Goal: Book appointment/travel/reservation

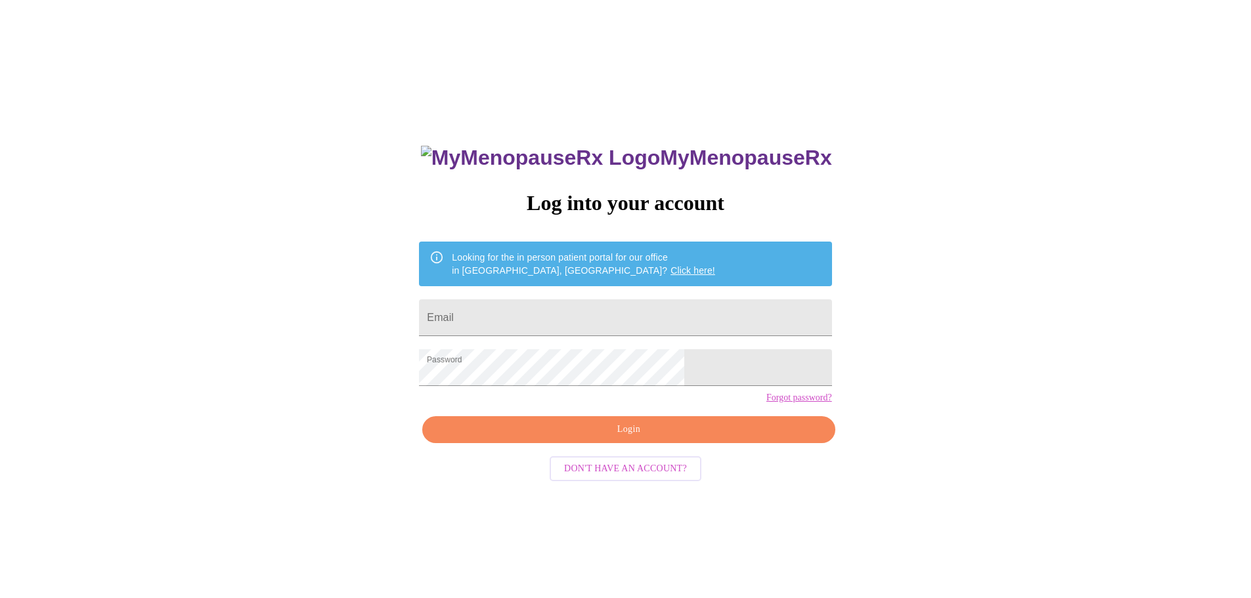
click at [651, 438] on span "Login" at bounding box center [628, 430] width 382 height 16
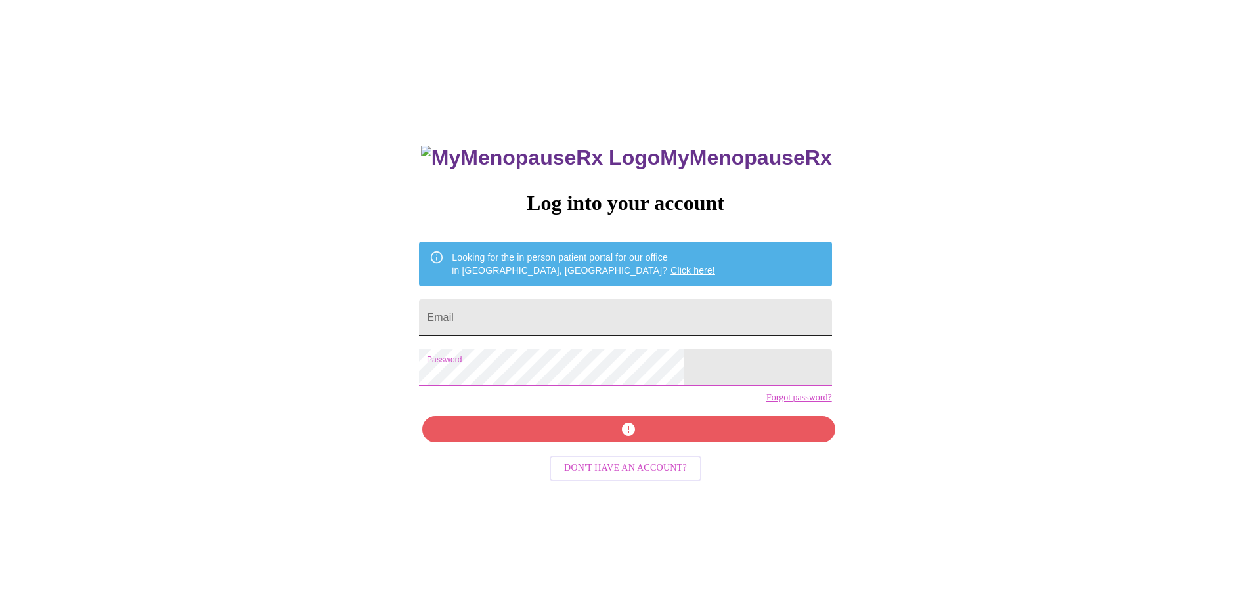
click at [651, 309] on input "Email" at bounding box center [625, 317] width 412 height 37
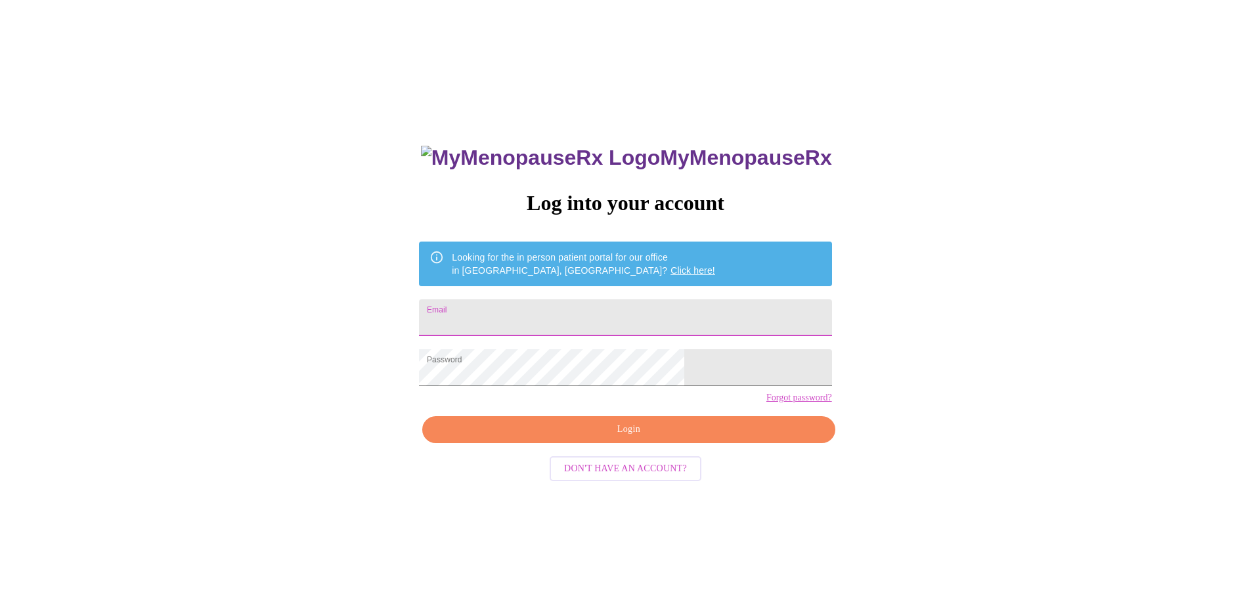
type input "[EMAIL_ADDRESS][DOMAIN_NAME]"
click at [577, 438] on span "Login" at bounding box center [628, 430] width 382 height 16
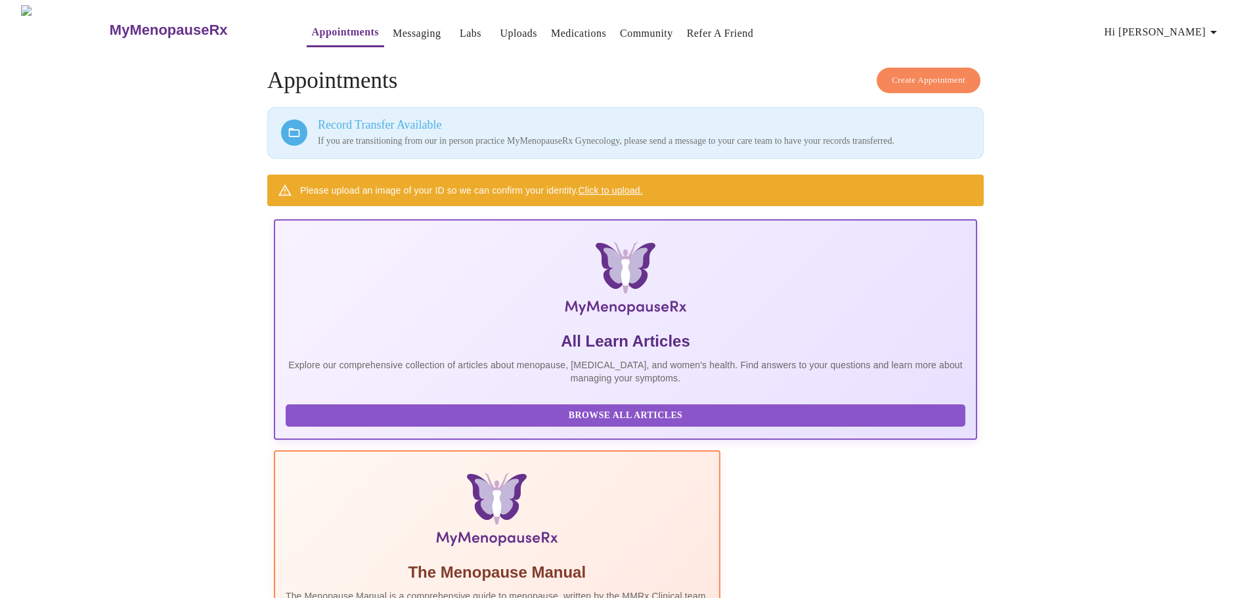
click at [916, 73] on span "Create Appointment" at bounding box center [929, 80] width 74 height 15
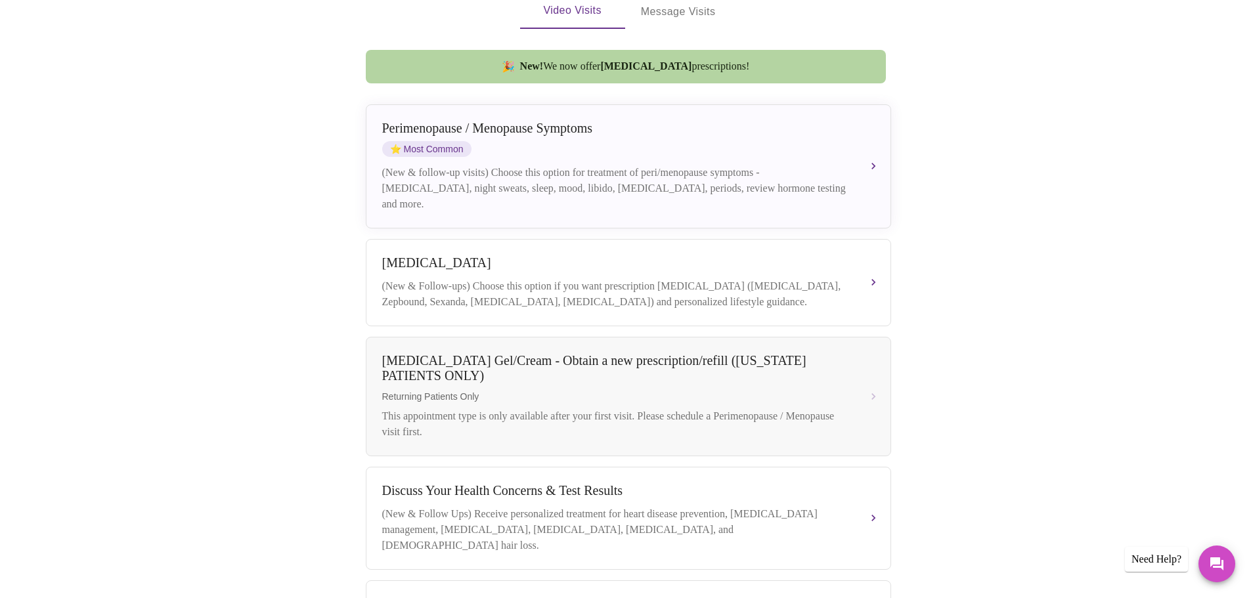
scroll to position [328, 0]
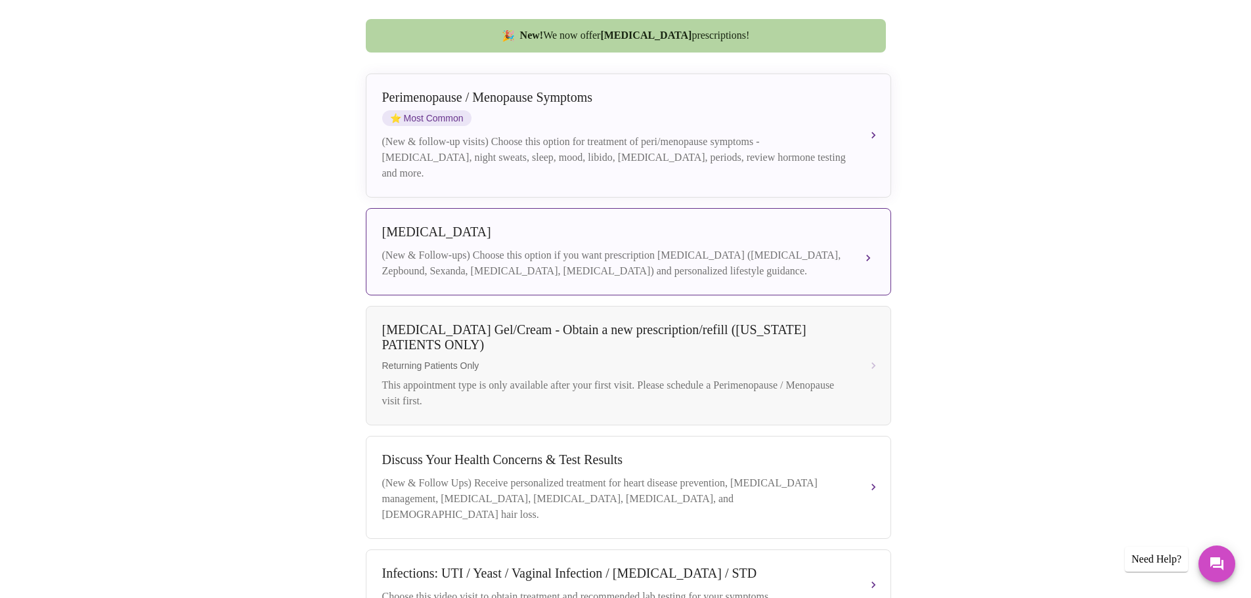
click at [871, 237] on button "[MEDICAL_DATA] (New & Follow-ups) Choose this option if you want prescription […" at bounding box center [628, 251] width 525 height 87
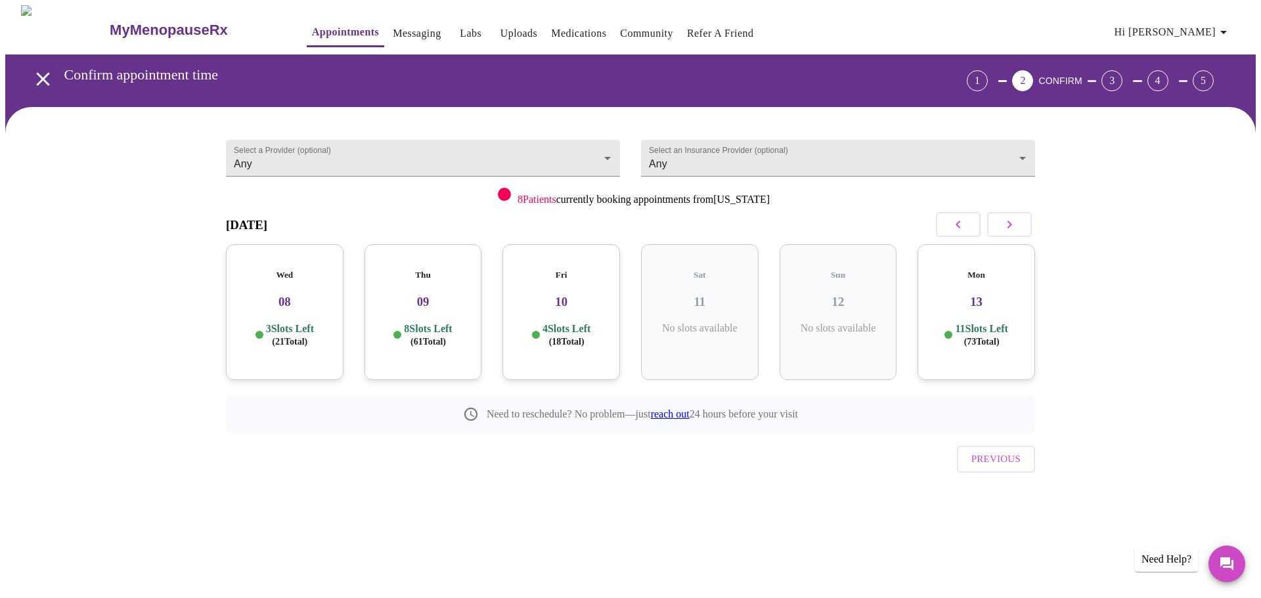
click at [293, 295] on h3 "08" at bounding box center [284, 302] width 97 height 14
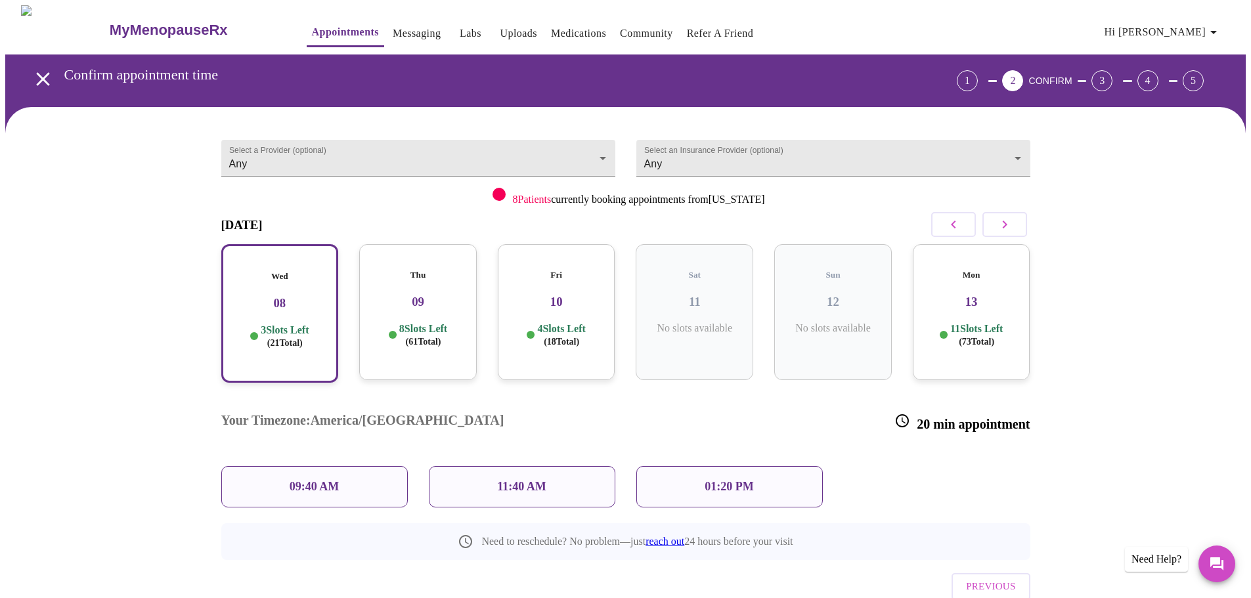
click at [286, 466] on div "09:40 AM" at bounding box center [314, 486] width 186 height 41
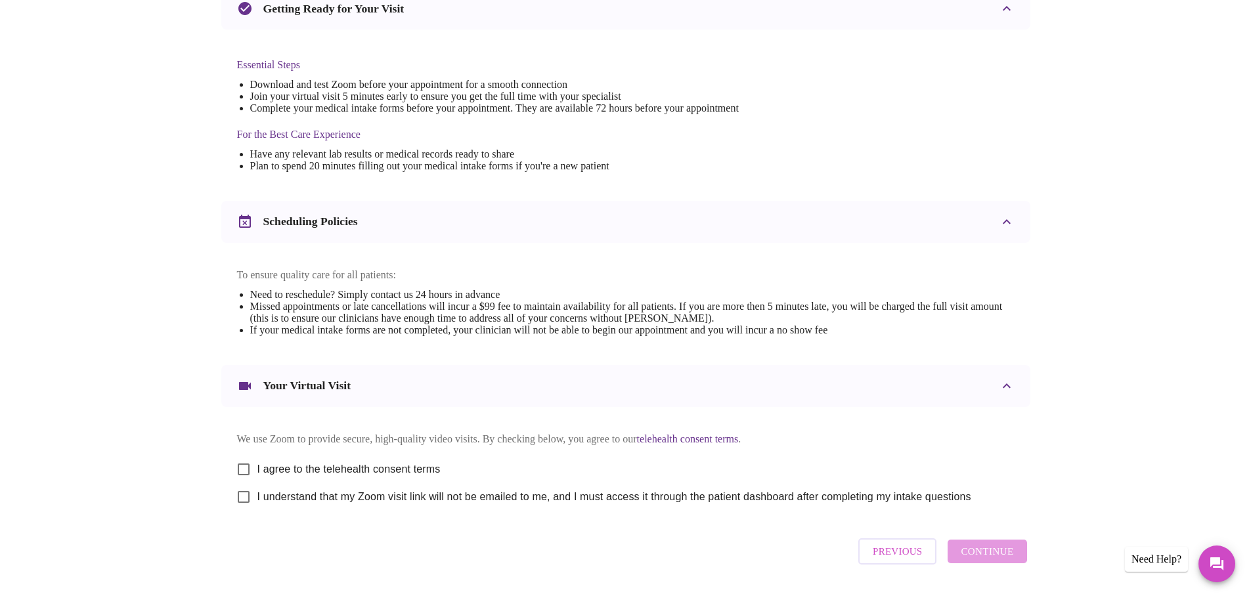
scroll to position [328, 0]
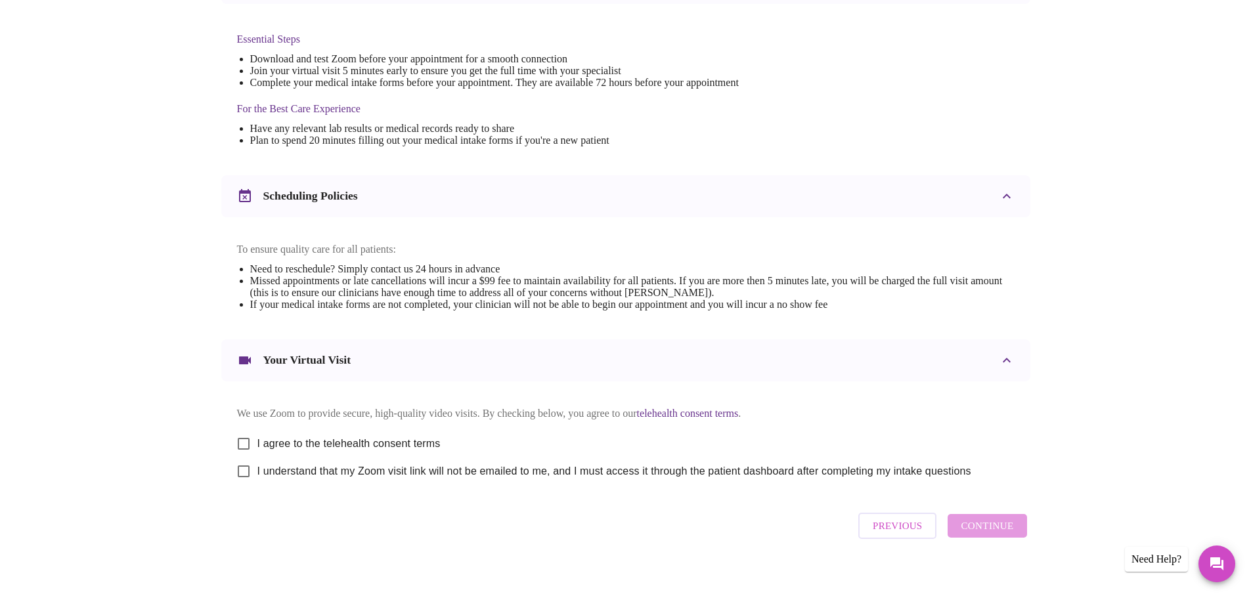
click at [241, 452] on input "I agree to the telehealth consent terms" at bounding box center [244, 444] width 28 height 28
checkbox input "true"
click at [243, 479] on input "I understand that my Zoom visit link will not be emailed to me, and I must acce…" at bounding box center [244, 472] width 28 height 28
checkbox input "true"
click at [984, 534] on span "Continue" at bounding box center [987, 525] width 53 height 17
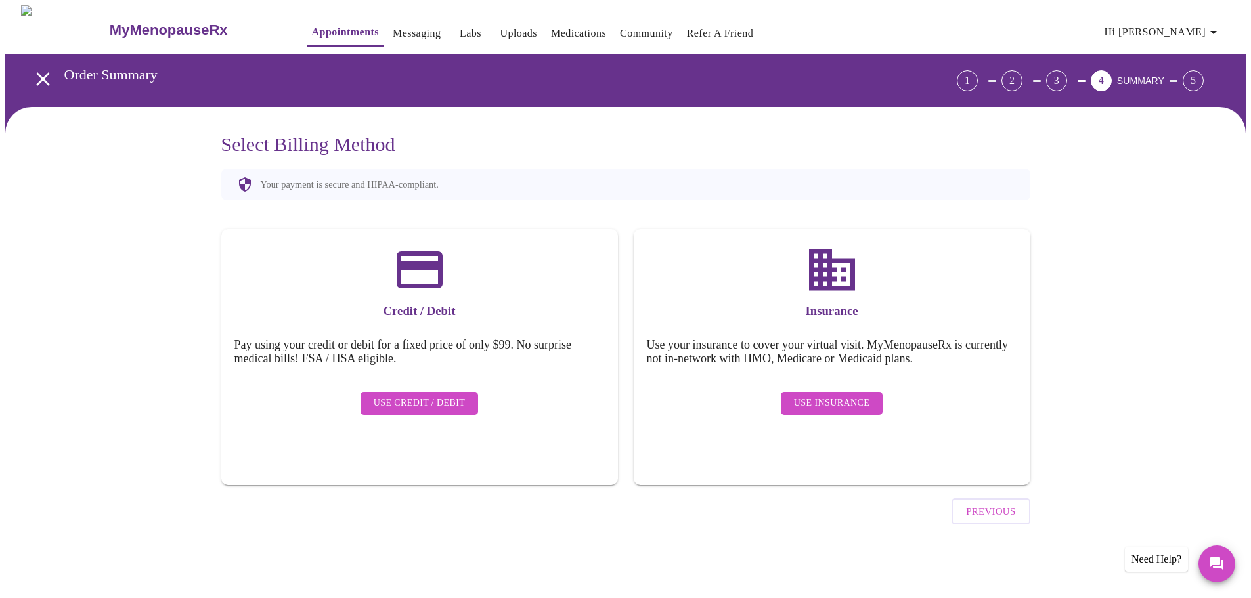
scroll to position [0, 0]
click at [844, 395] on span "Use Insurance" at bounding box center [836, 403] width 76 height 16
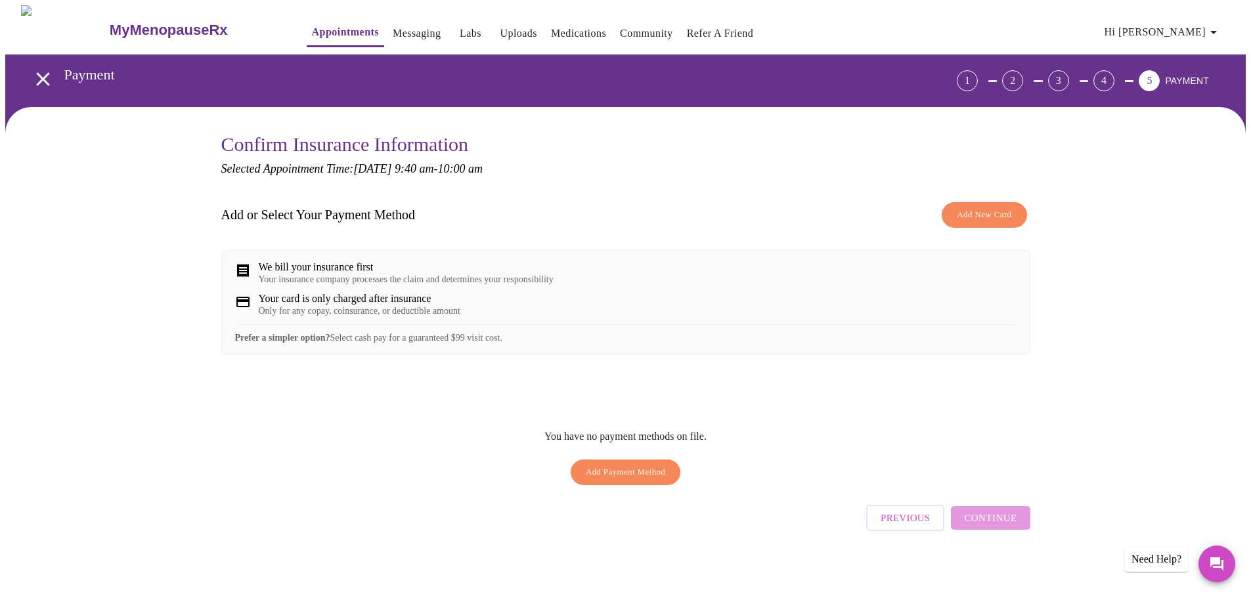
click at [991, 214] on span "Add New Card" at bounding box center [984, 214] width 54 height 15
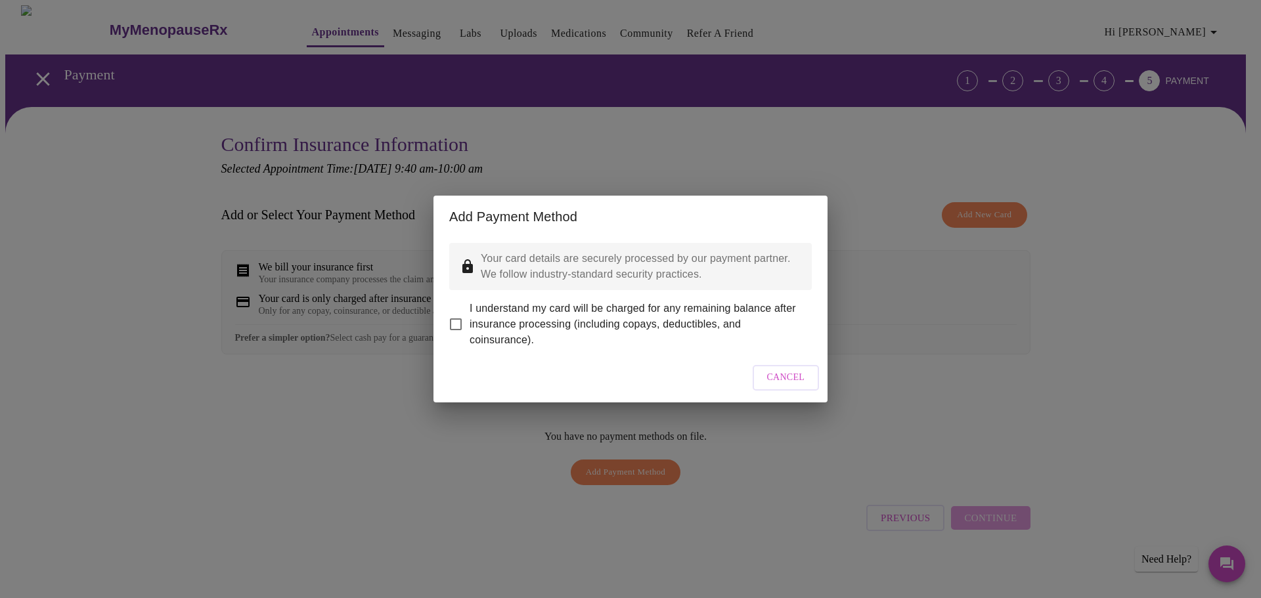
click at [452, 314] on input "I understand my card will be charged for any remaining balance after insurance …" at bounding box center [456, 325] width 28 height 28
checkbox input "true"
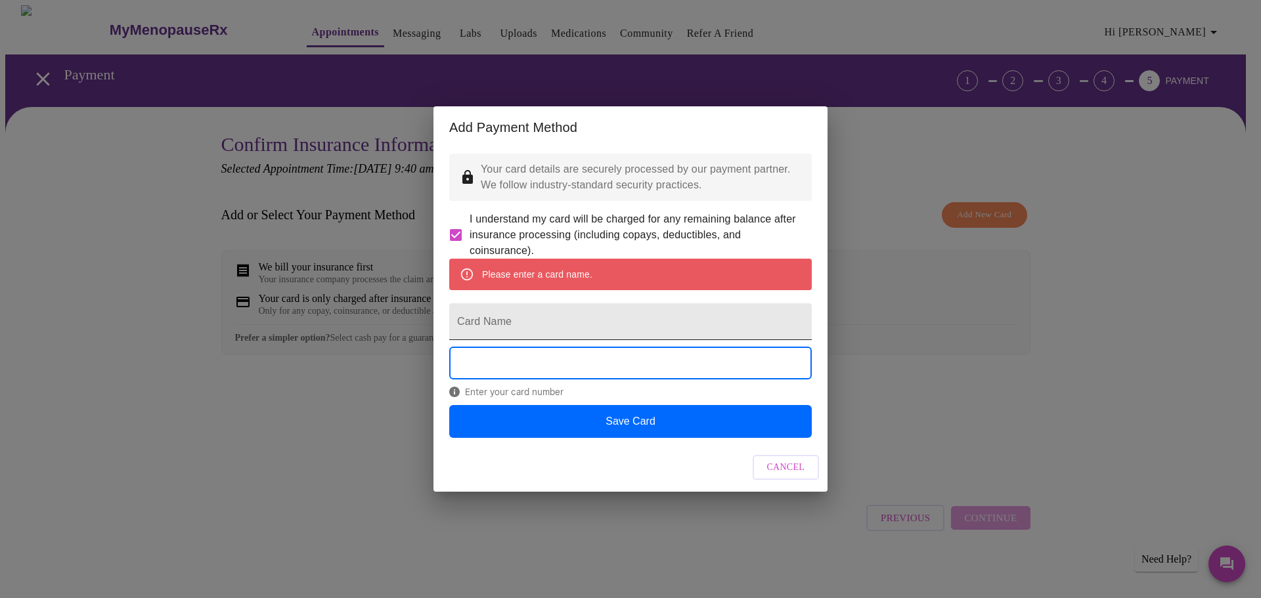
click at [575, 324] on input "Card Name" at bounding box center [630, 321] width 362 height 37
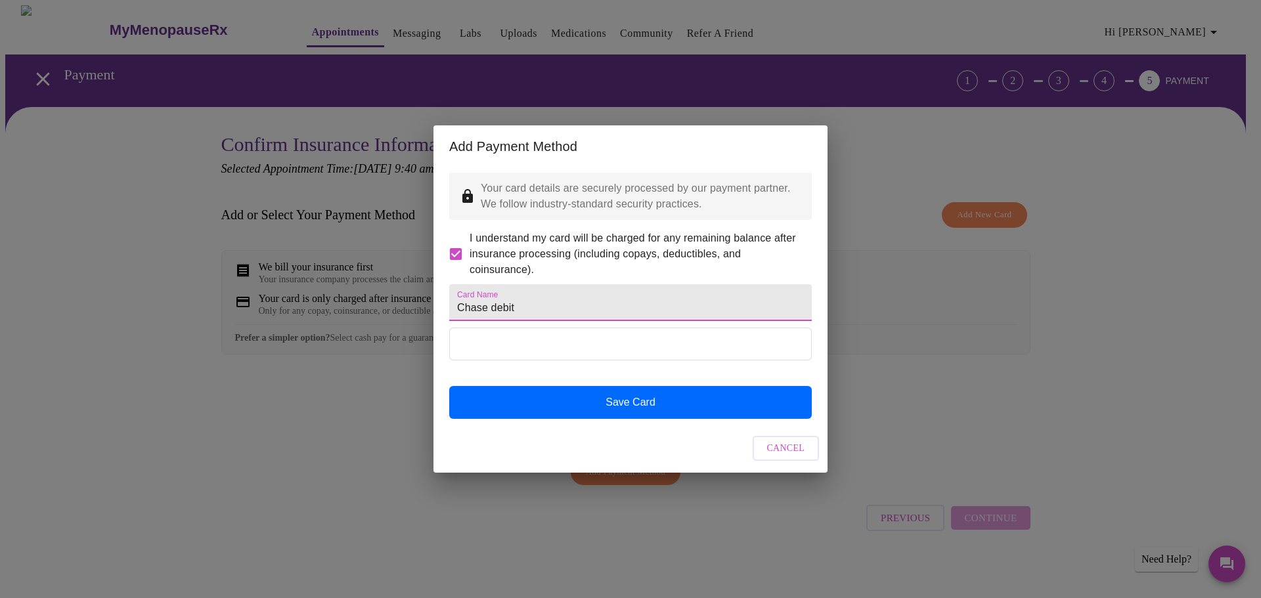
type input "Chase debit"
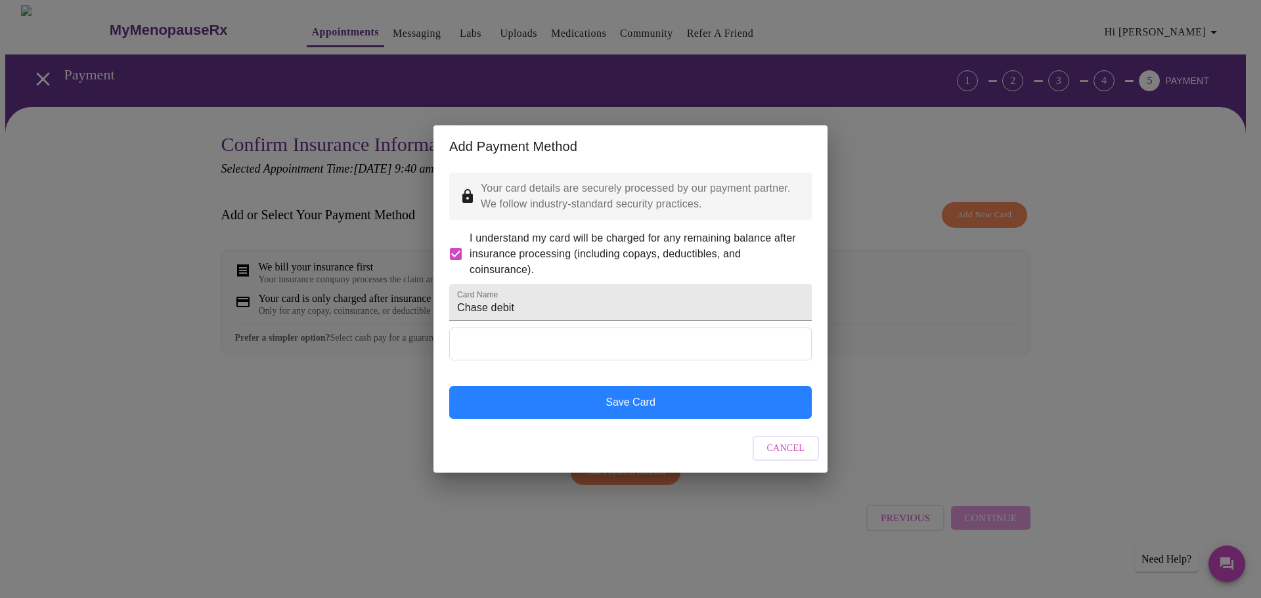
click at [726, 419] on button "Save Card" at bounding box center [630, 402] width 362 height 33
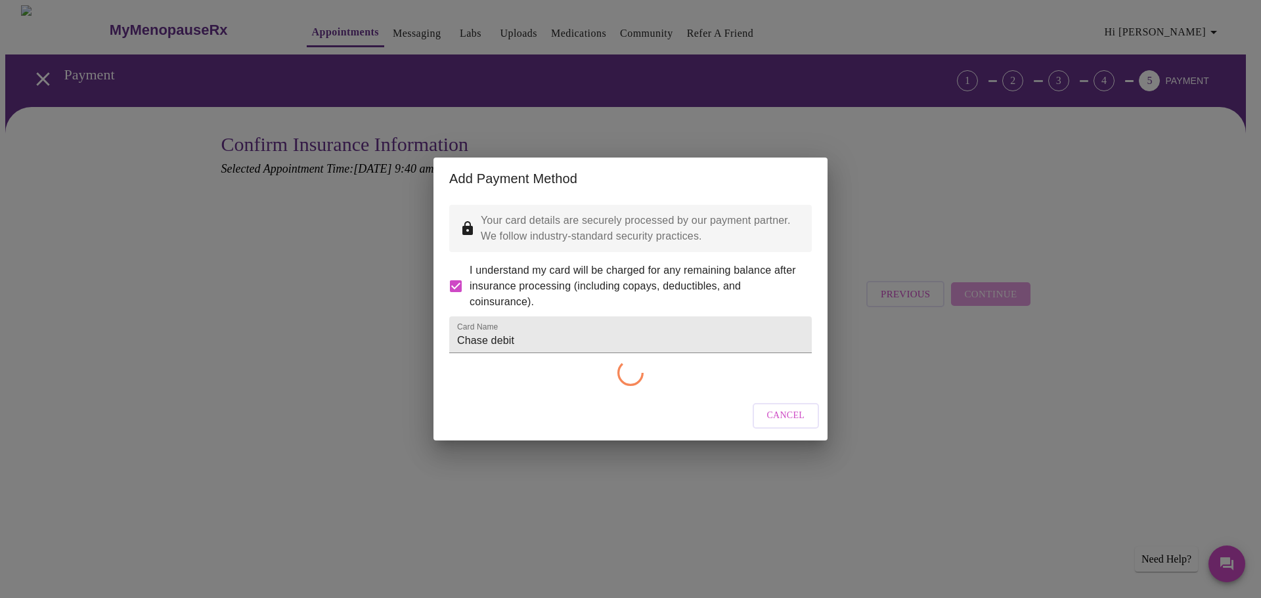
checkbox input "false"
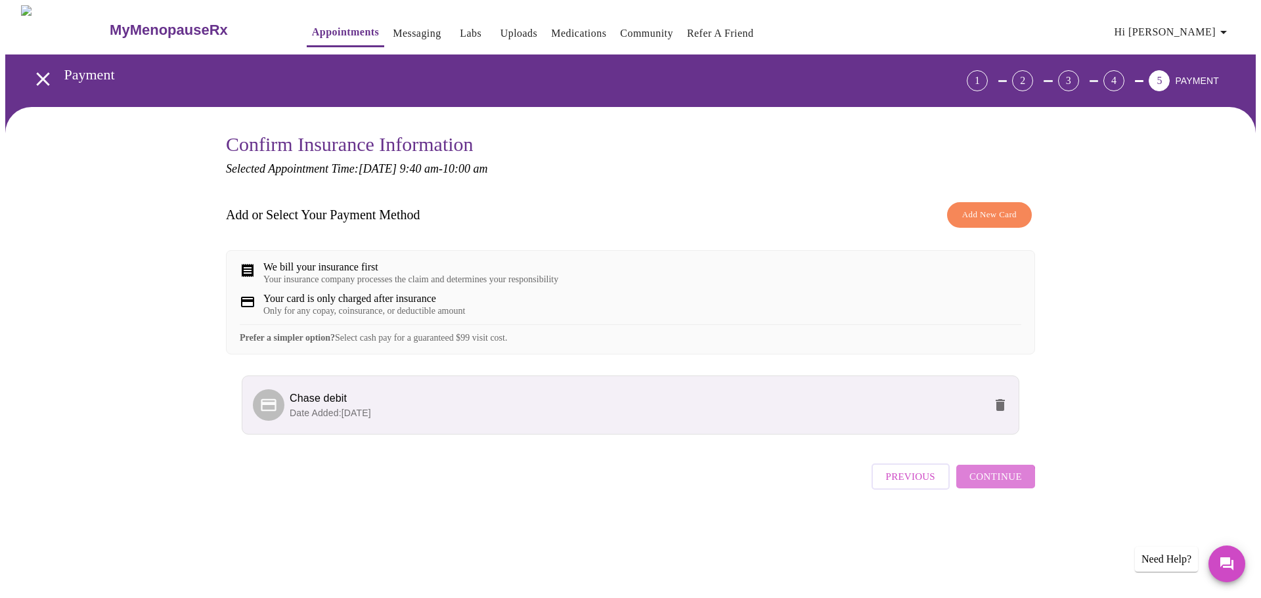
click at [993, 485] on span "Continue" at bounding box center [995, 476] width 53 height 17
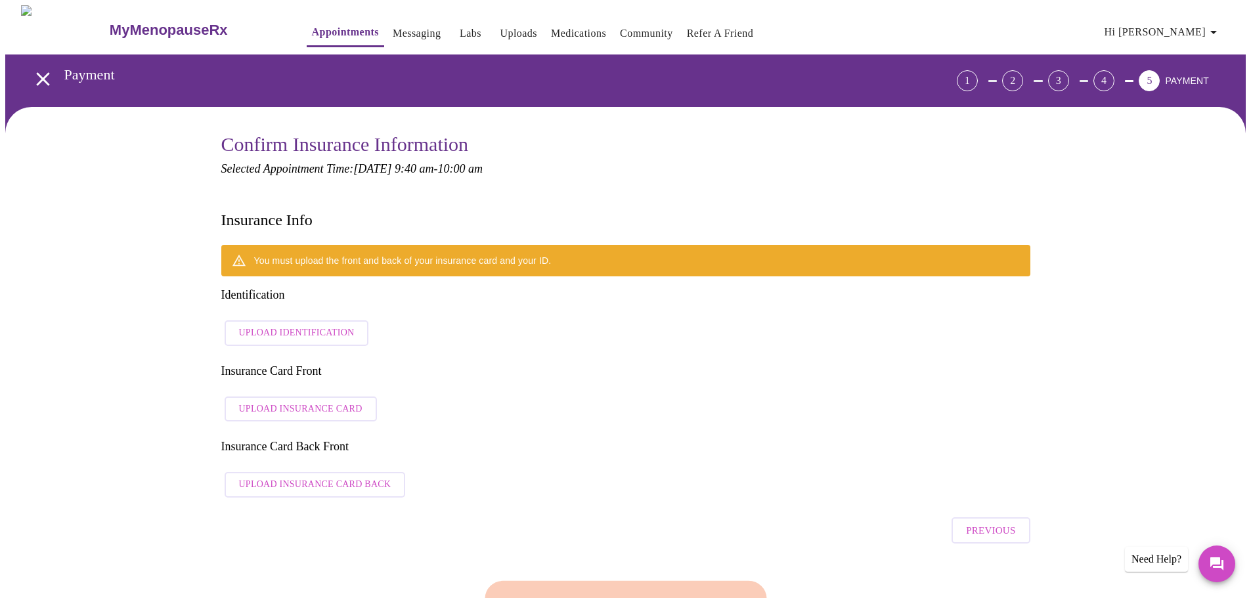
click at [265, 325] on span "Upload Identification" at bounding box center [297, 333] width 116 height 16
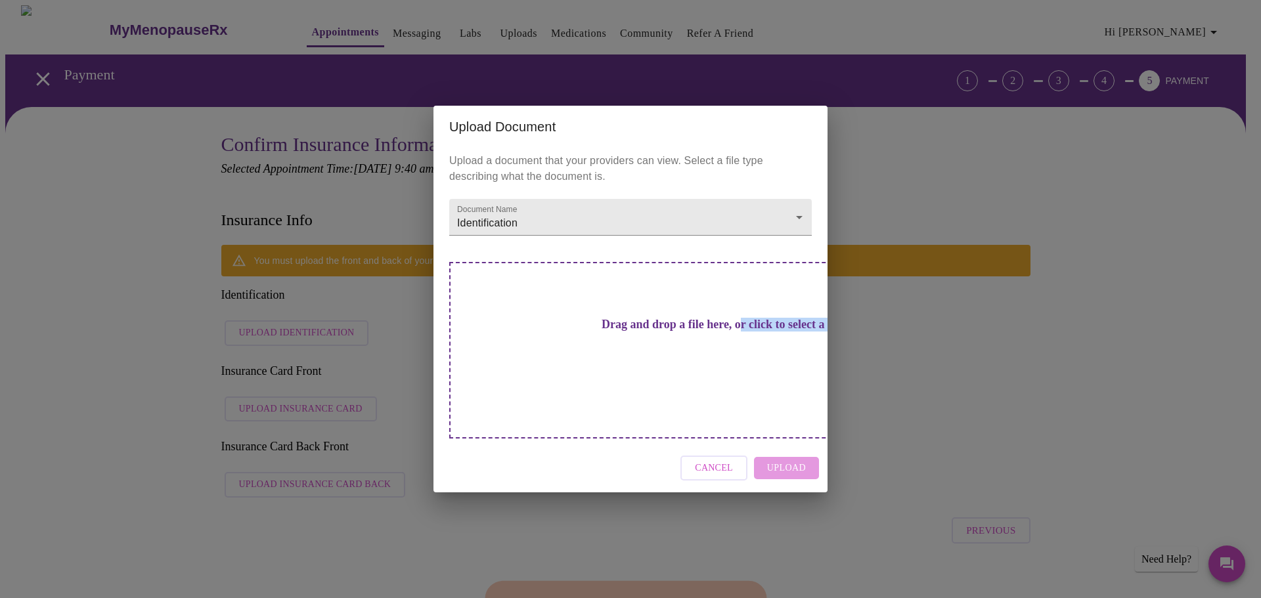
click at [704, 332] on h3 "Drag and drop a file here, or click to select a file" at bounding box center [722, 325] width 362 height 14
click at [1142, 292] on div "Upload Document Upload a document that your providers can view. Select a file t…" at bounding box center [630, 299] width 1261 height 598
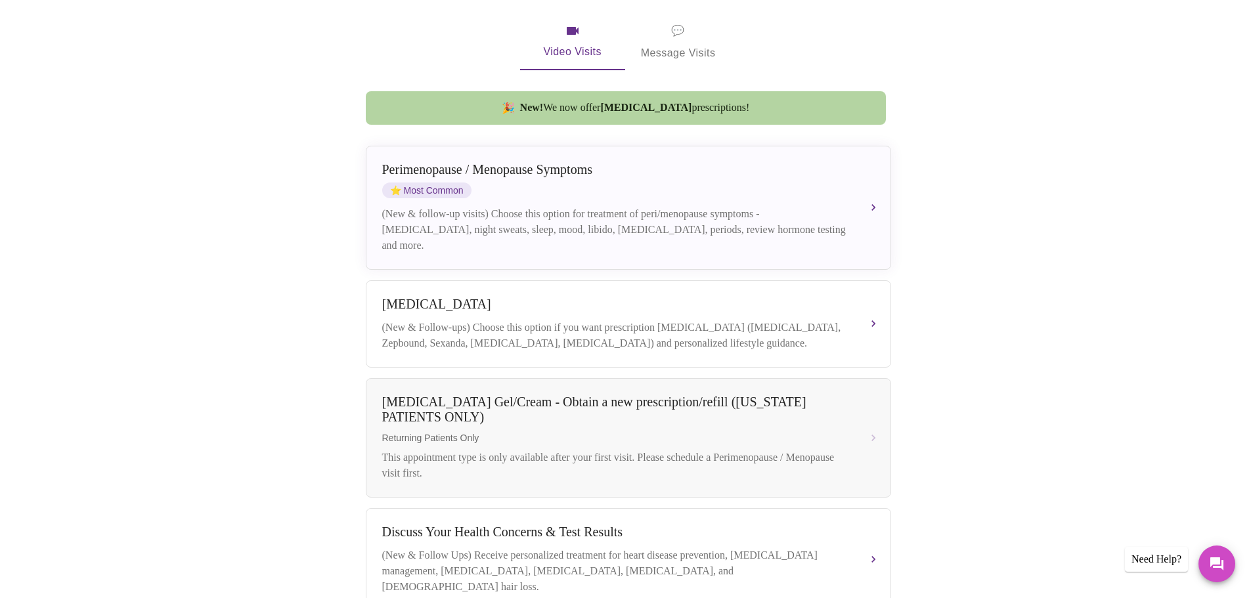
scroll to position [263, 0]
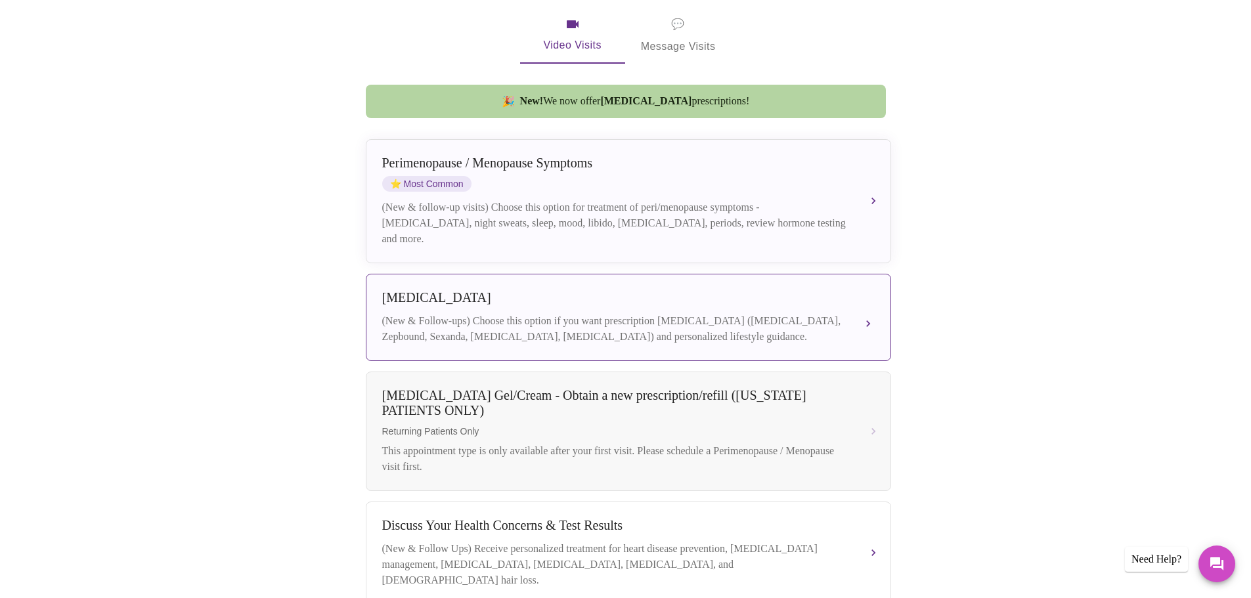
click at [821, 295] on div "[MEDICAL_DATA] (New & Follow-ups) Choose this option if you want prescription […" at bounding box center [628, 317] width 492 height 54
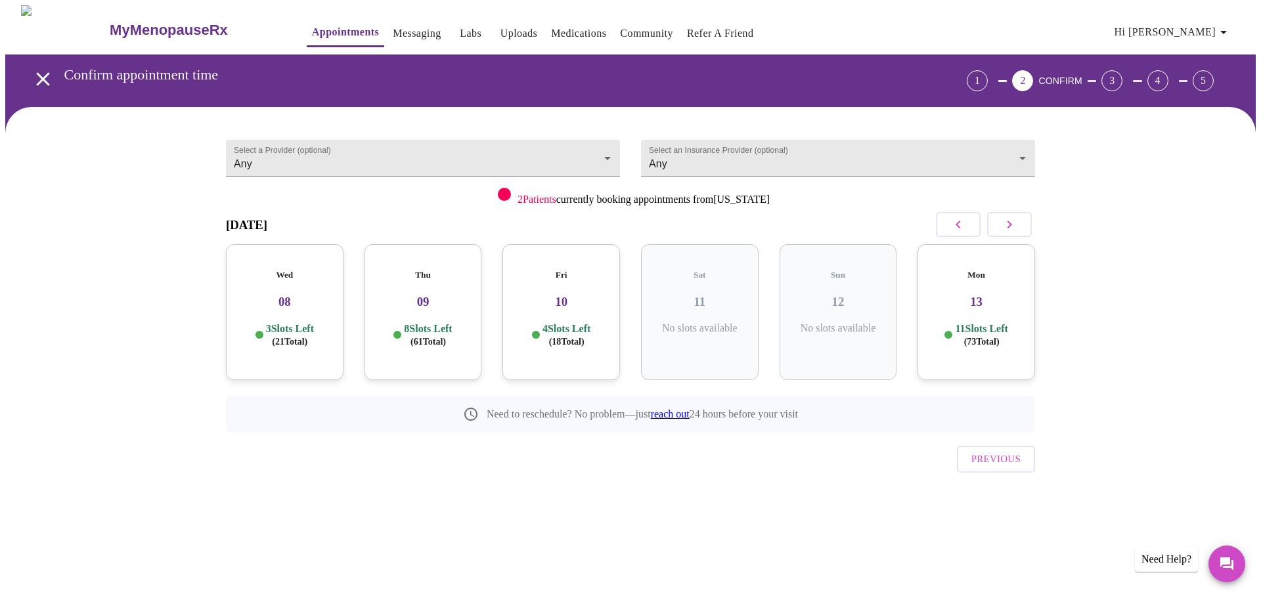
click at [306, 322] on p "3 Slots Left ( 21 Total)" at bounding box center [290, 335] width 48 height 26
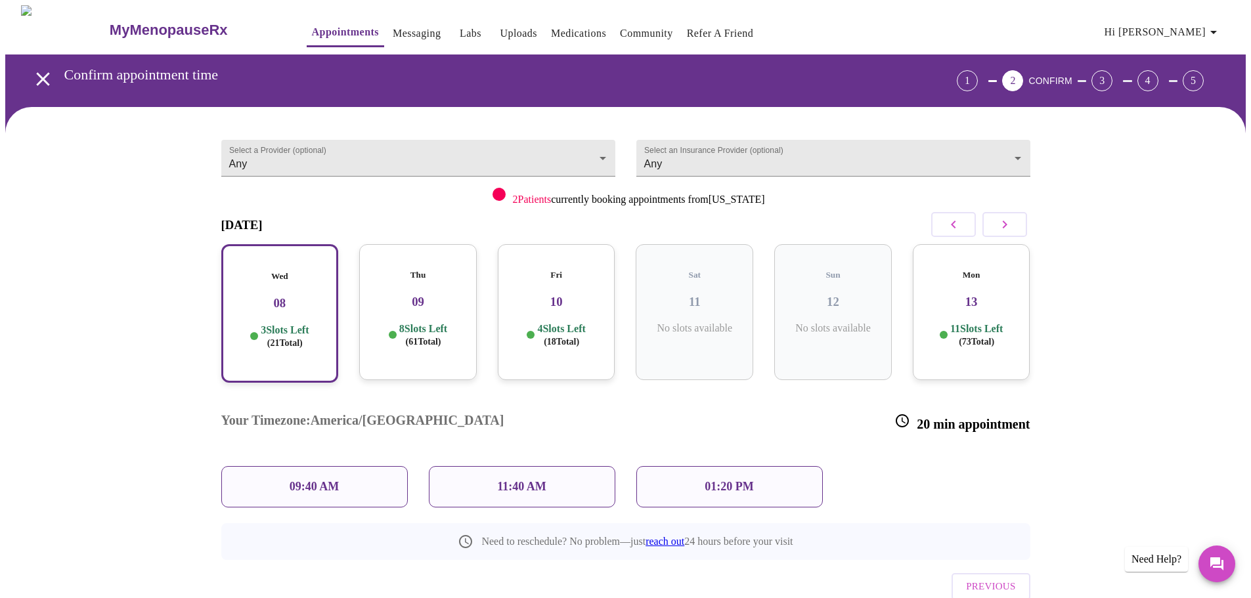
click at [339, 480] on p "09:40 AM" at bounding box center [315, 487] width 50 height 14
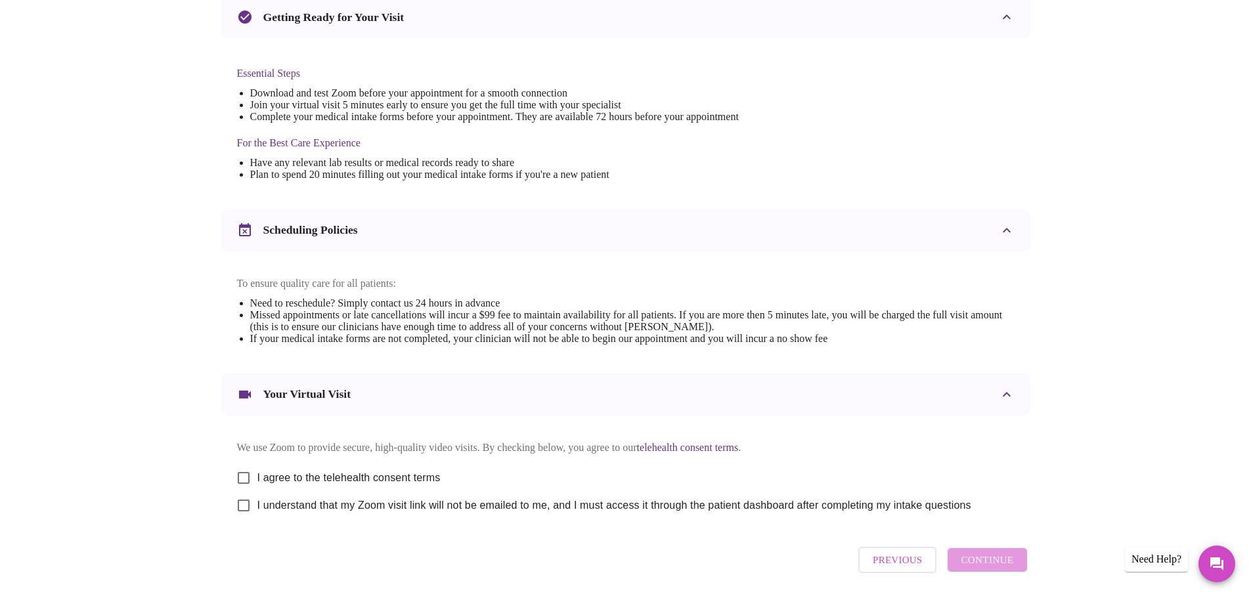
scroll to position [354, 0]
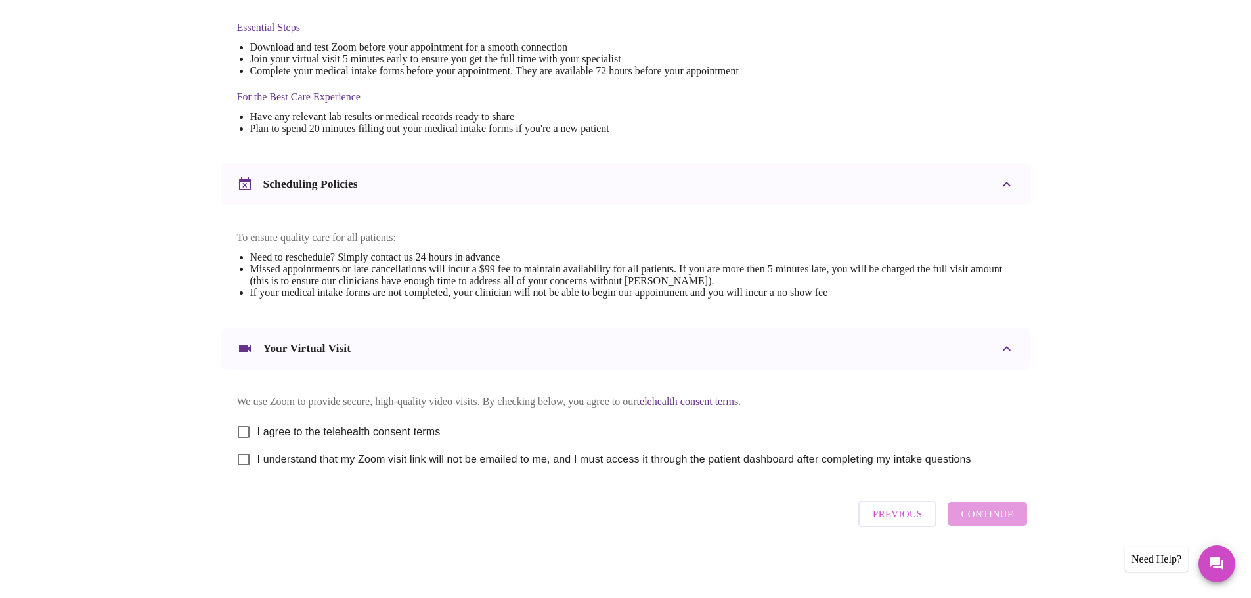
click at [244, 424] on input "I agree to the telehealth consent terms" at bounding box center [244, 432] width 28 height 28
checkbox input "true"
click at [244, 452] on input "I understand that my Zoom visit link will not be emailed to me, and I must acce…" at bounding box center [244, 460] width 28 height 28
checkbox input "true"
click at [987, 526] on button "Continue" at bounding box center [986, 514] width 79 height 24
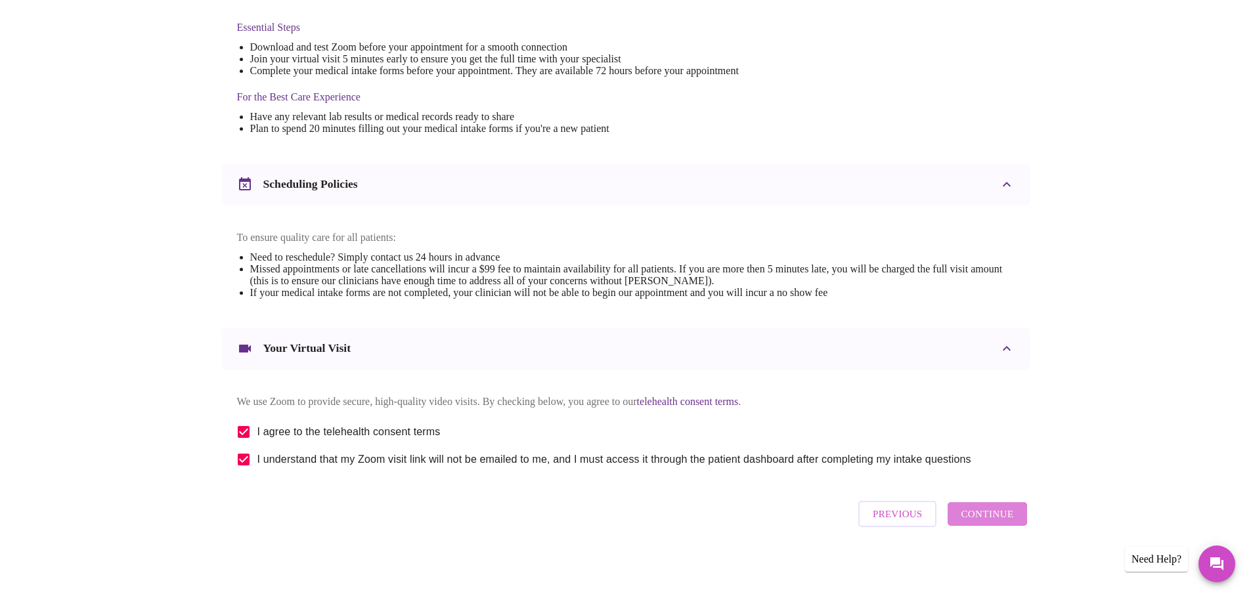
scroll to position [0, 0]
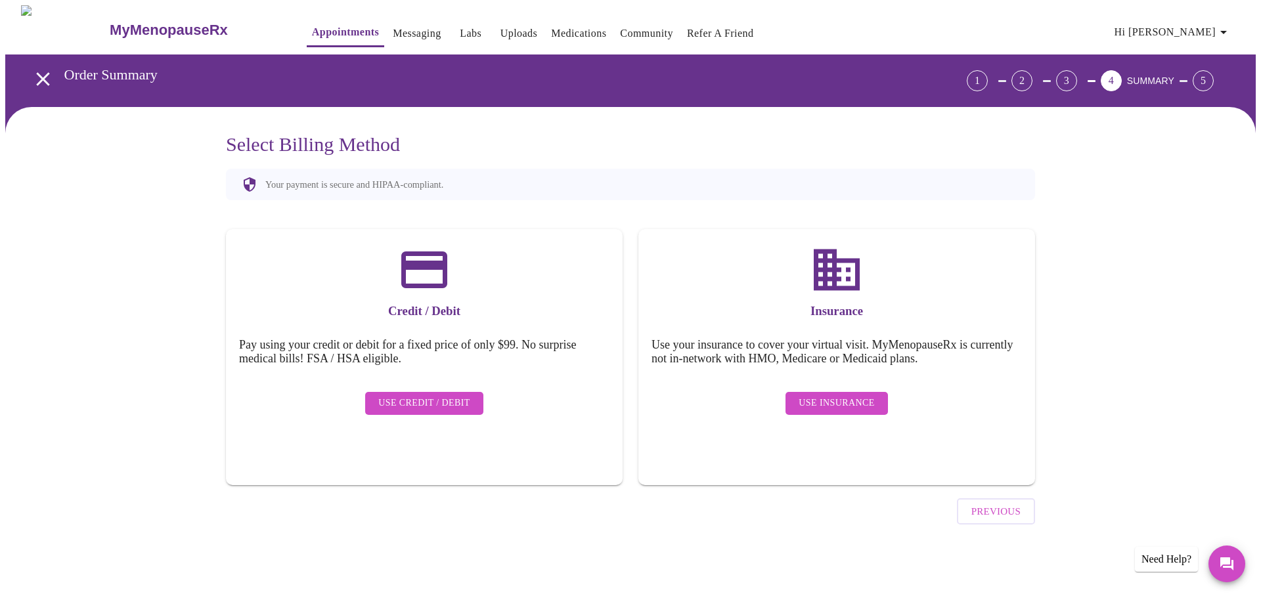
click at [830, 395] on span "Use Insurance" at bounding box center [836, 403] width 76 height 16
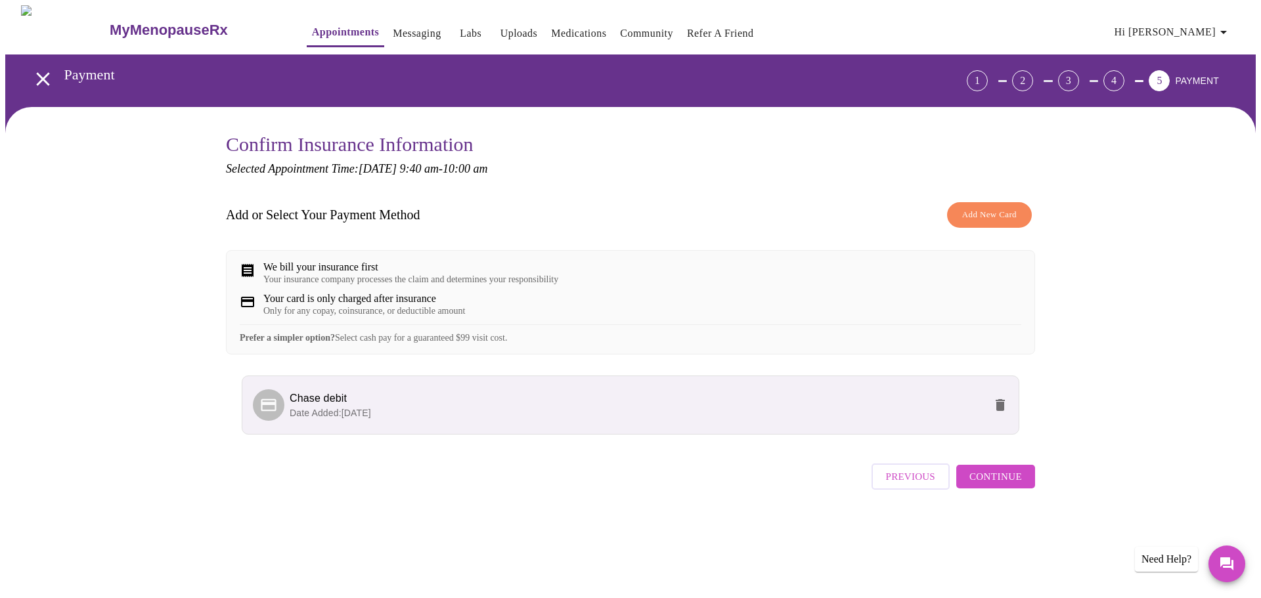
click at [908, 435] on li "Chase debit Date Added: 10-08-2025" at bounding box center [630, 405] width 777 height 59
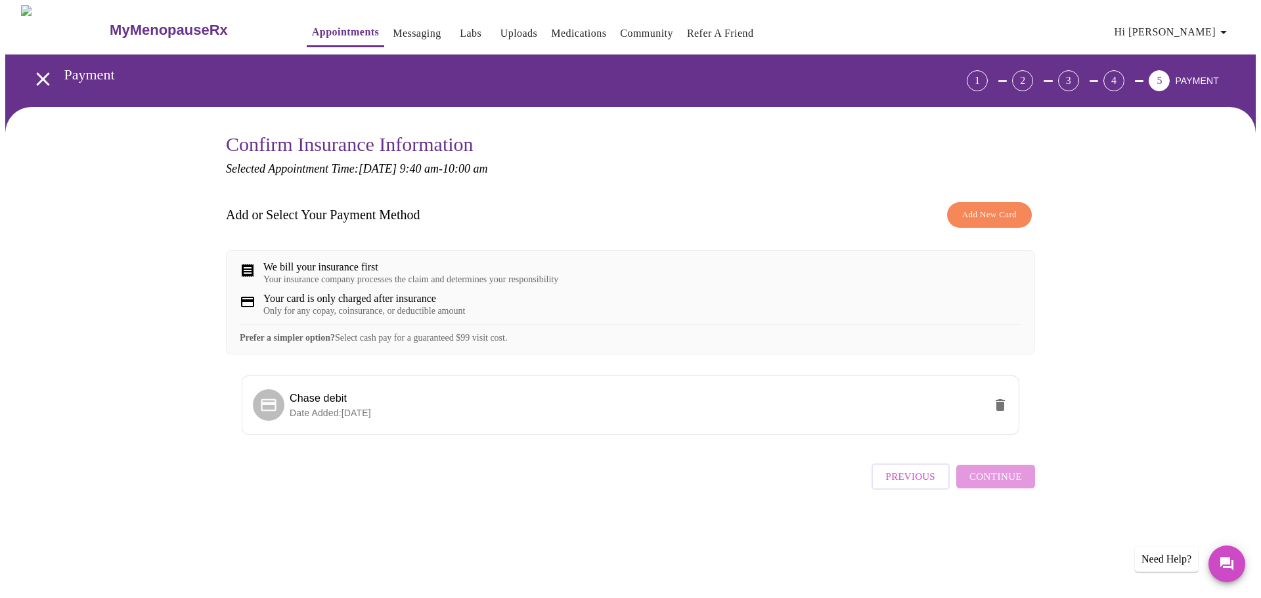
click at [676, 450] on ul "Chase debit Date Added: 10-08-2025" at bounding box center [630, 410] width 777 height 80
click at [539, 520] on div "Confirm Insurance Information Selected Appointment Time: Wednesday, October 8th…" at bounding box center [630, 331] width 840 height 396
click at [370, 342] on div "Prefer a simpler option? Select cash pay for a guaranteed $99 visit cost." at bounding box center [630, 333] width 781 height 19
click at [274, 414] on icon at bounding box center [268, 405] width 18 height 18
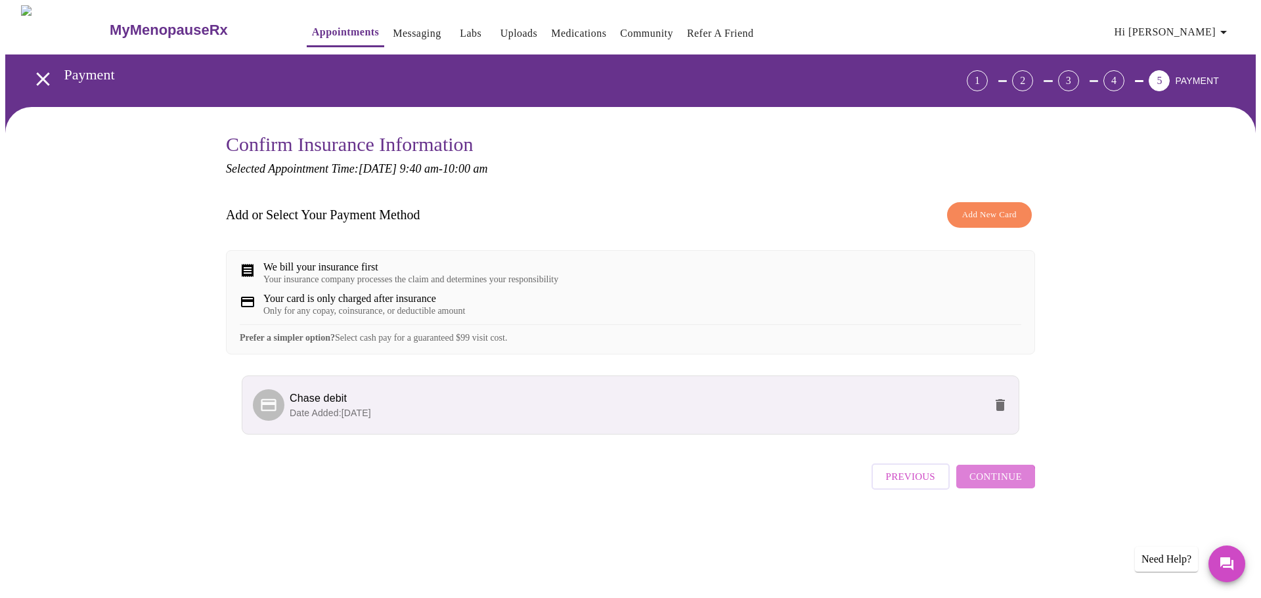
click at [993, 485] on span "Continue" at bounding box center [995, 476] width 53 height 17
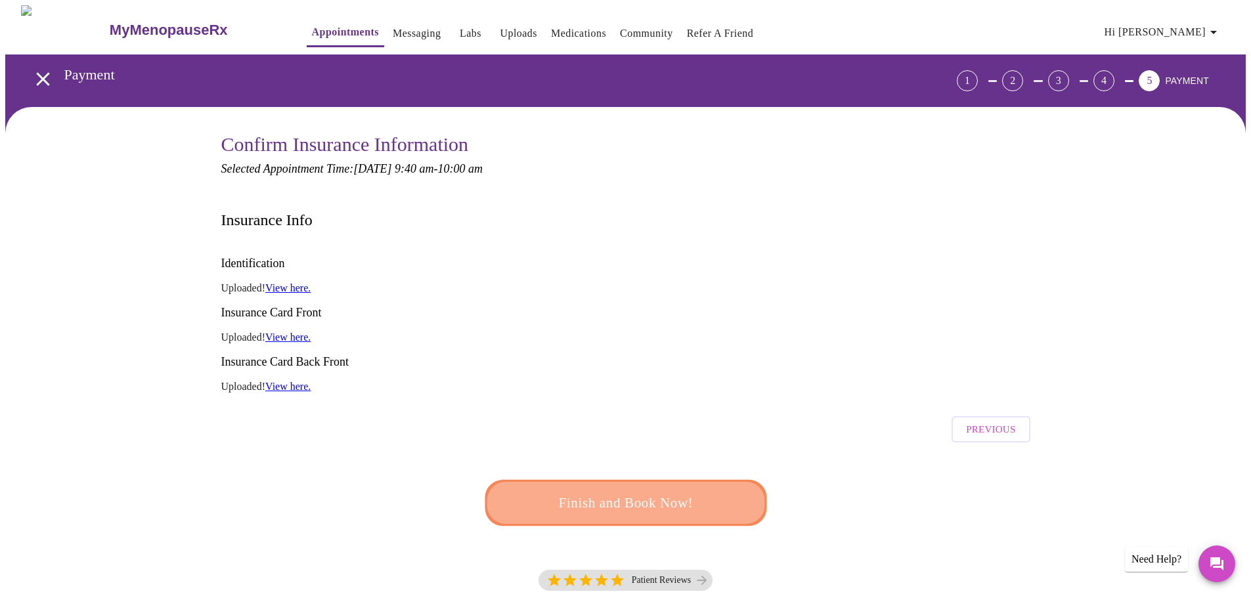
click at [628, 490] on span "Finish and Book Now!" at bounding box center [625, 502] width 245 height 24
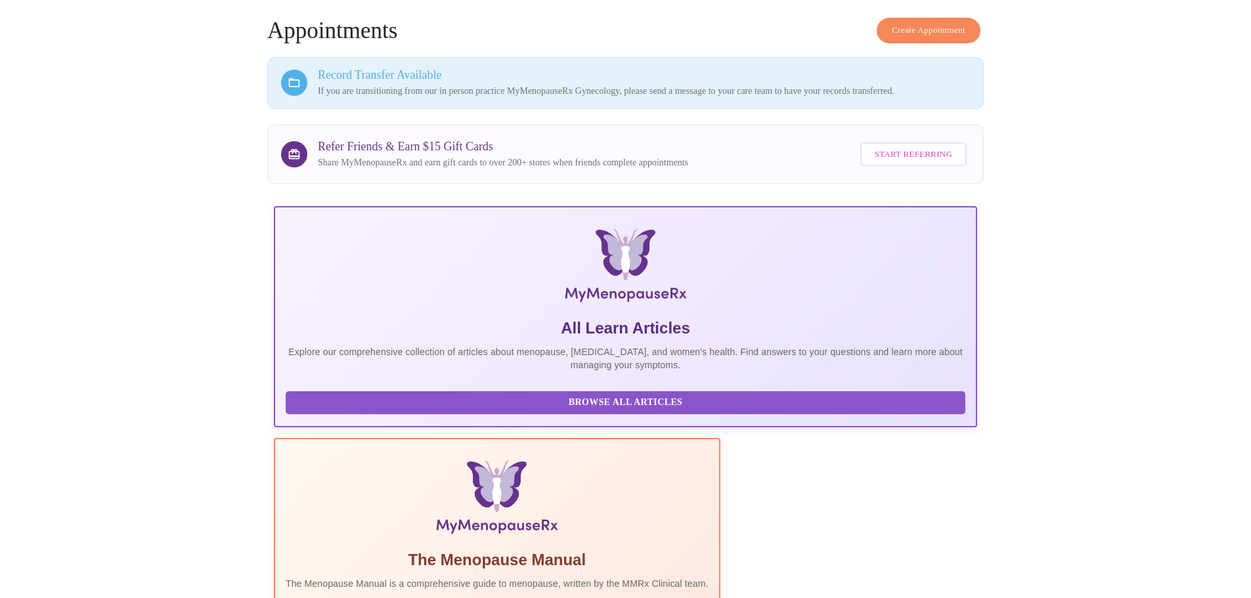
scroll to position [188, 0]
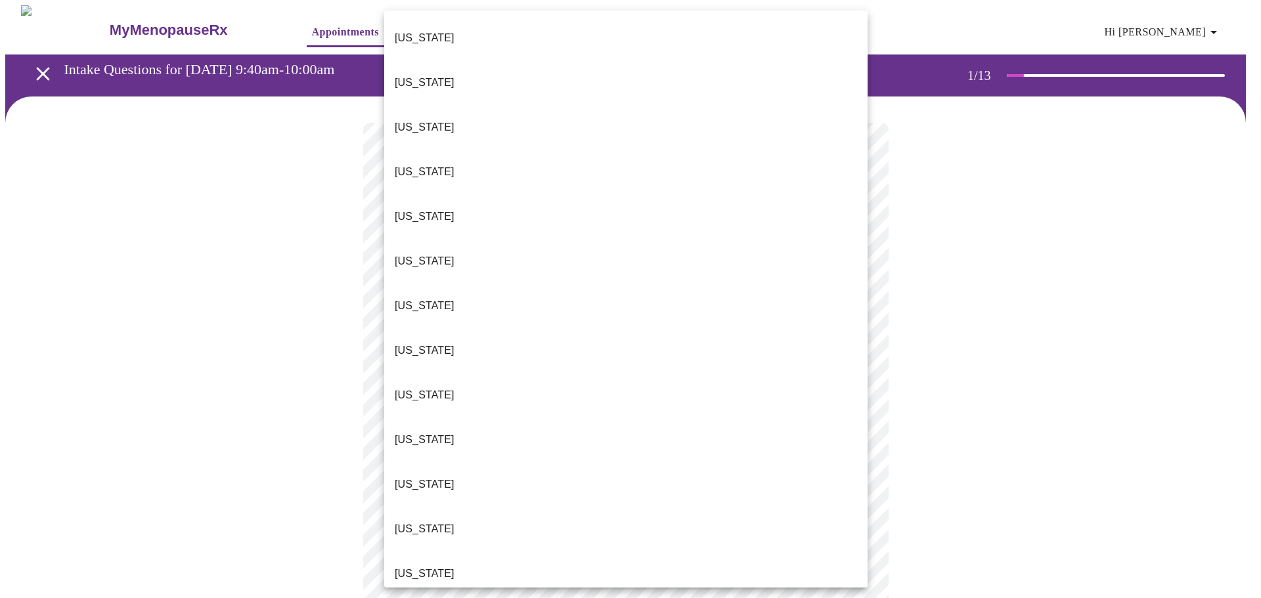
click at [546, 552] on li "[US_STATE]" at bounding box center [625, 574] width 483 height 45
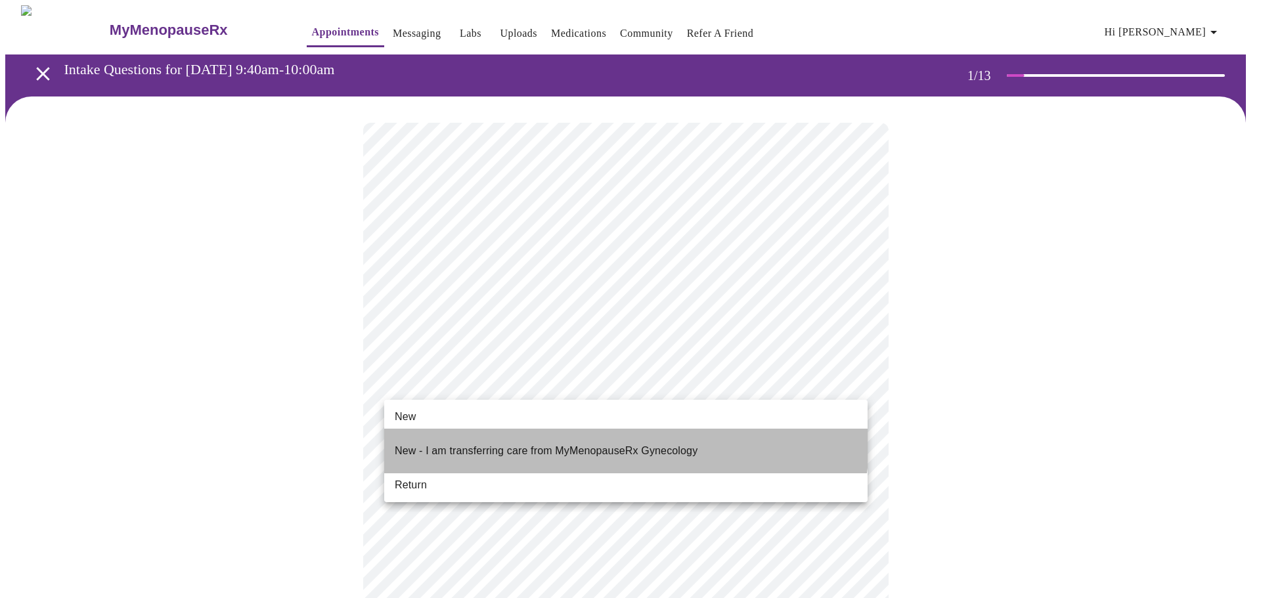
click at [584, 443] on p "New - I am transferring care from MyMenopauseRx Gynecology" at bounding box center [546, 451] width 303 height 16
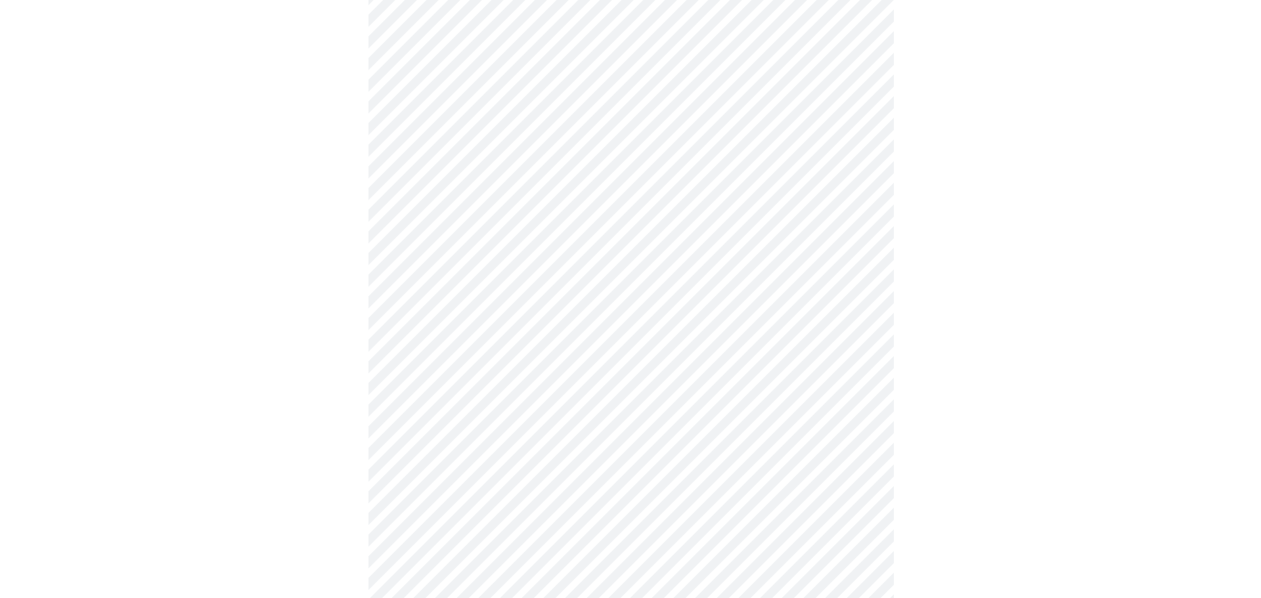
scroll to position [692, 0]
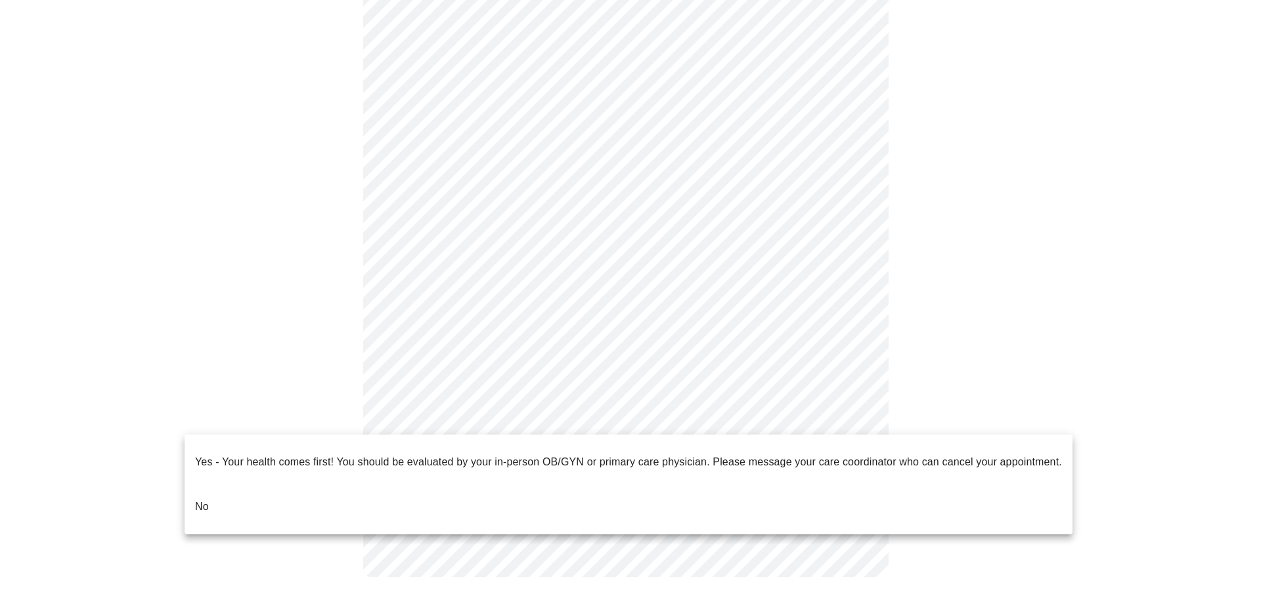
click at [427, 497] on li "No" at bounding box center [628, 507] width 888 height 45
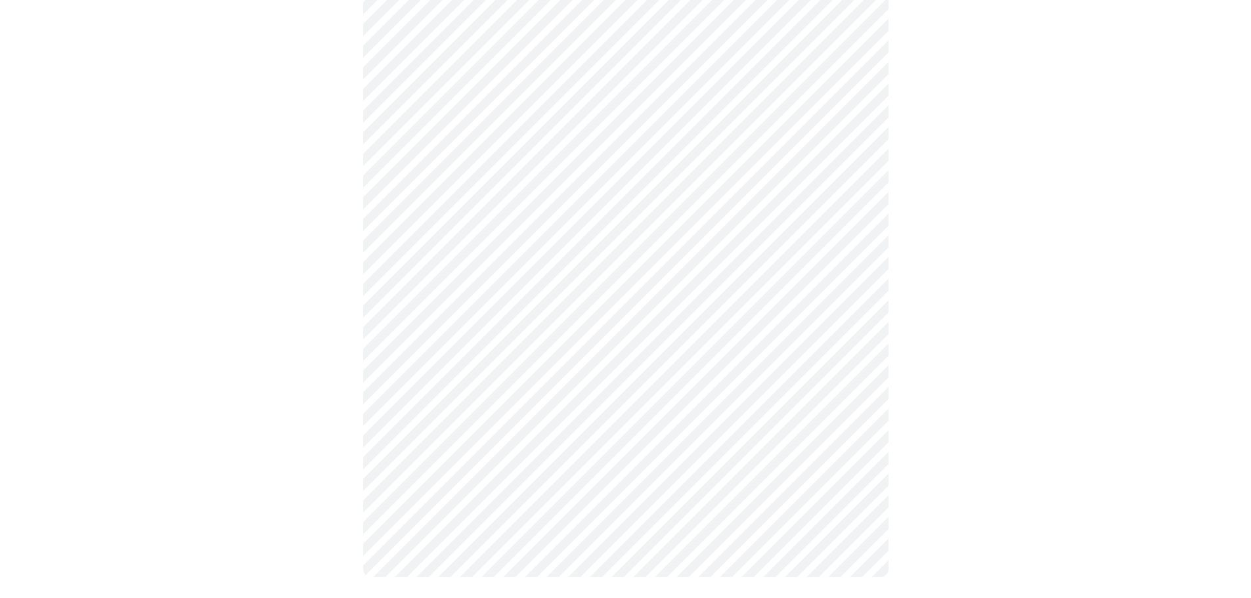
scroll to position [0, 0]
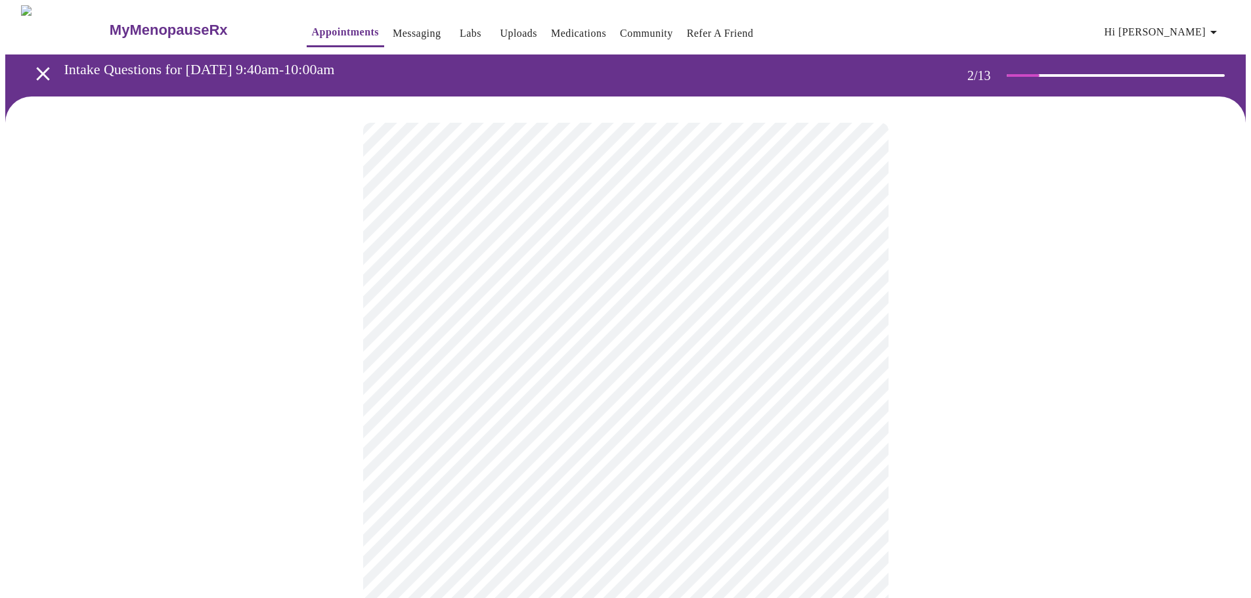
click at [771, 271] on body "MyMenopauseRx Appointments Messaging Labs Uploads Medications Community Refer a…" at bounding box center [625, 460] width 1240 height 911
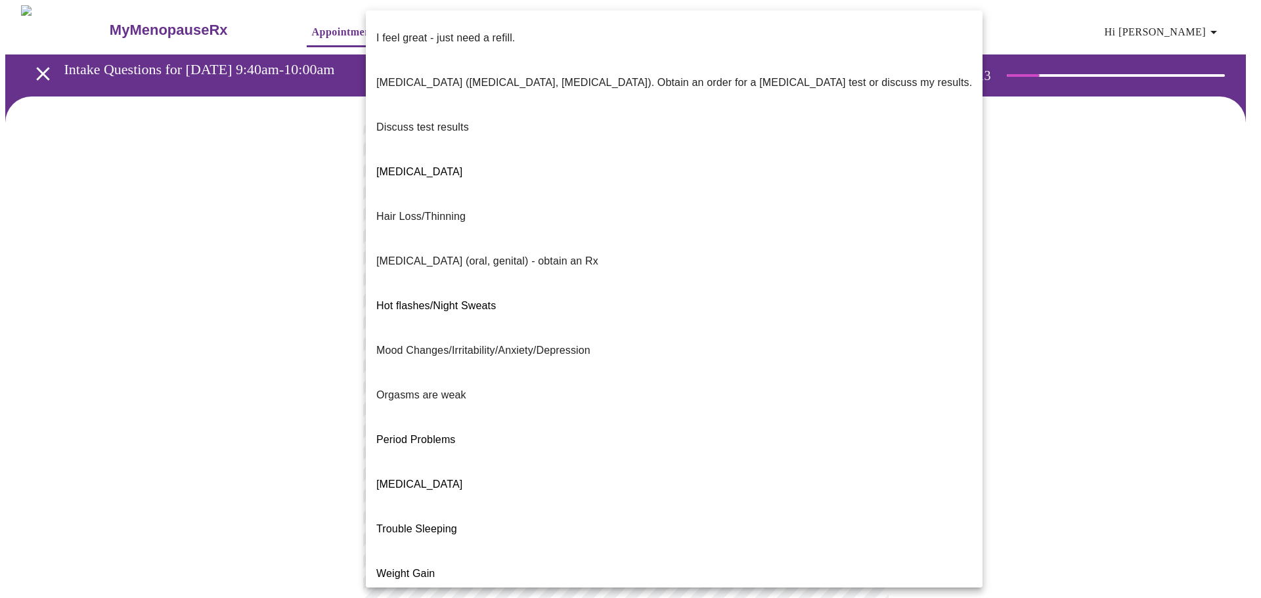
click at [699, 552] on li "Weight Gain" at bounding box center [674, 574] width 617 height 45
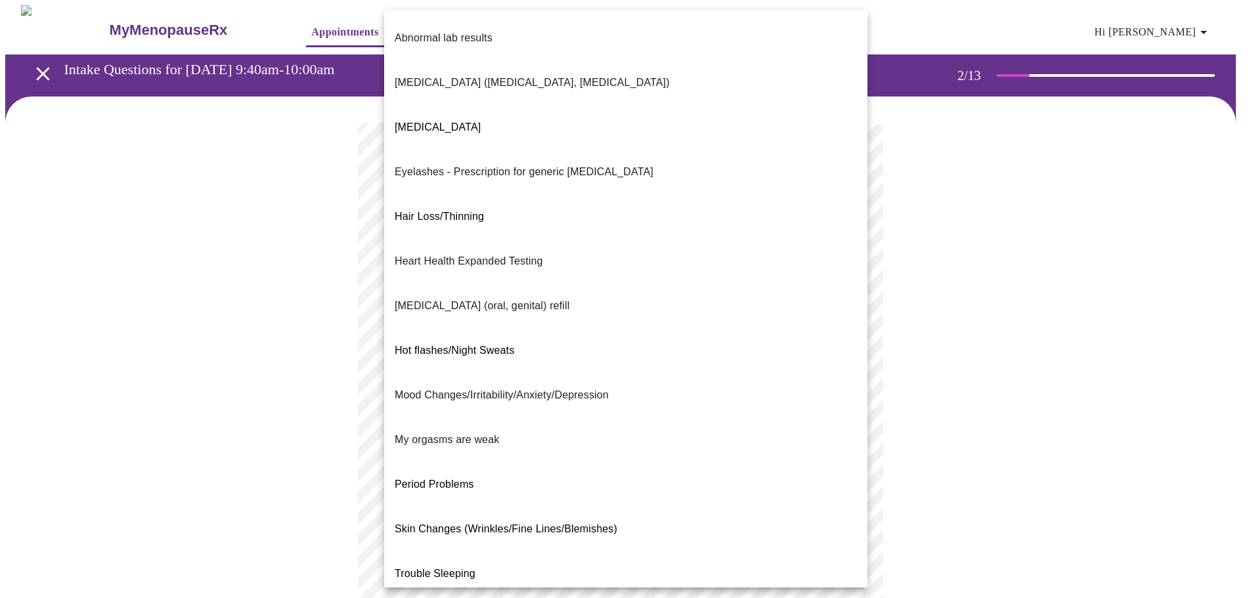
click at [743, 386] on body "MyMenopauseRx Appointments Messaging Labs Uploads Medications Community Refer a…" at bounding box center [625, 456] width 1240 height 903
click at [354, 395] on div at bounding box center [630, 299] width 1261 height 598
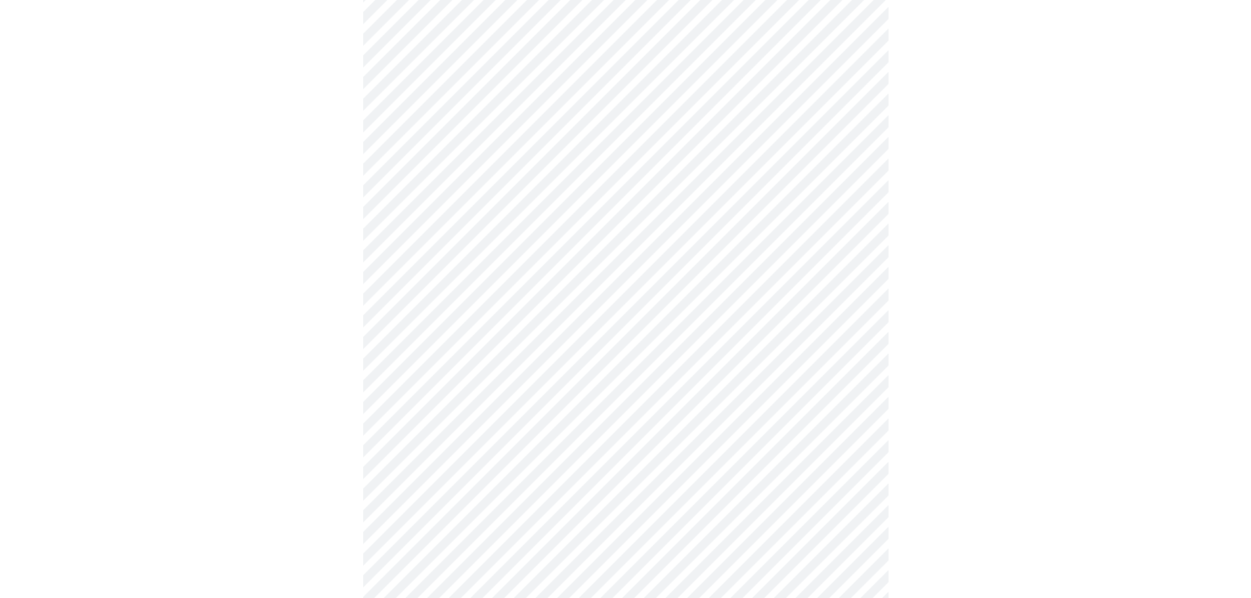
scroll to position [197, 0]
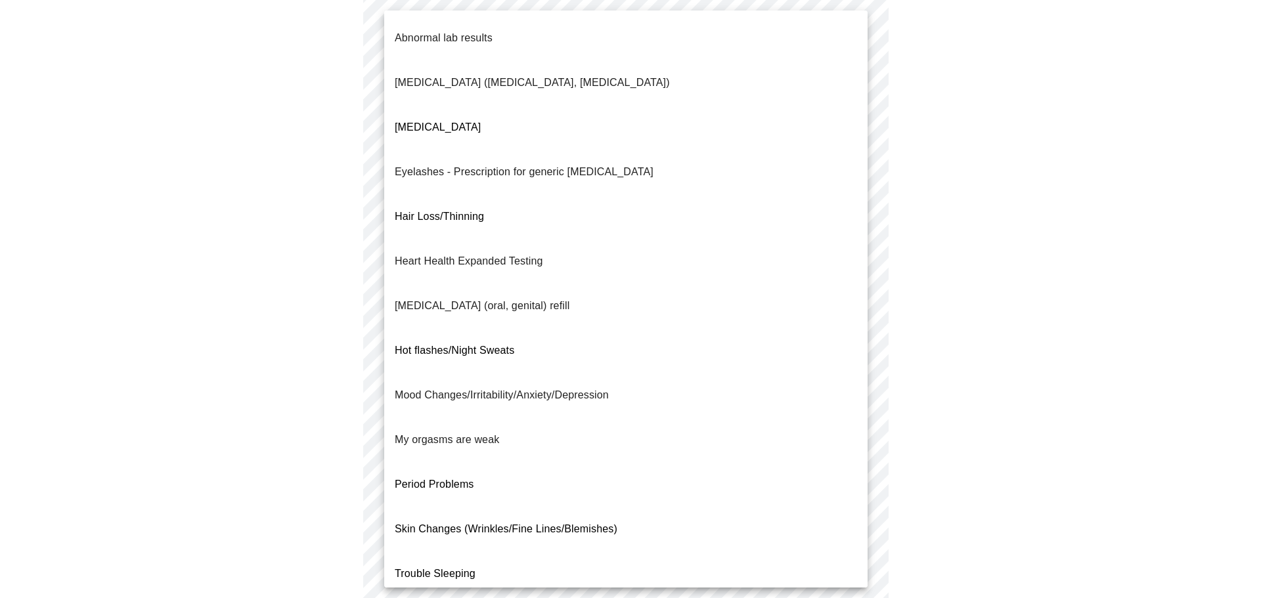
click at [542, 188] on body "MyMenopauseRx Appointments Messaging Labs Uploads Medications Community Refer a…" at bounding box center [630, 259] width 1250 height 903
click at [539, 105] on li "Decreased libido" at bounding box center [625, 127] width 483 height 45
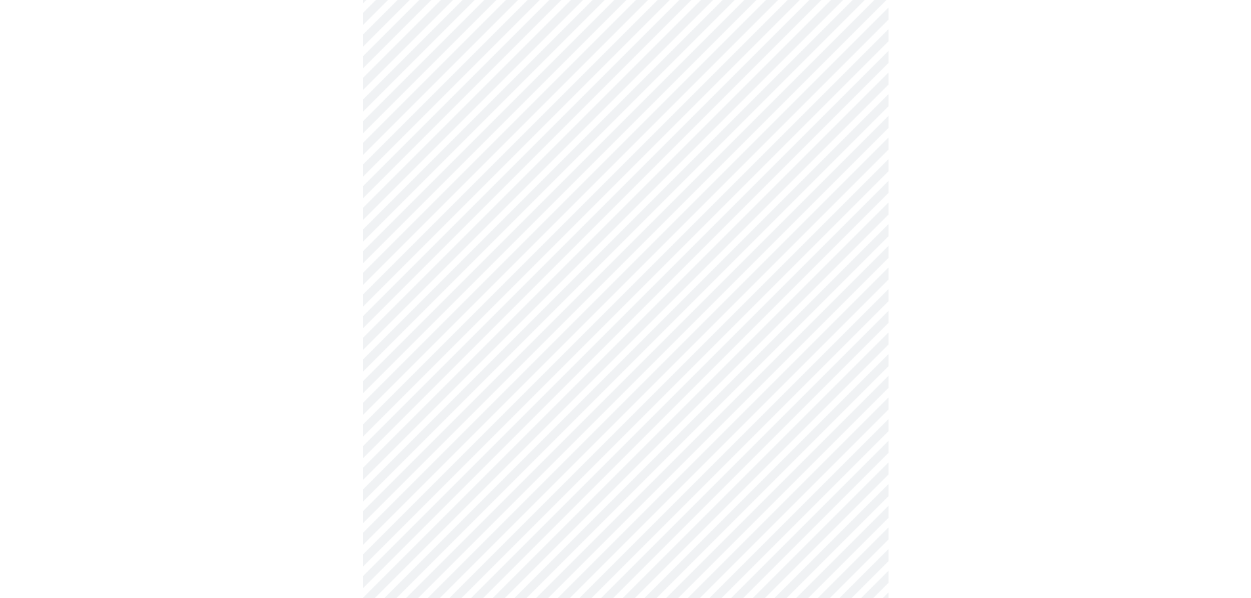
click at [565, 323] on body "MyMenopauseRx Appointments Messaging Labs Uploads Medications Community Refer a…" at bounding box center [625, 256] width 1240 height 896
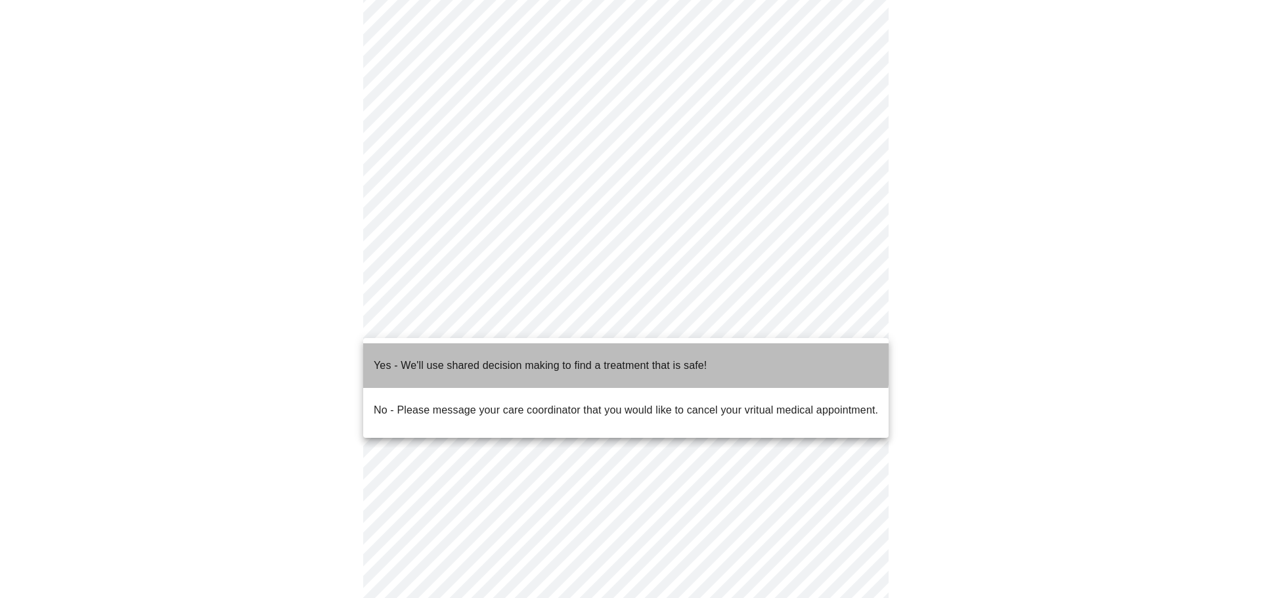
click at [574, 358] on p "Yes - We'll use shared decision making to find a treatment that is safe!" at bounding box center [540, 366] width 333 height 16
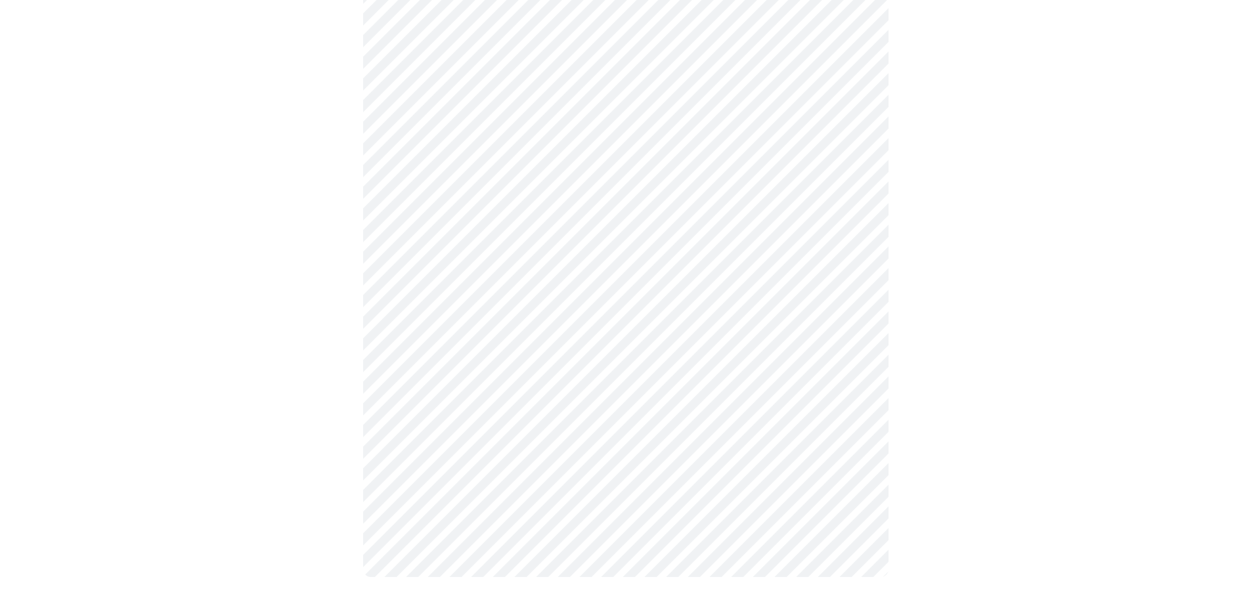
scroll to position [0, 0]
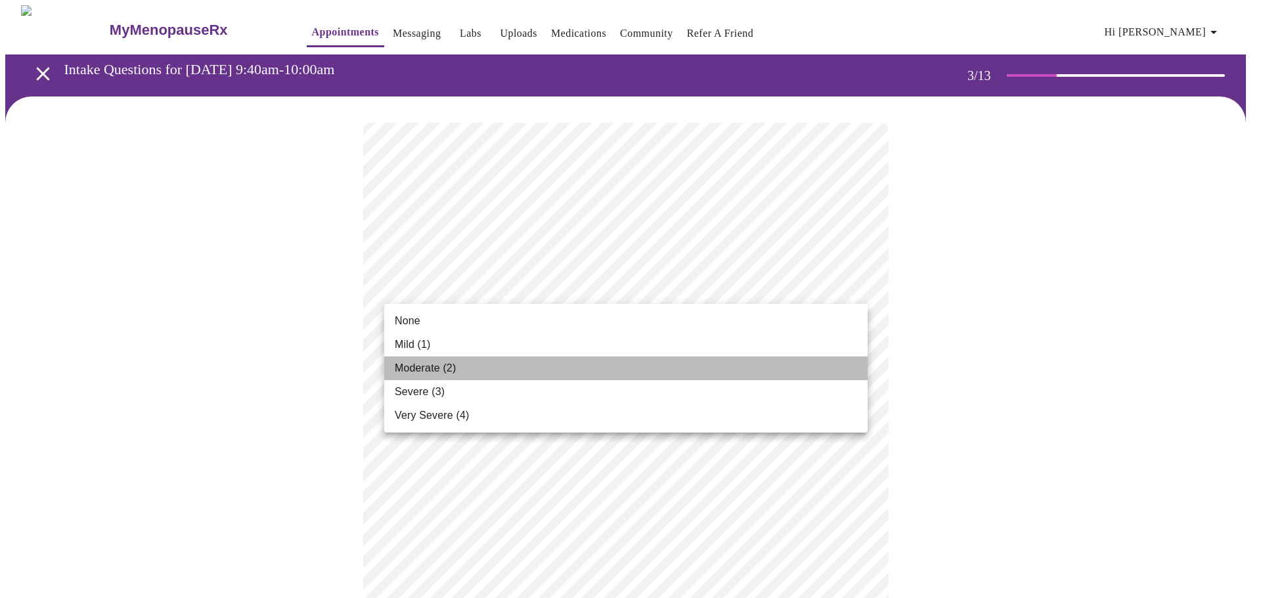
click at [749, 364] on li "Moderate (2)" at bounding box center [625, 369] width 483 height 24
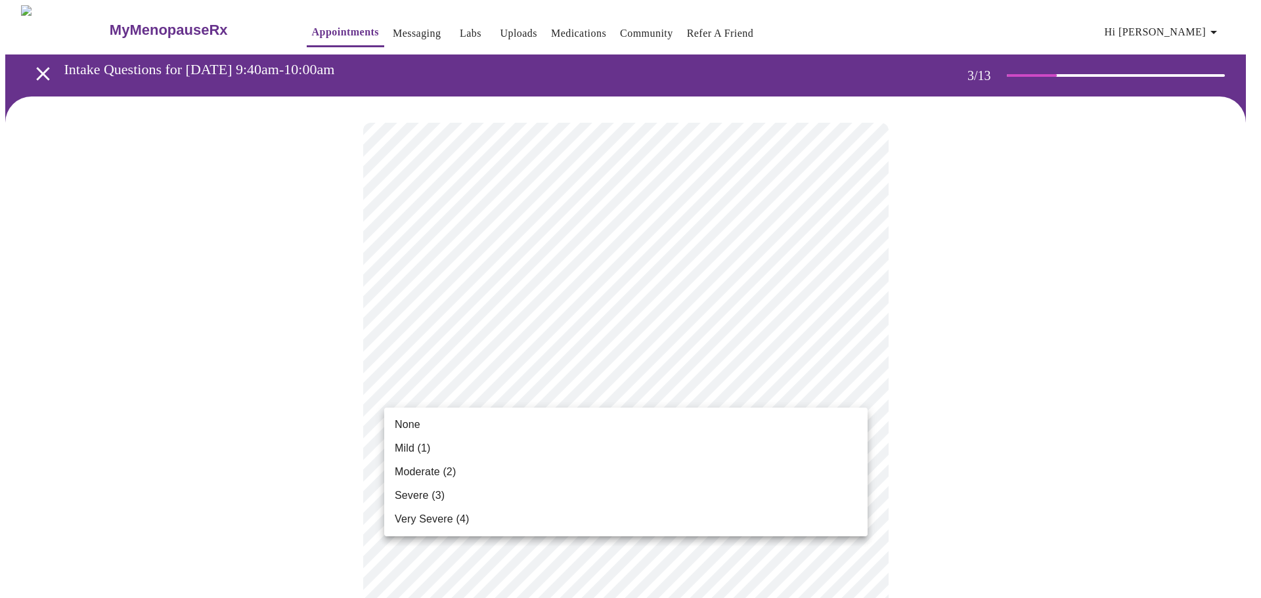
click at [788, 424] on li "None" at bounding box center [625, 425] width 483 height 24
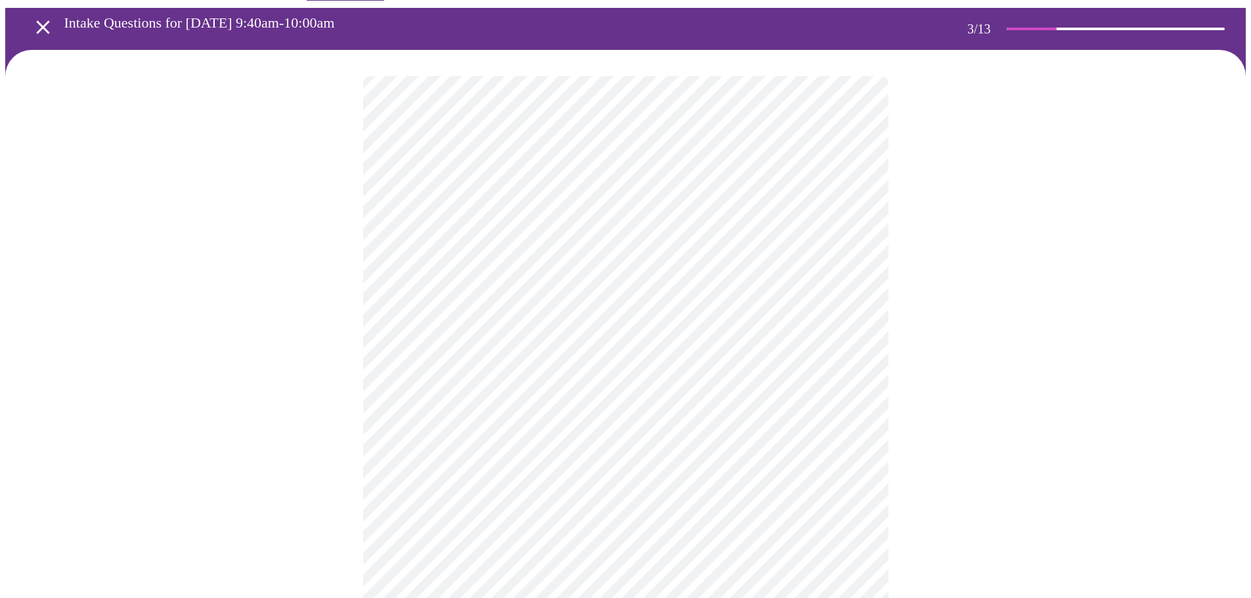
scroll to position [197, 0]
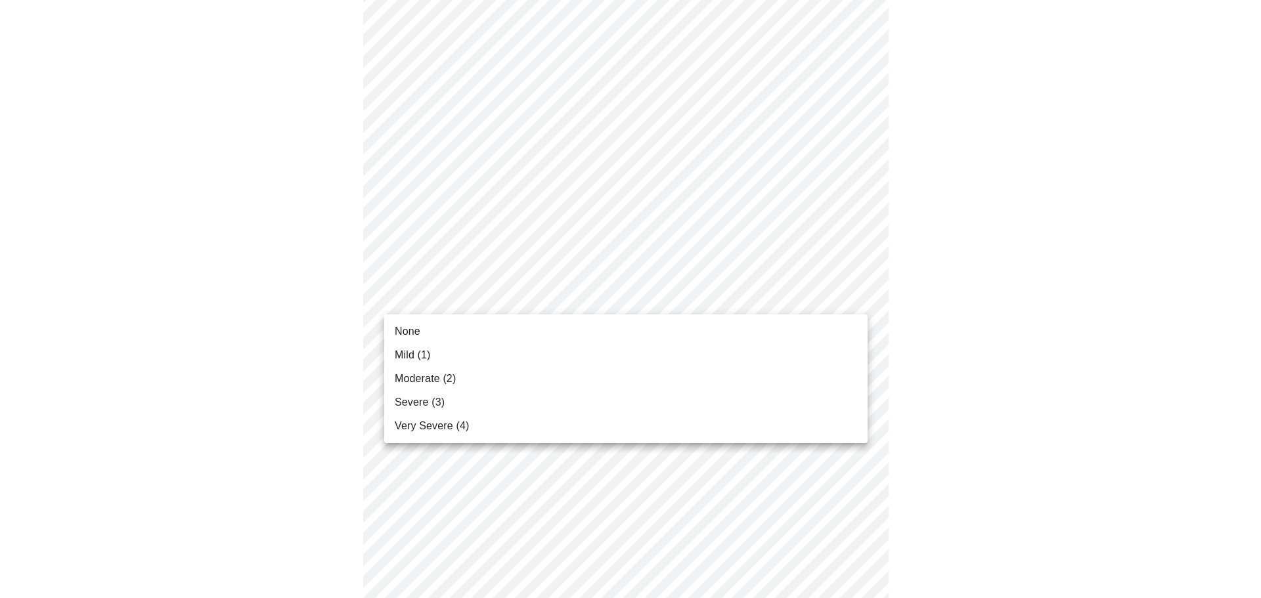
click at [754, 370] on li "Moderate (2)" at bounding box center [625, 379] width 483 height 24
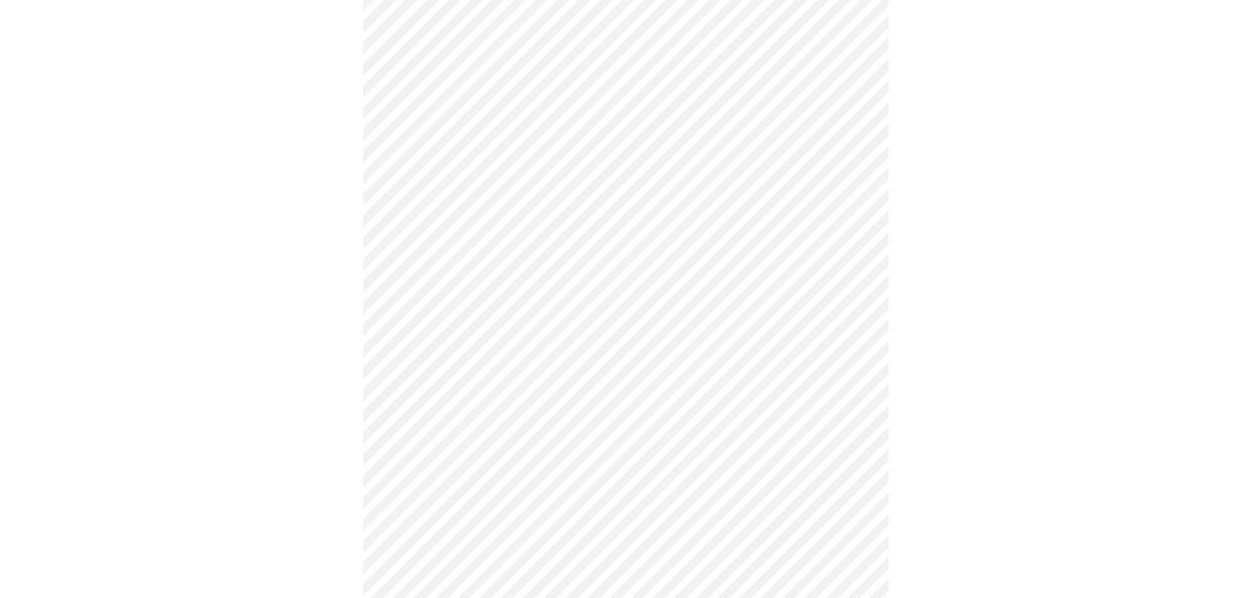
scroll to position [394, 0]
click at [777, 209] on body "MyMenopauseRx Appointments Messaging Labs Uploads Medications Community Refer a…" at bounding box center [625, 456] width 1240 height 1691
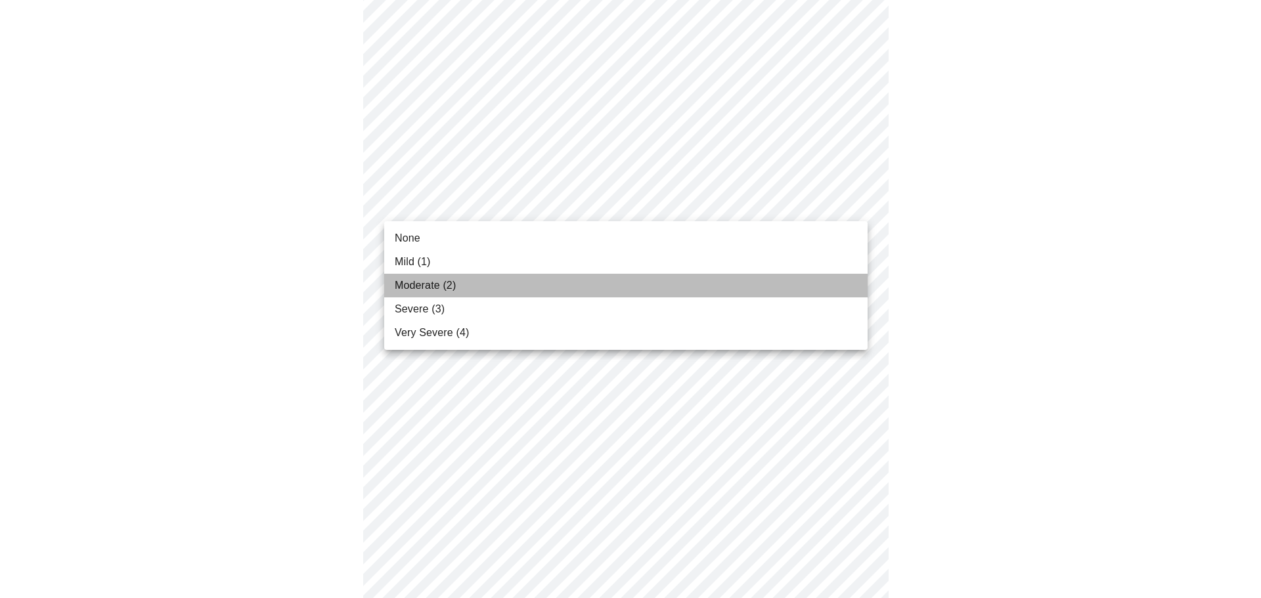
click at [734, 288] on li "Moderate (2)" at bounding box center [625, 286] width 483 height 24
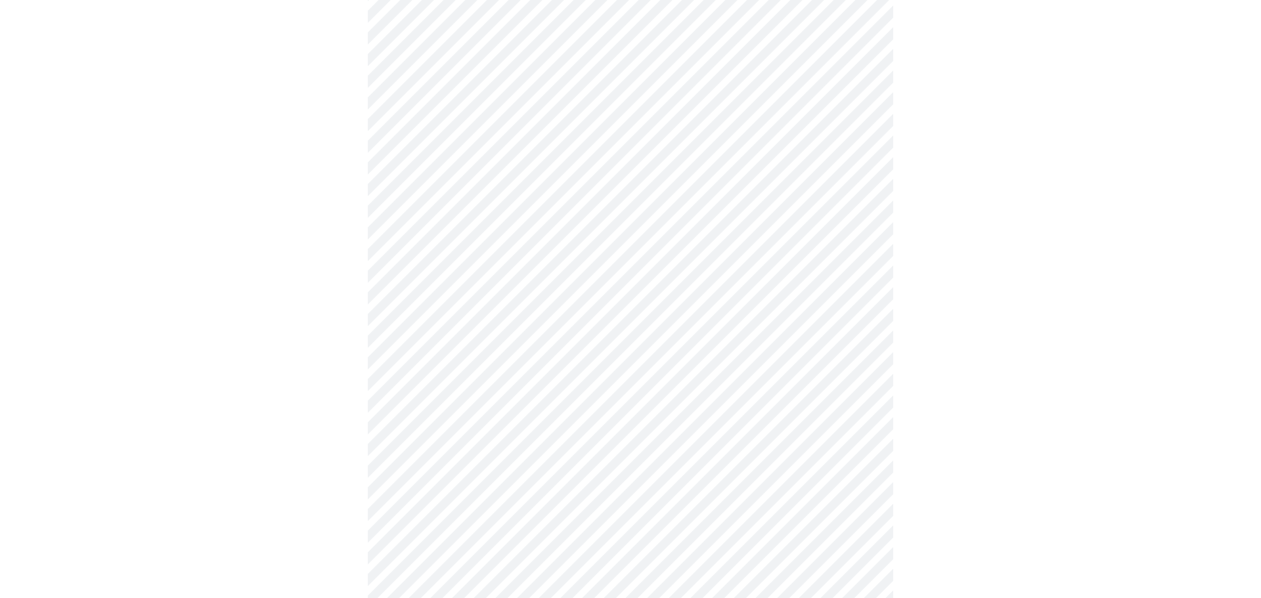
click at [737, 288] on body "MyMenopauseRx Appointments Messaging Labs Uploads Medications Community Refer a…" at bounding box center [630, 447] width 1250 height 1673
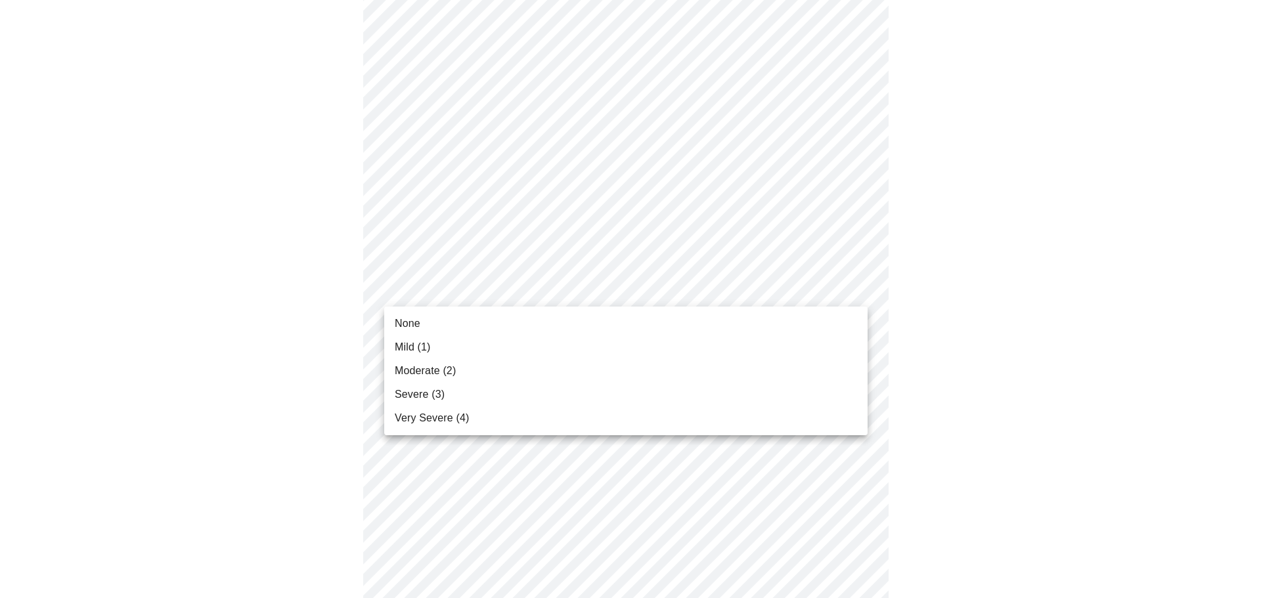
click at [689, 353] on li "Mild (1)" at bounding box center [625, 348] width 483 height 24
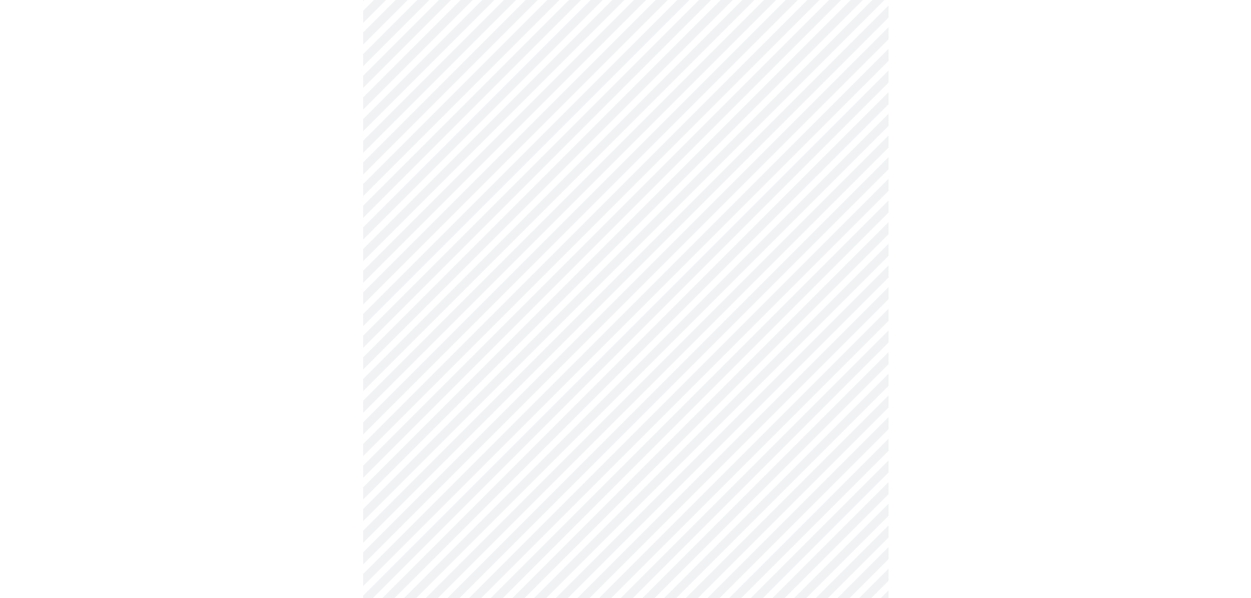
click at [716, 286] on body "MyMenopauseRx Appointments Messaging Labs Uploads Medications Community Refer a…" at bounding box center [625, 438] width 1240 height 1655
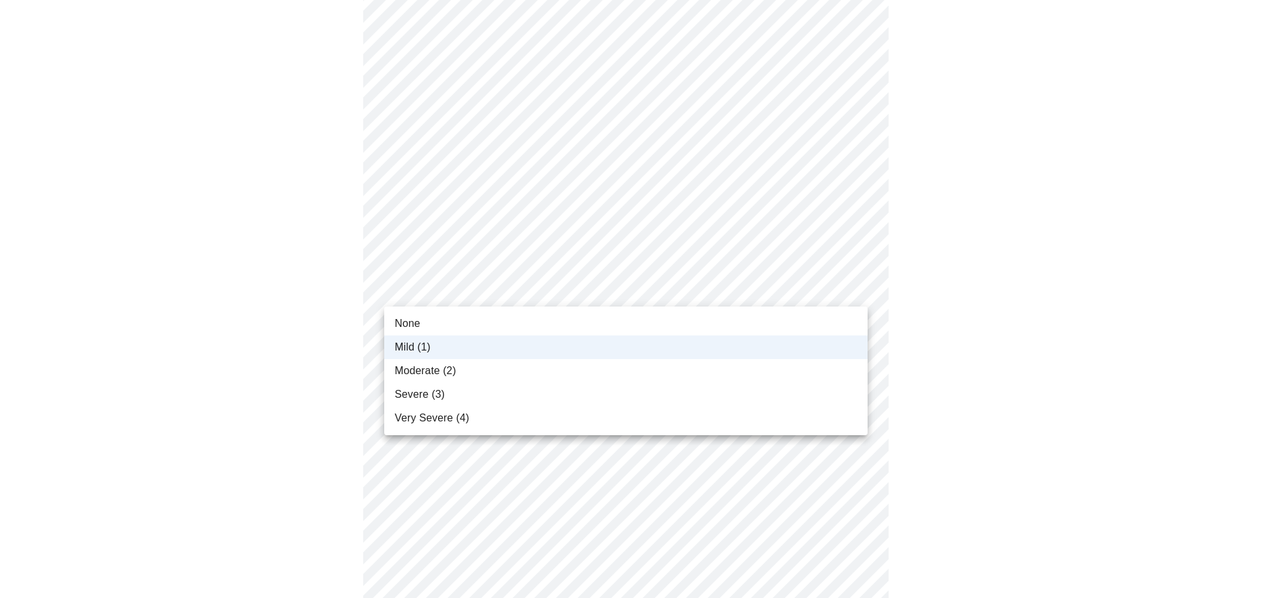
click at [672, 371] on li "Moderate (2)" at bounding box center [625, 371] width 483 height 24
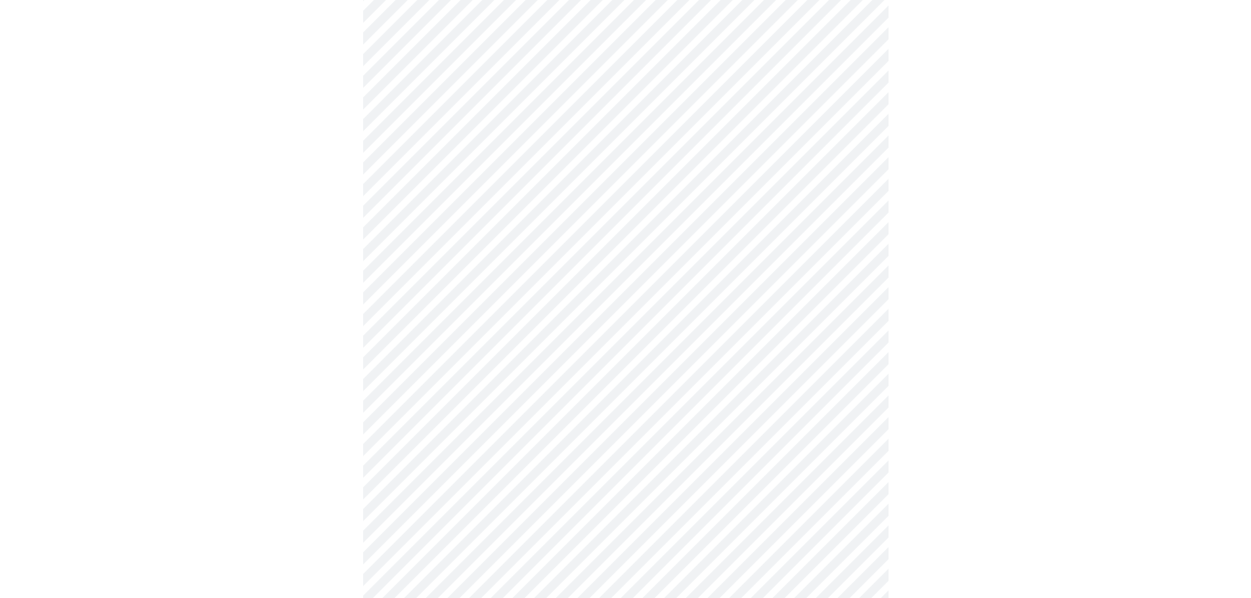
scroll to position [525, 0]
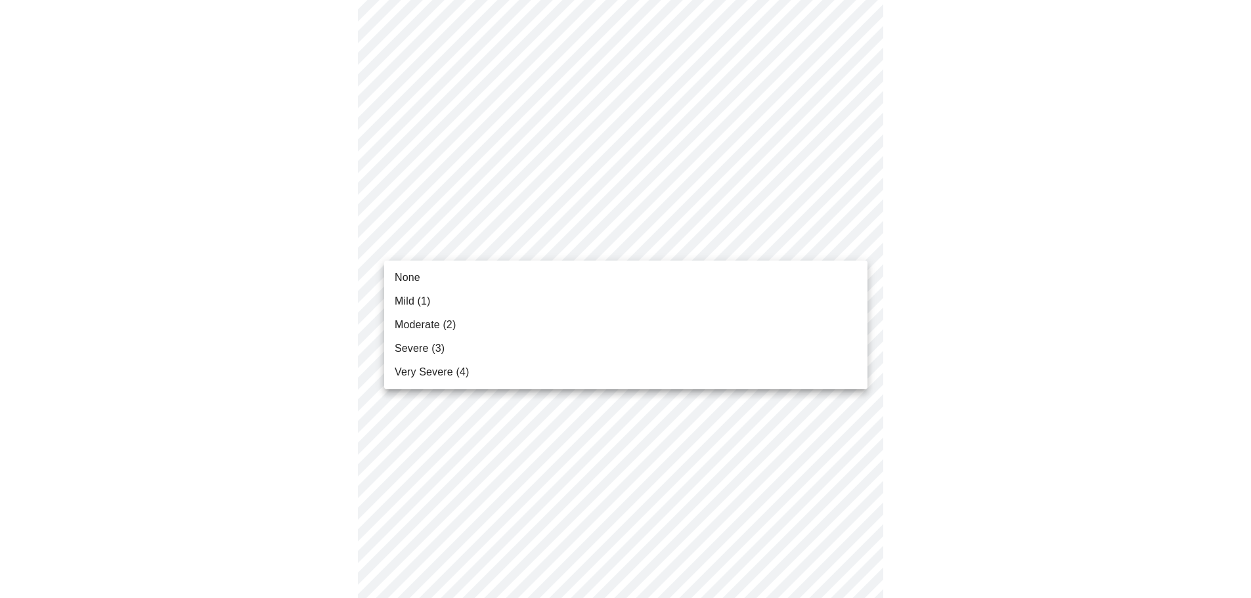
click at [781, 236] on body "MyMenopauseRx Appointments Messaging Labs Uploads Medications Community Refer a…" at bounding box center [625, 307] width 1240 height 1655
click at [667, 331] on li "Moderate (2)" at bounding box center [625, 325] width 483 height 24
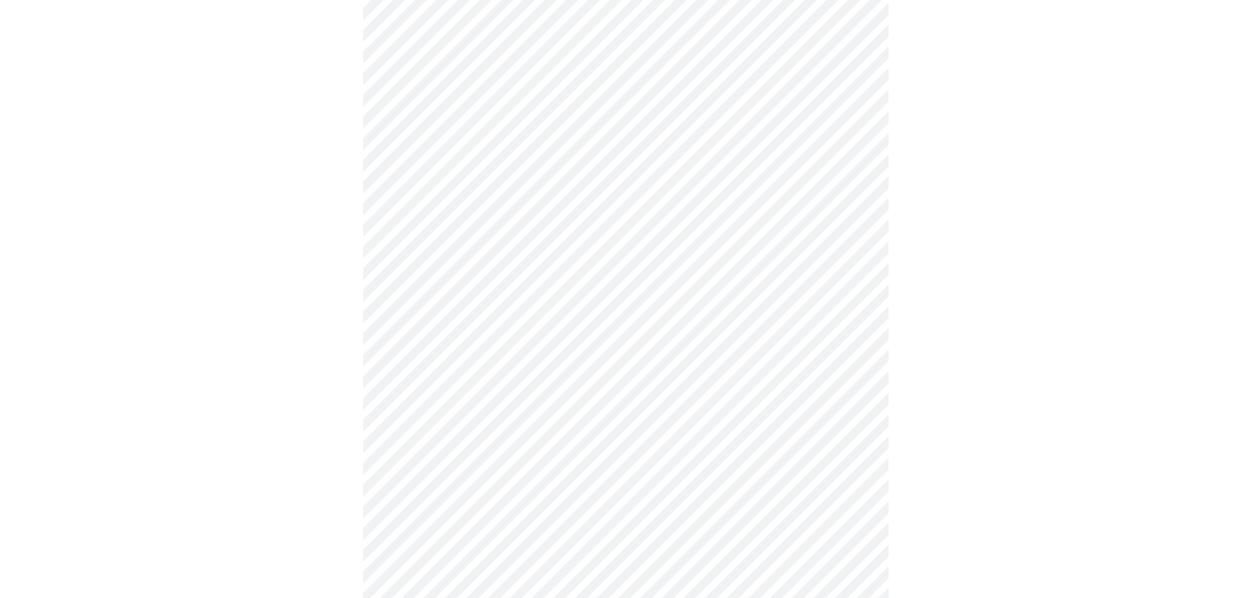
scroll to position [722, 0]
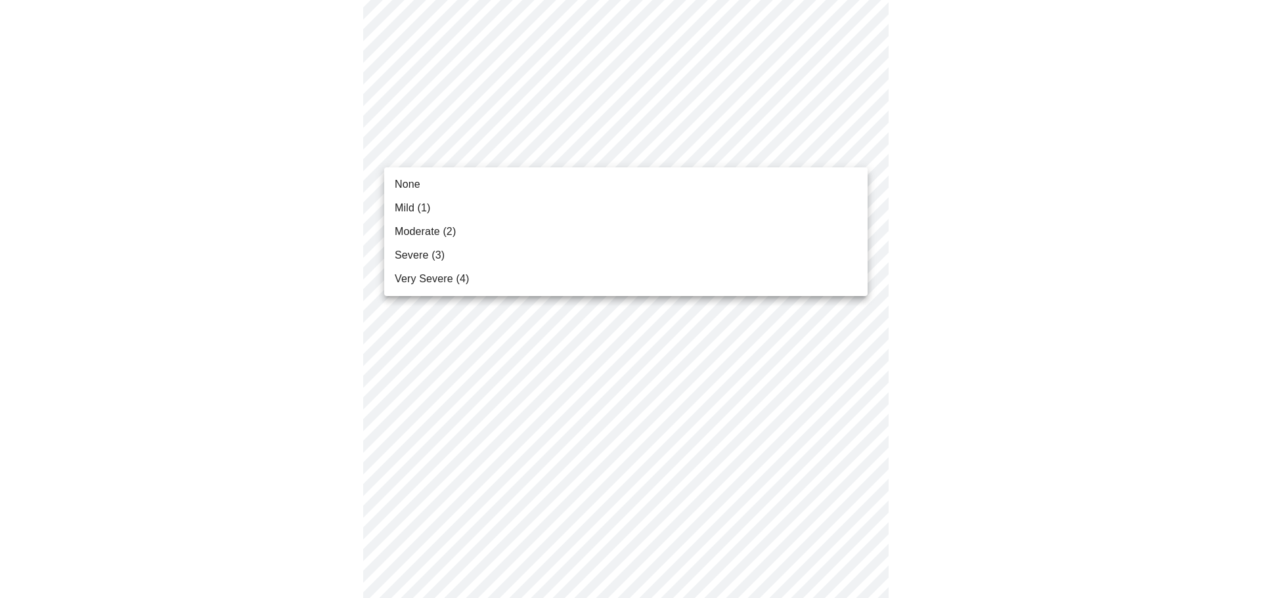
click at [817, 151] on body "MyMenopauseRx Appointments Messaging Labs Uploads Medications Community Refer a…" at bounding box center [630, 101] width 1250 height 1636
click at [757, 220] on li "Moderate (2)" at bounding box center [625, 232] width 483 height 24
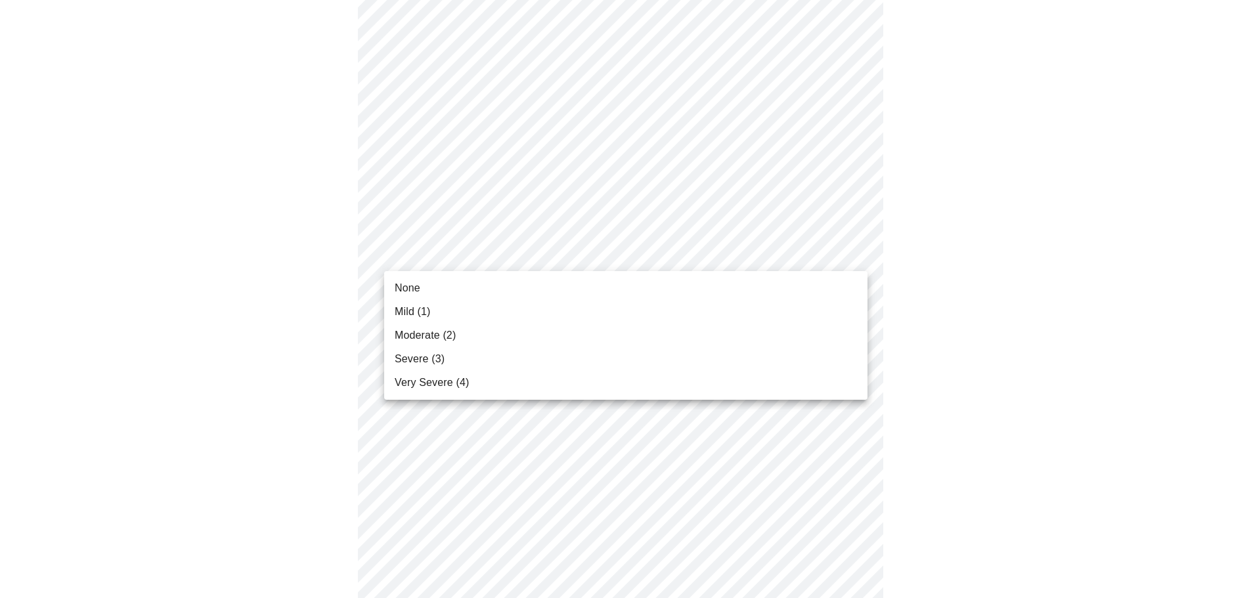
click at [764, 253] on body "MyMenopauseRx Appointments Messaging Labs Uploads Medications Community Refer a…" at bounding box center [625, 92] width 1240 height 1618
click at [662, 355] on li "Severe (3)" at bounding box center [625, 359] width 483 height 24
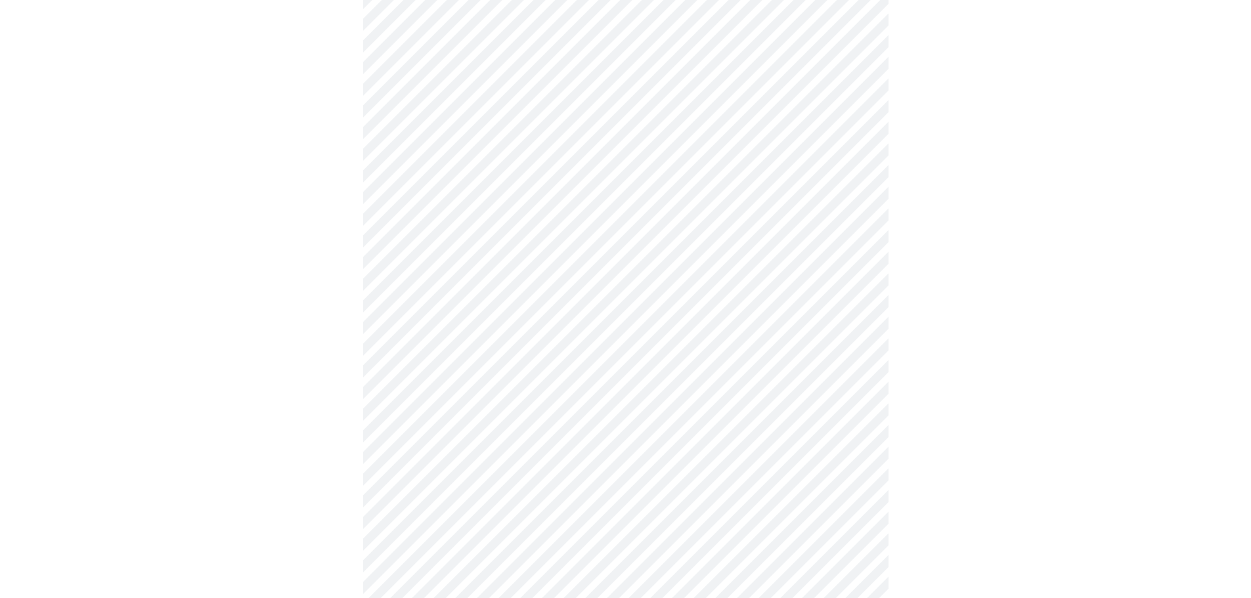
scroll to position [919, 0]
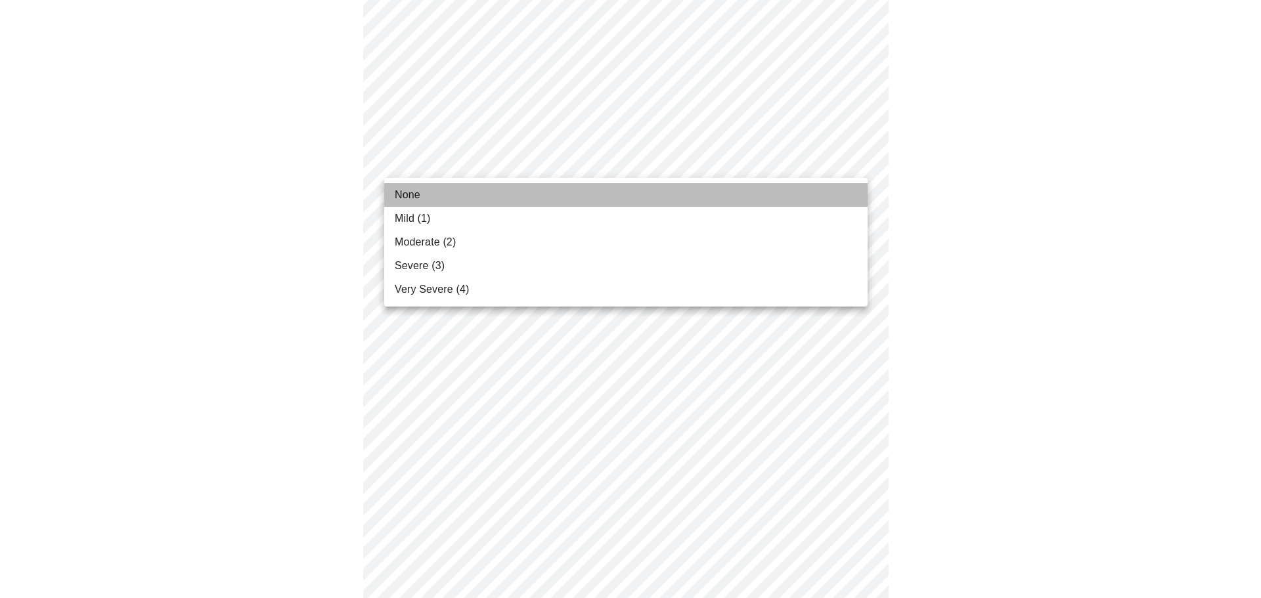
click at [630, 189] on li "None" at bounding box center [625, 195] width 483 height 24
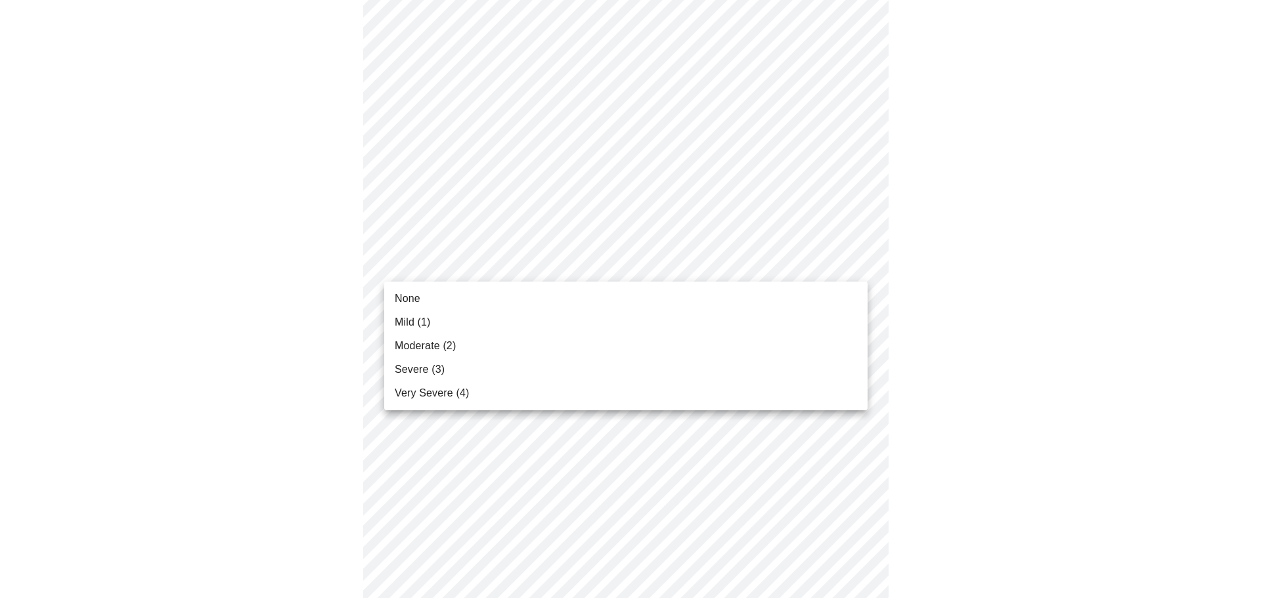
click at [668, 339] on li "Moderate (2)" at bounding box center [625, 346] width 483 height 24
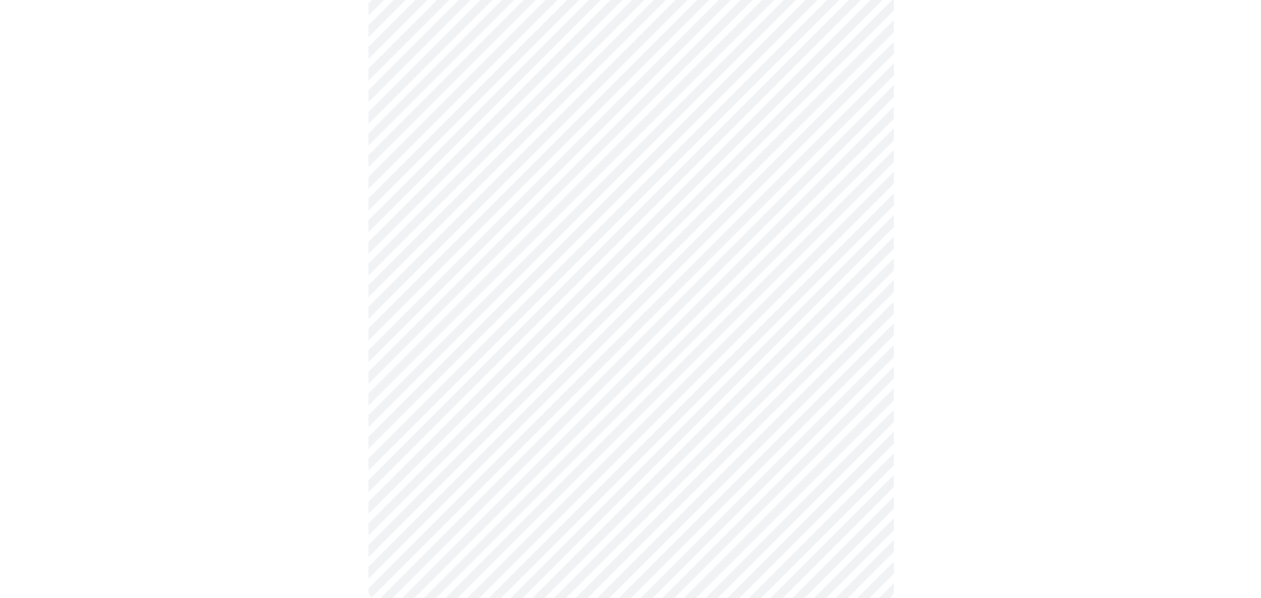
scroll to position [964, 0]
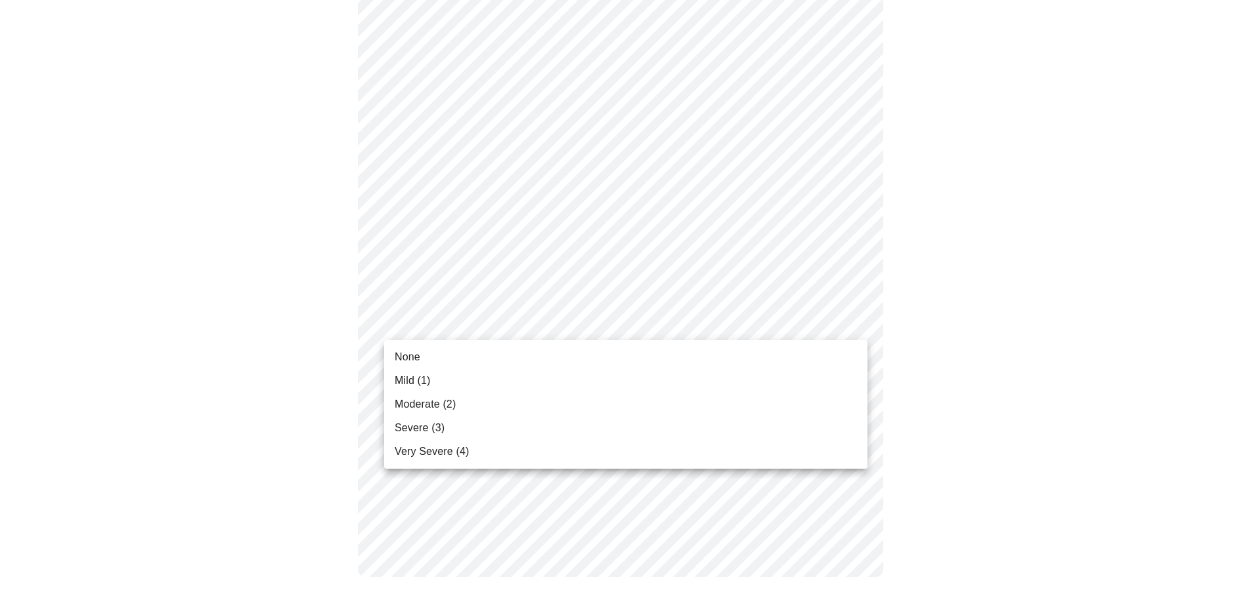
click at [723, 383] on li "Mild (1)" at bounding box center [625, 381] width 483 height 24
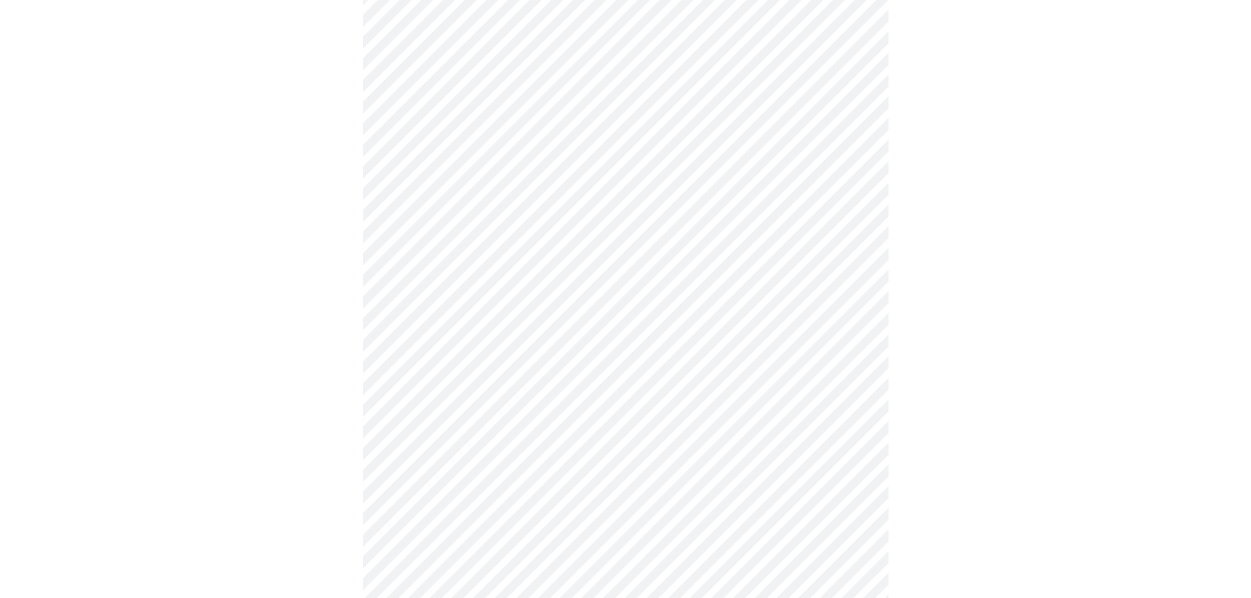
scroll to position [591, 0]
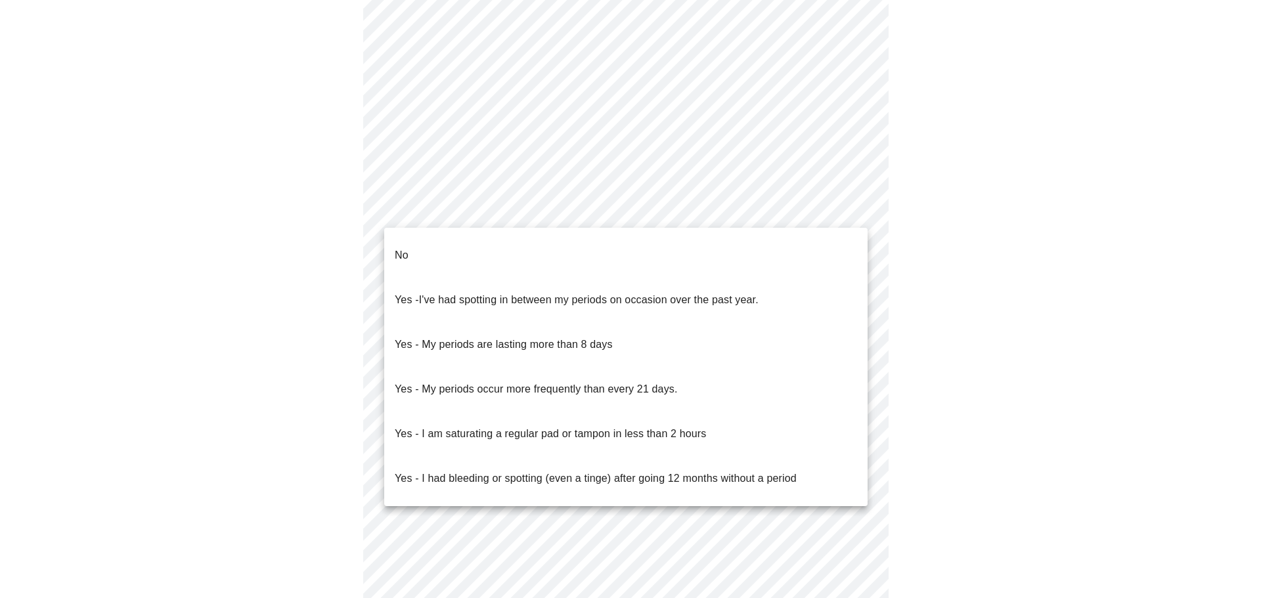
click at [760, 219] on body "MyMenopauseRx Appointments Messaging Labs Uploads Medications Community Refer a…" at bounding box center [630, 62] width 1250 height 1296
click at [680, 367] on li "Yes - My periods occur more frequently than every 21 days." at bounding box center [625, 389] width 483 height 45
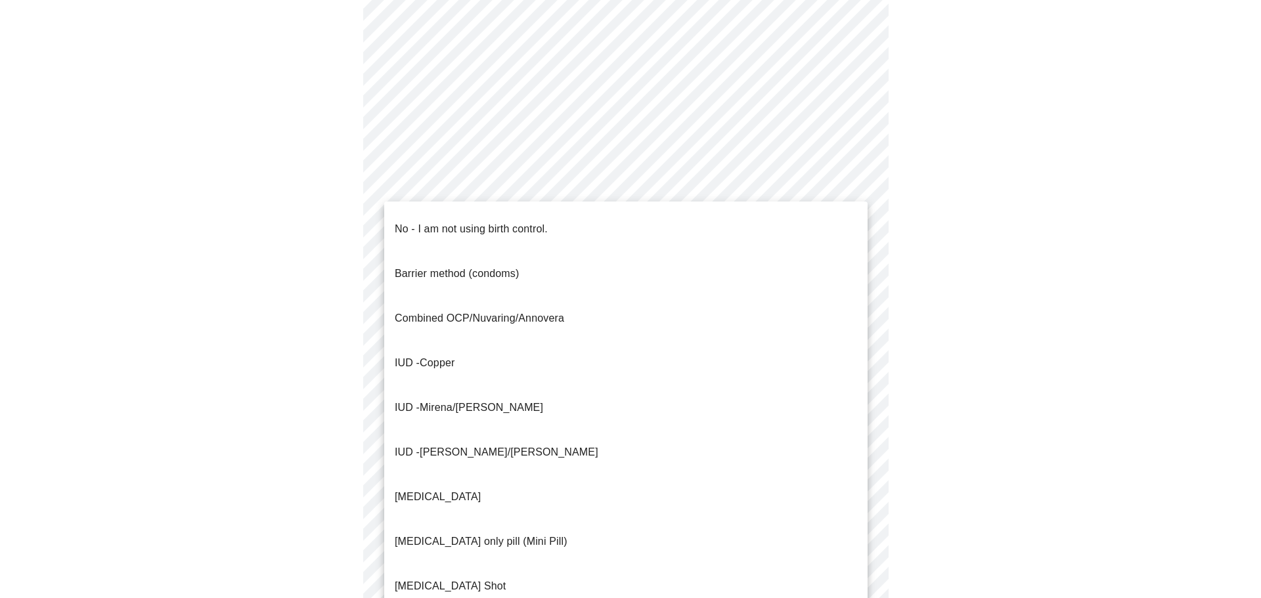
click at [659, 301] on body "MyMenopauseRx Appointments Messaging Labs Uploads Medications Community Refer a…" at bounding box center [630, 58] width 1250 height 1288
click at [586, 219] on li "No - I am not using birth control." at bounding box center [625, 229] width 483 height 45
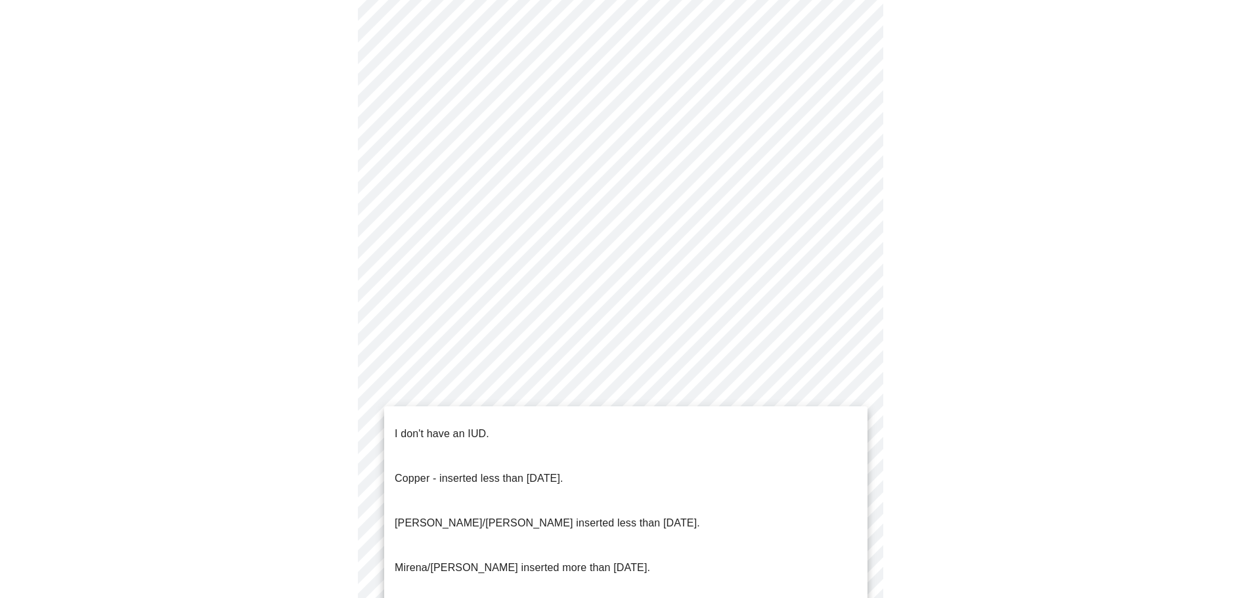
click at [682, 399] on body "MyMenopauseRx Appointments Messaging Labs Uploads Medications Community Refer a…" at bounding box center [625, 54] width 1240 height 1280
click at [669, 425] on li "I don't have an IUD." at bounding box center [625, 434] width 483 height 45
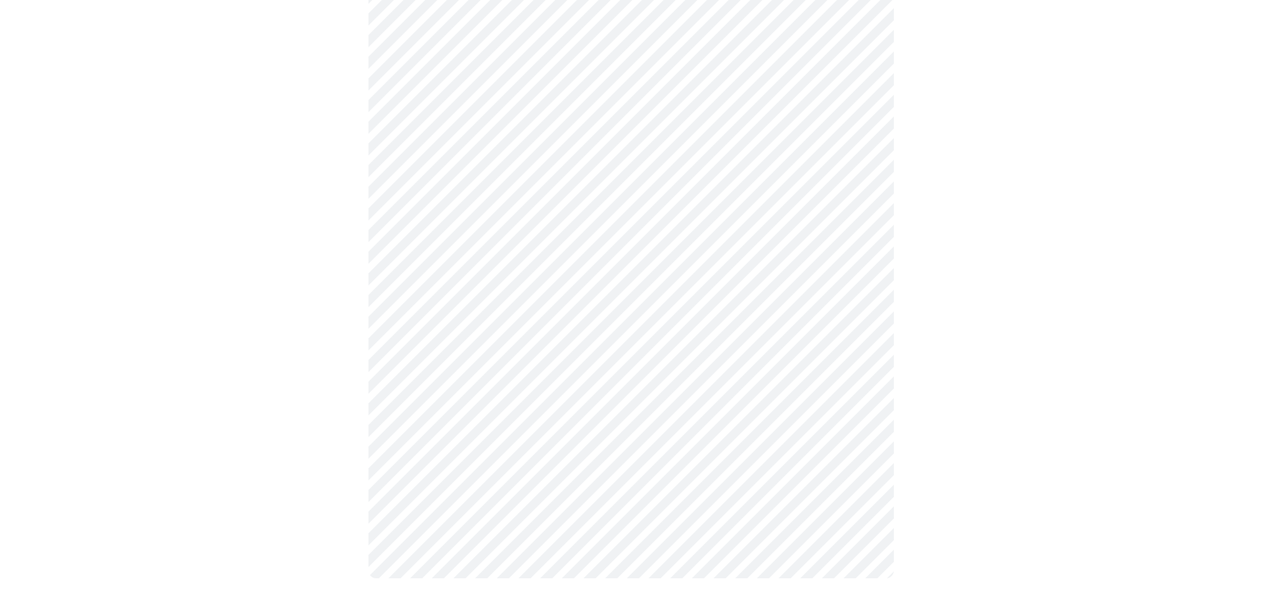
scroll to position [674, 0]
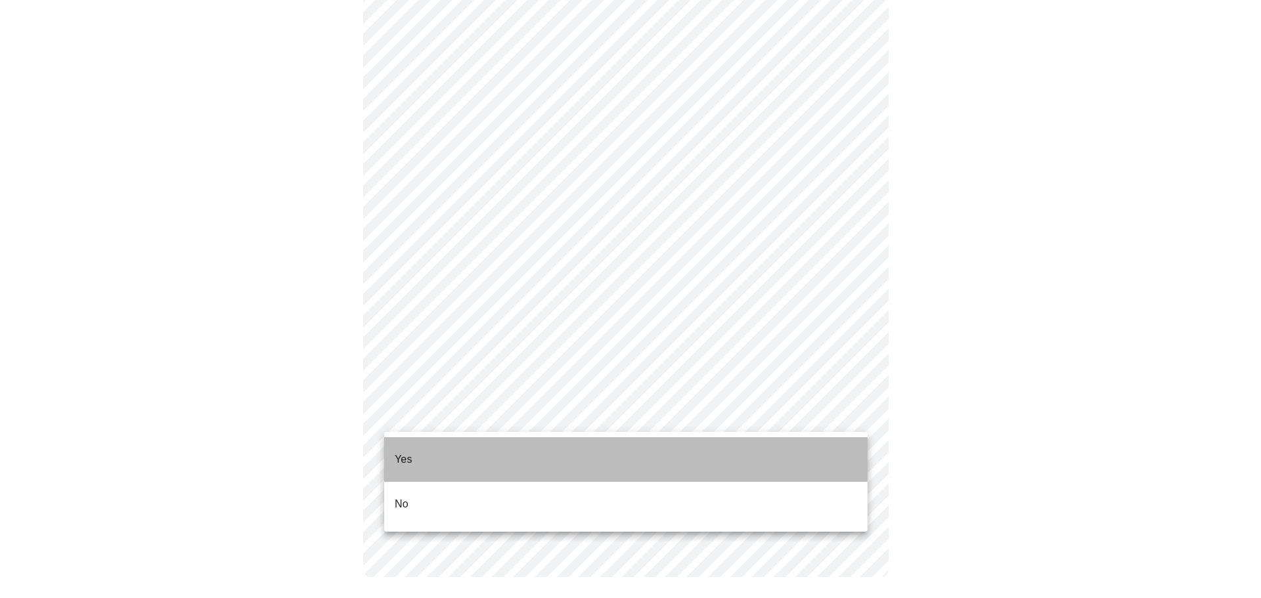
click at [596, 452] on li "Yes" at bounding box center [625, 459] width 483 height 45
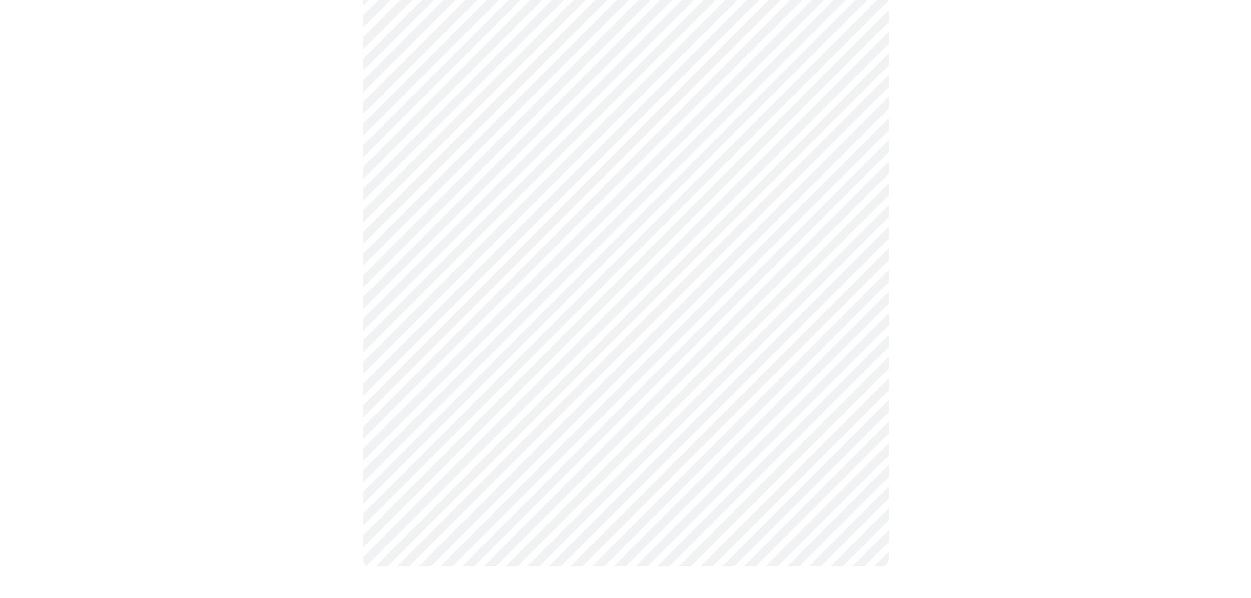
scroll to position [0, 0]
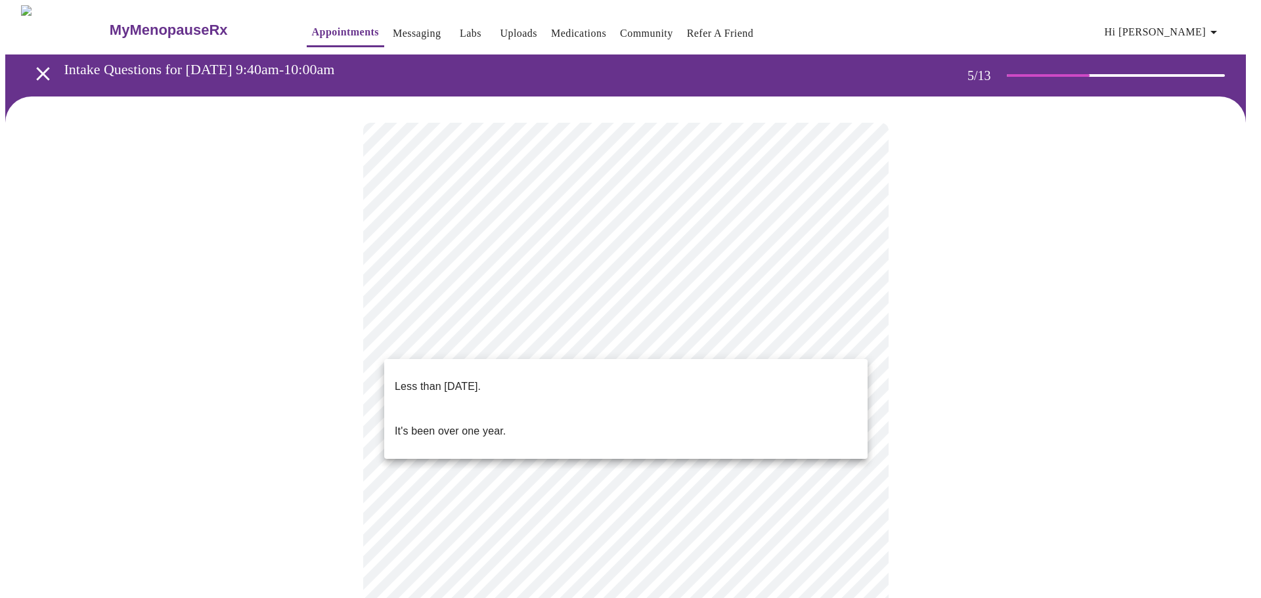
click at [783, 339] on body "MyMenopauseRx Appointments Messaging Labs Uploads Medications Community Refer a…" at bounding box center [630, 537] width 1250 height 1064
click at [720, 380] on li "Less than one year ago." at bounding box center [625, 386] width 483 height 45
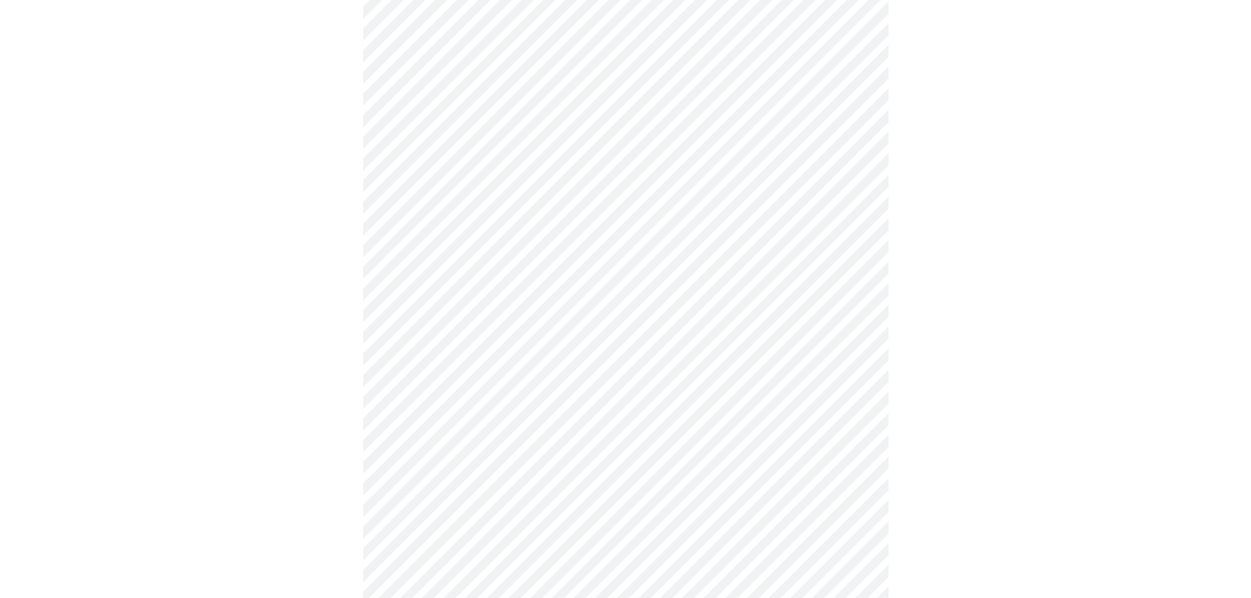
scroll to position [197, 0]
click at [756, 255] on body "MyMenopauseRx Appointments Messaging Labs Uploads Medications Community Refer a…" at bounding box center [625, 336] width 1240 height 1056
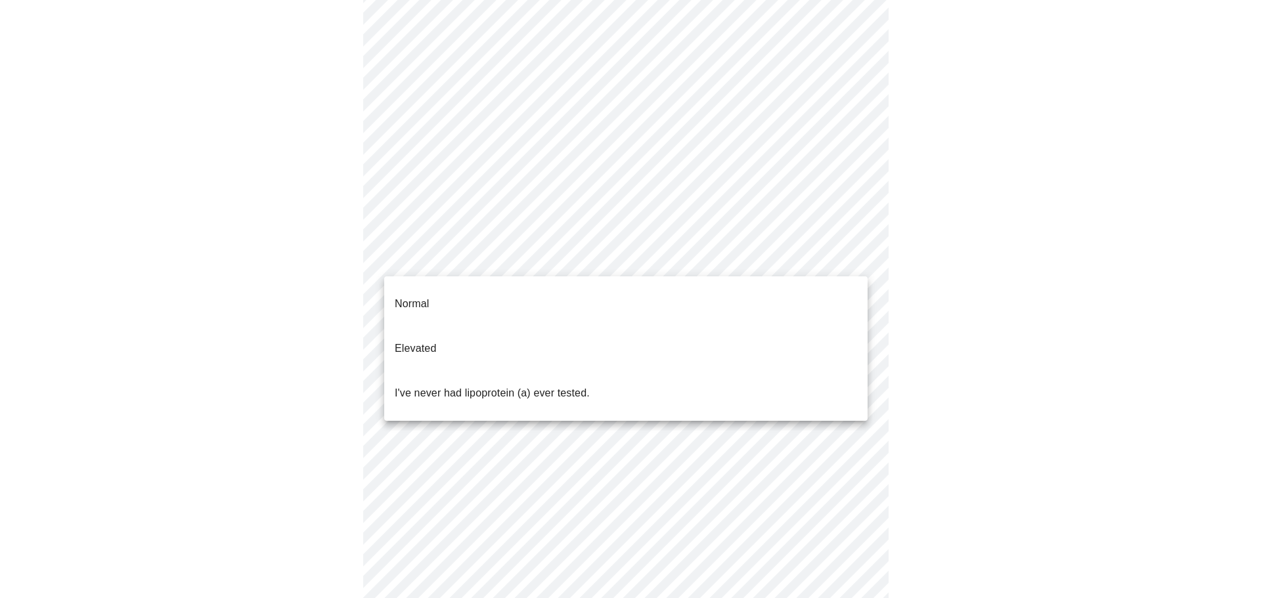
click at [743, 288] on li "Normal" at bounding box center [625, 304] width 483 height 45
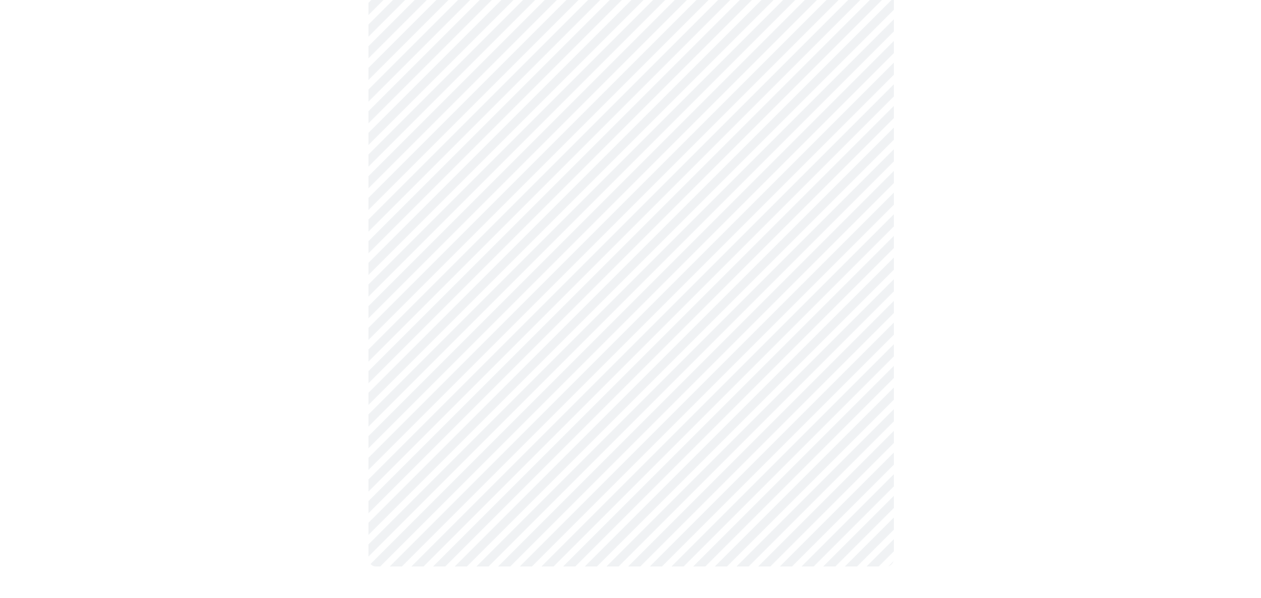
scroll to position [0, 0]
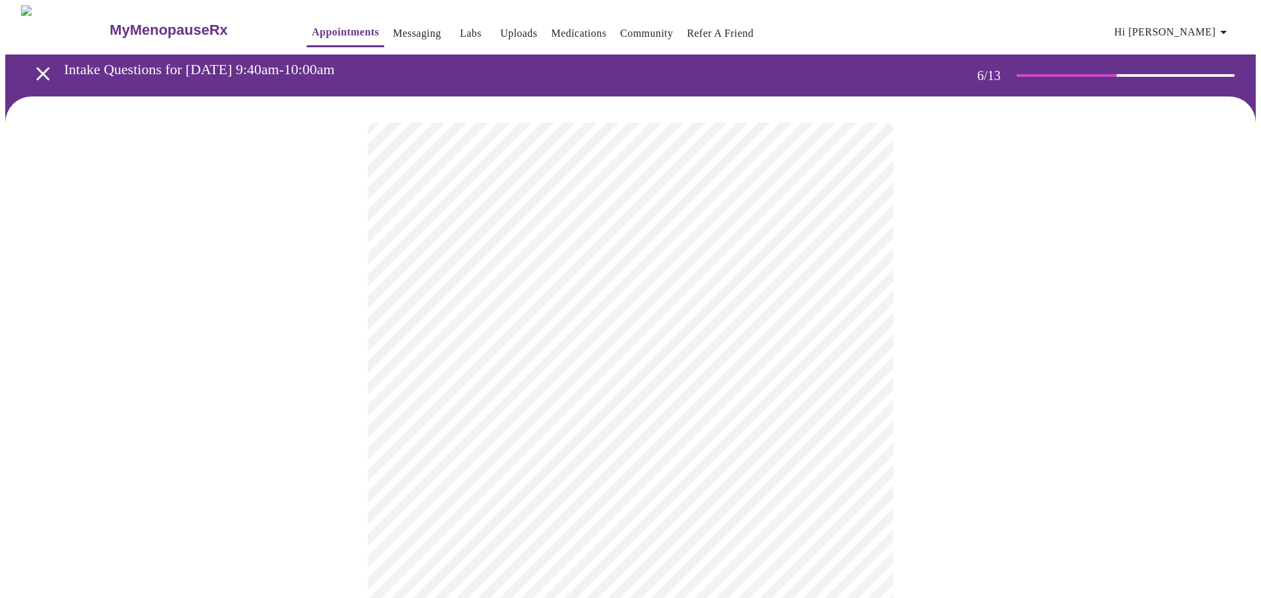
click at [487, 376] on body "MyMenopauseRx Appointments Messaging Labs Uploads Medications Community Refer a…" at bounding box center [630, 355] width 1250 height 701
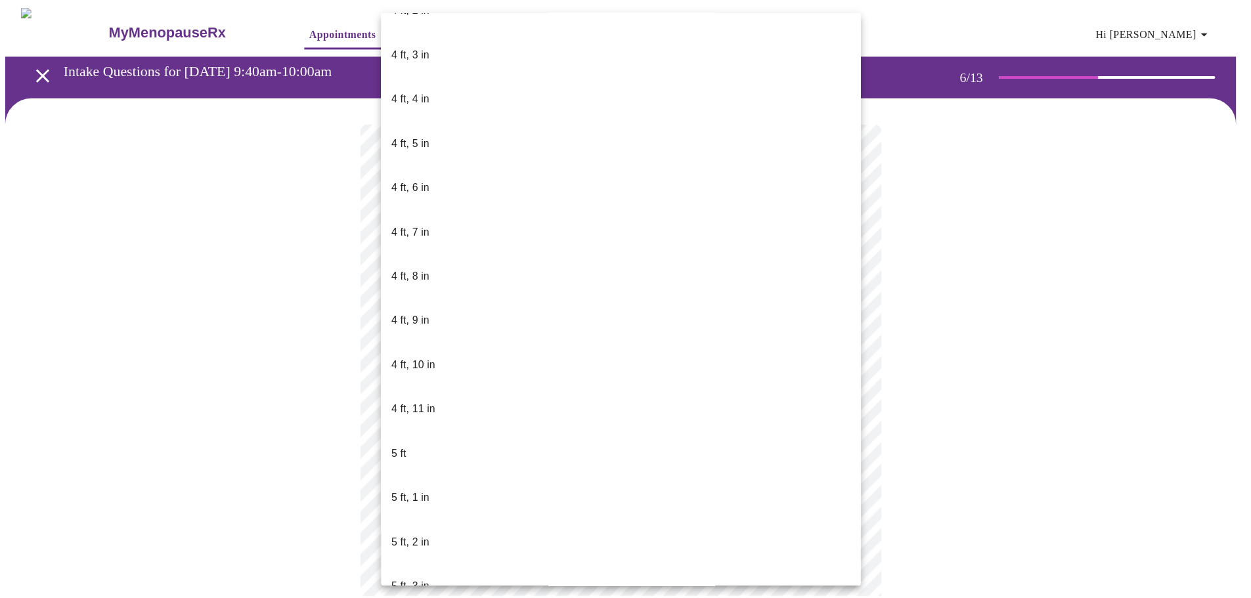
scroll to position [657, 0]
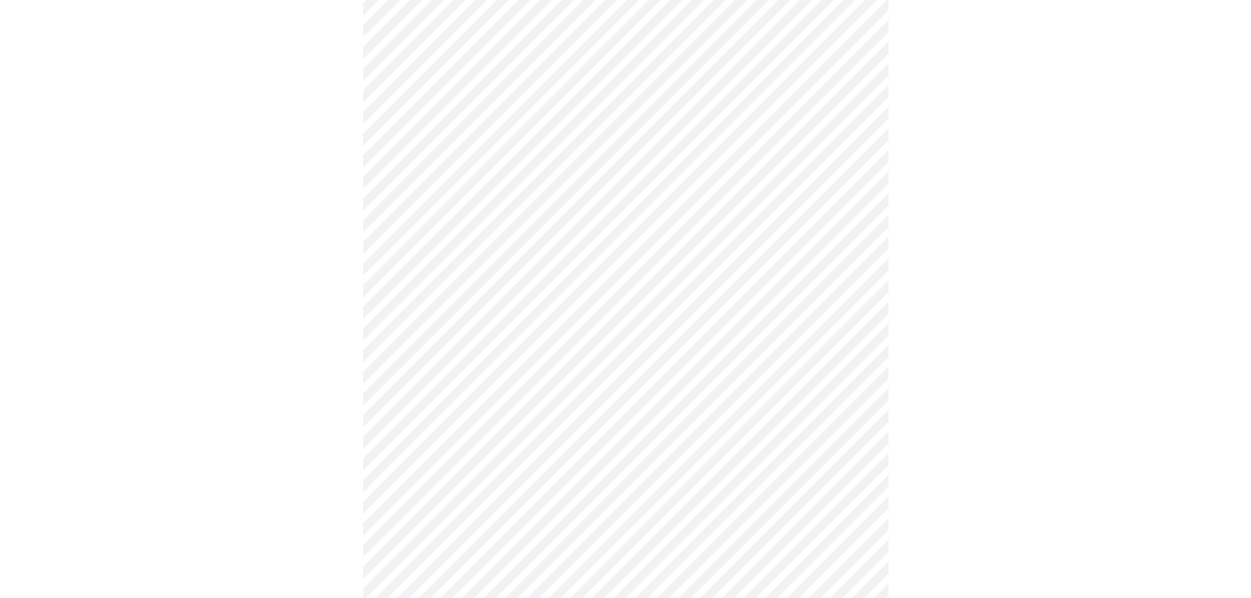
scroll to position [3545, 0]
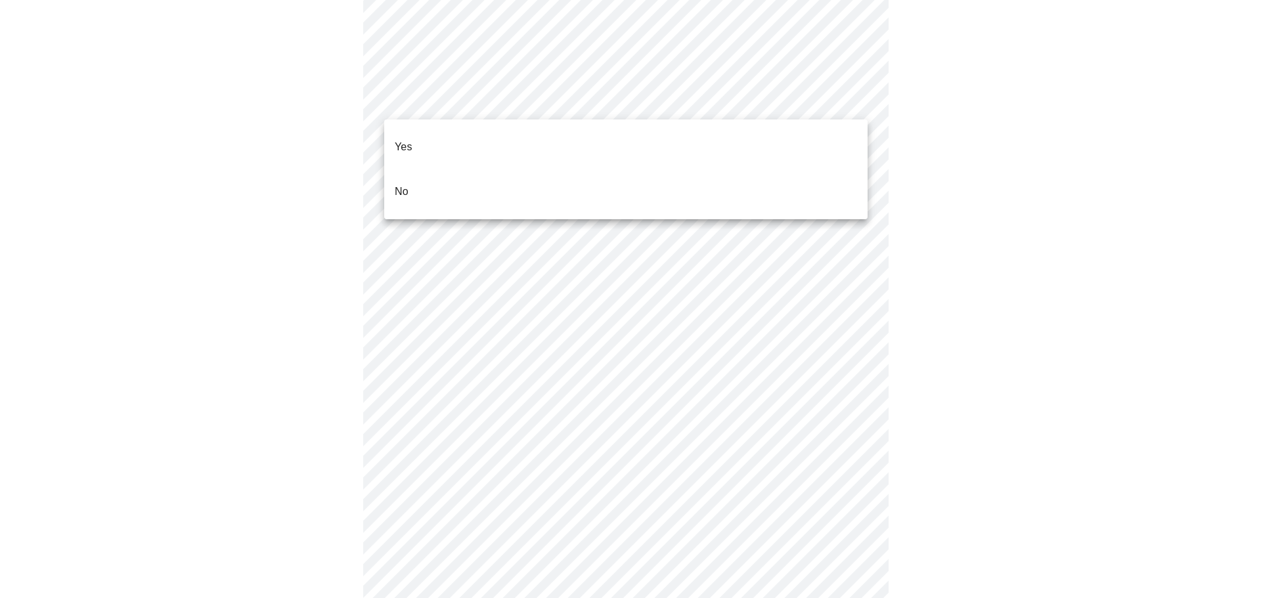
click at [599, 169] on li "No" at bounding box center [625, 191] width 483 height 45
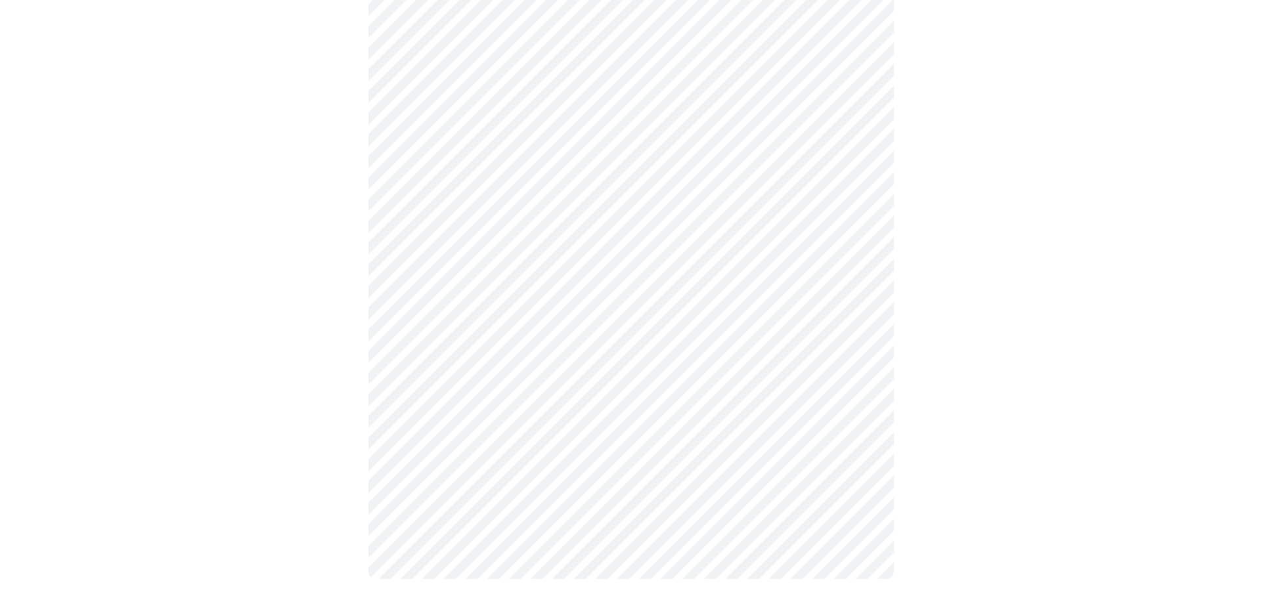
scroll to position [684, 0]
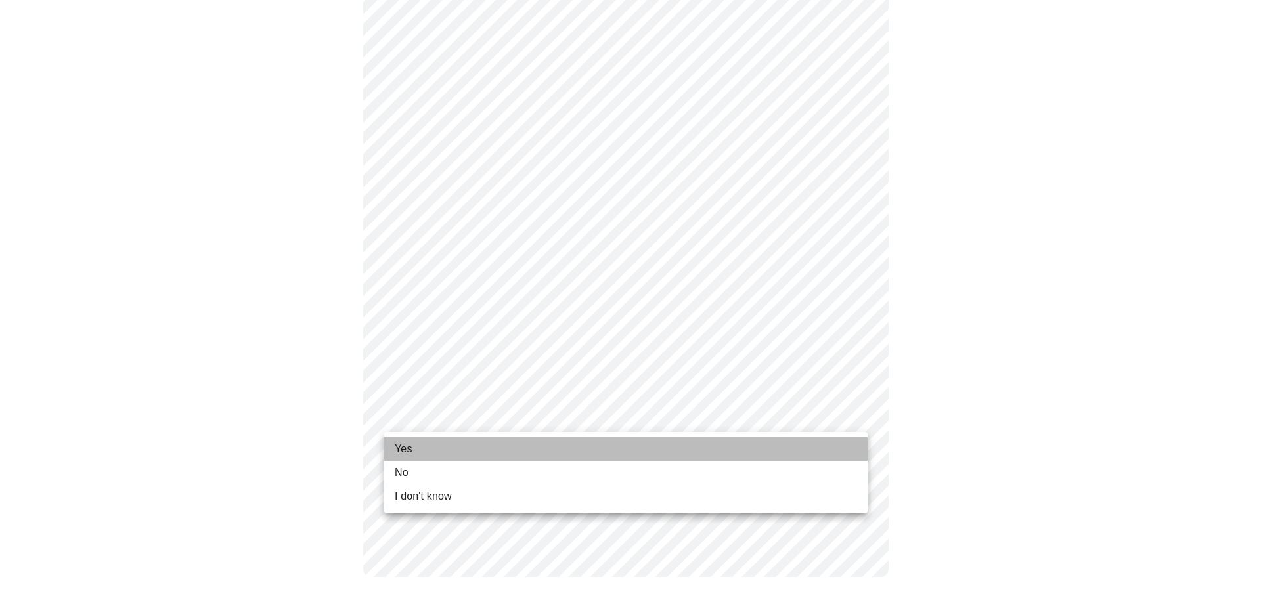
click at [582, 450] on li "Yes" at bounding box center [625, 449] width 483 height 24
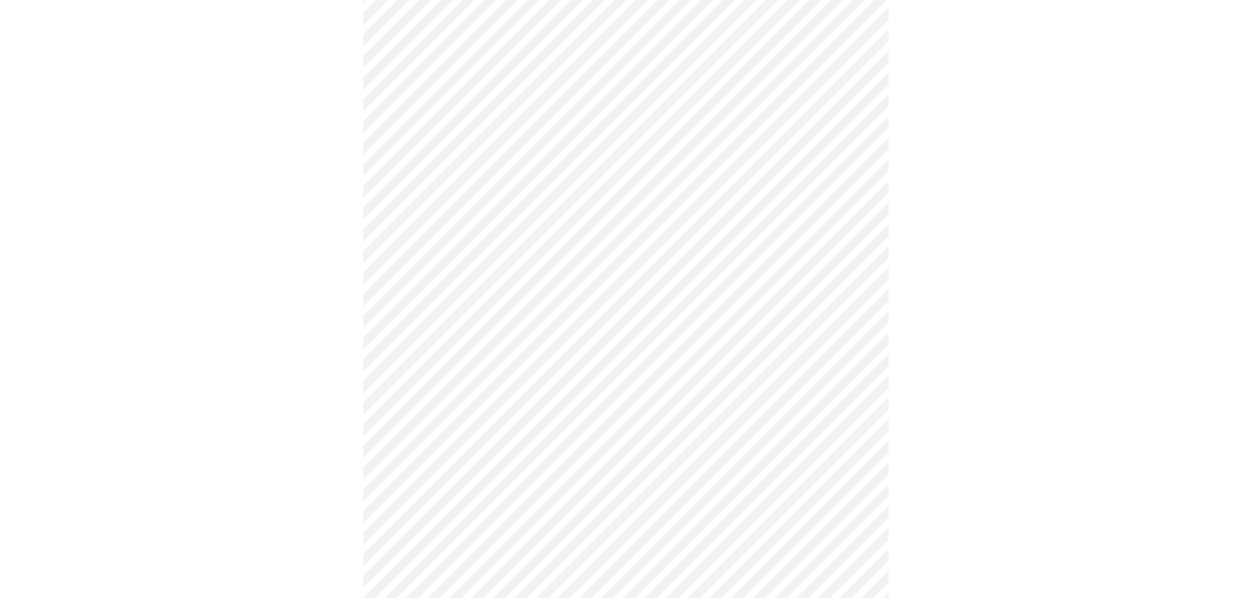
scroll to position [0, 0]
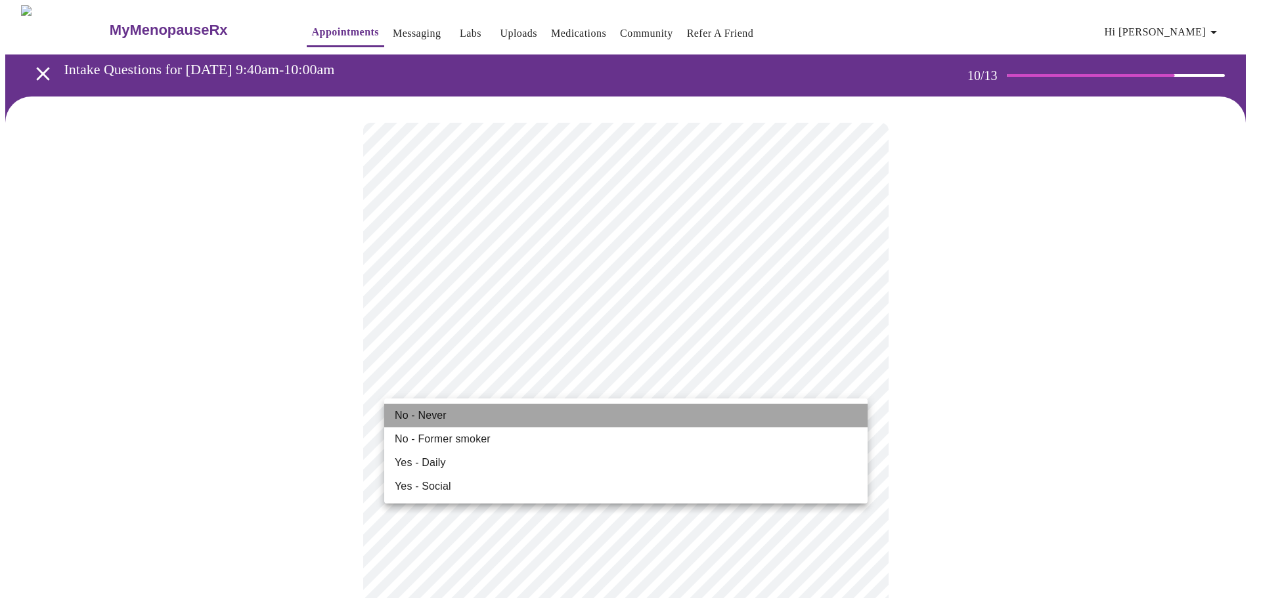
click at [590, 413] on li "No - Never" at bounding box center [625, 416] width 483 height 24
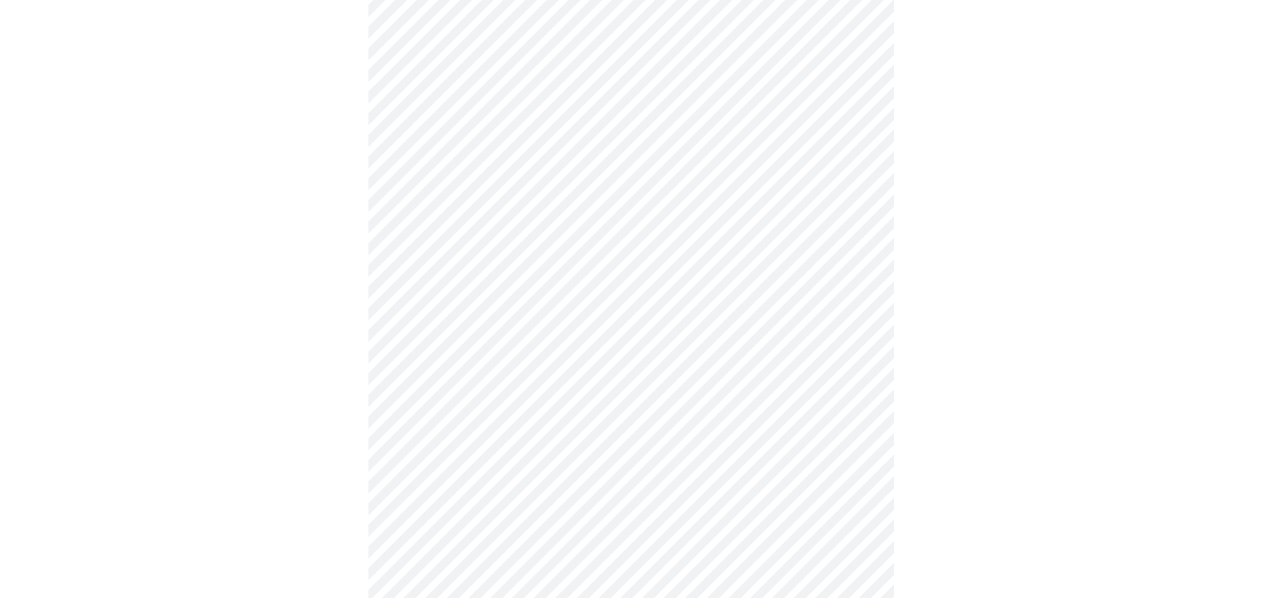
scroll to position [1116, 0]
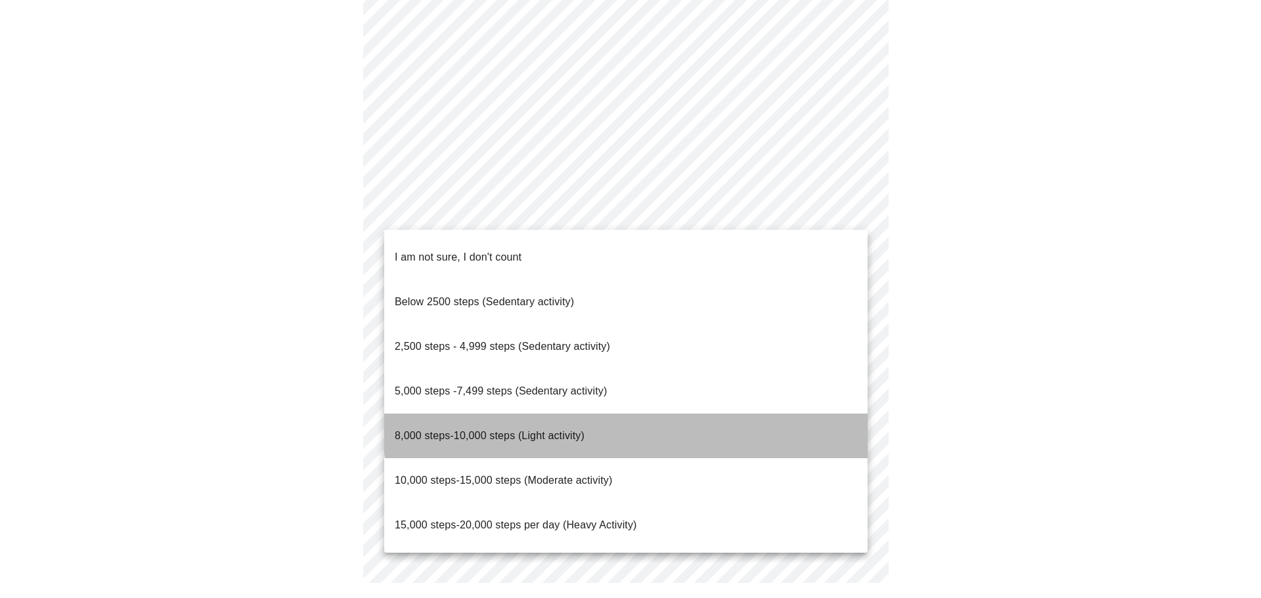
click at [710, 414] on li "8,000 steps-10,000 steps (Light activity)" at bounding box center [625, 436] width 483 height 45
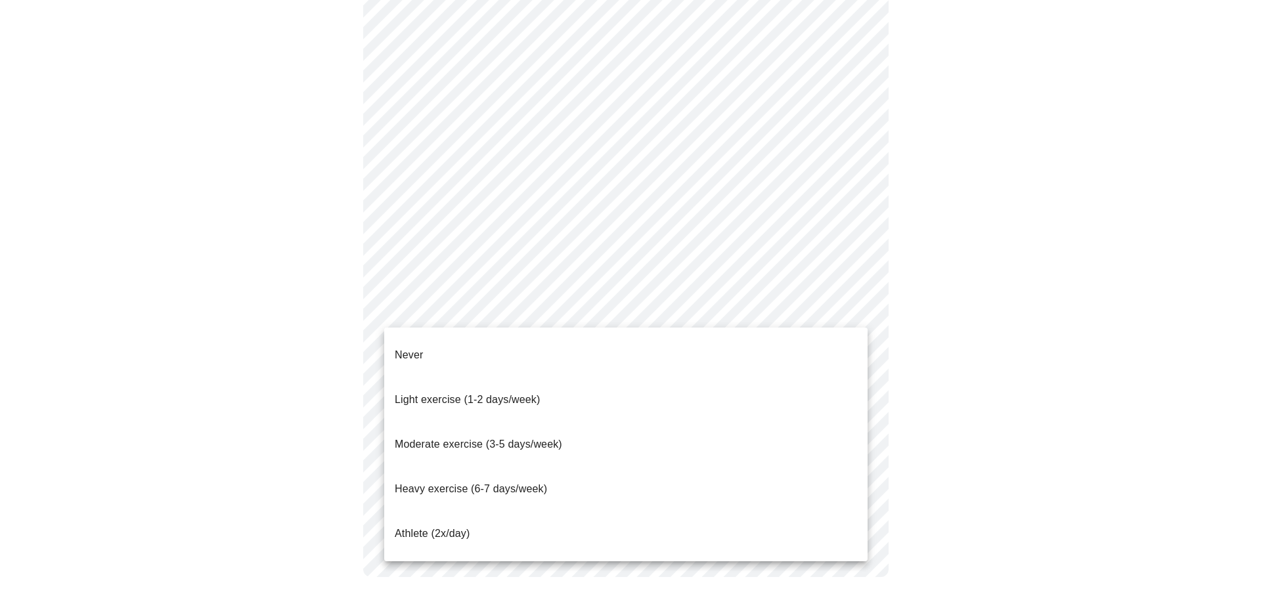
click at [706, 422] on li "Moderate exercise (3-5 days/week)" at bounding box center [625, 444] width 483 height 45
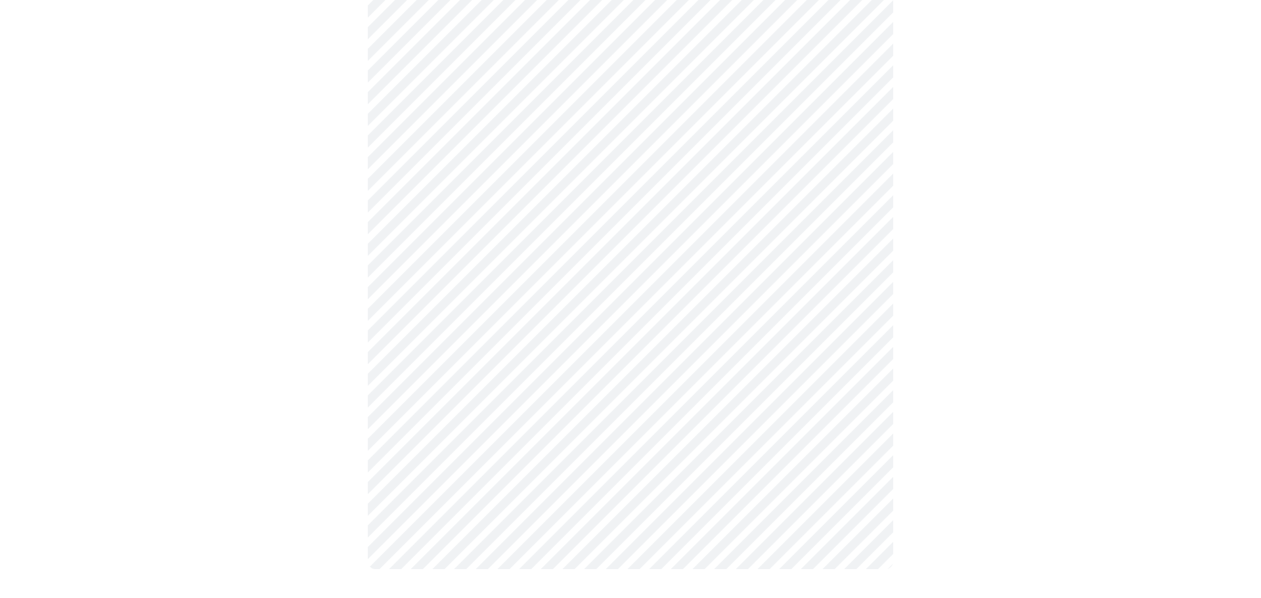
scroll to position [1106, 0]
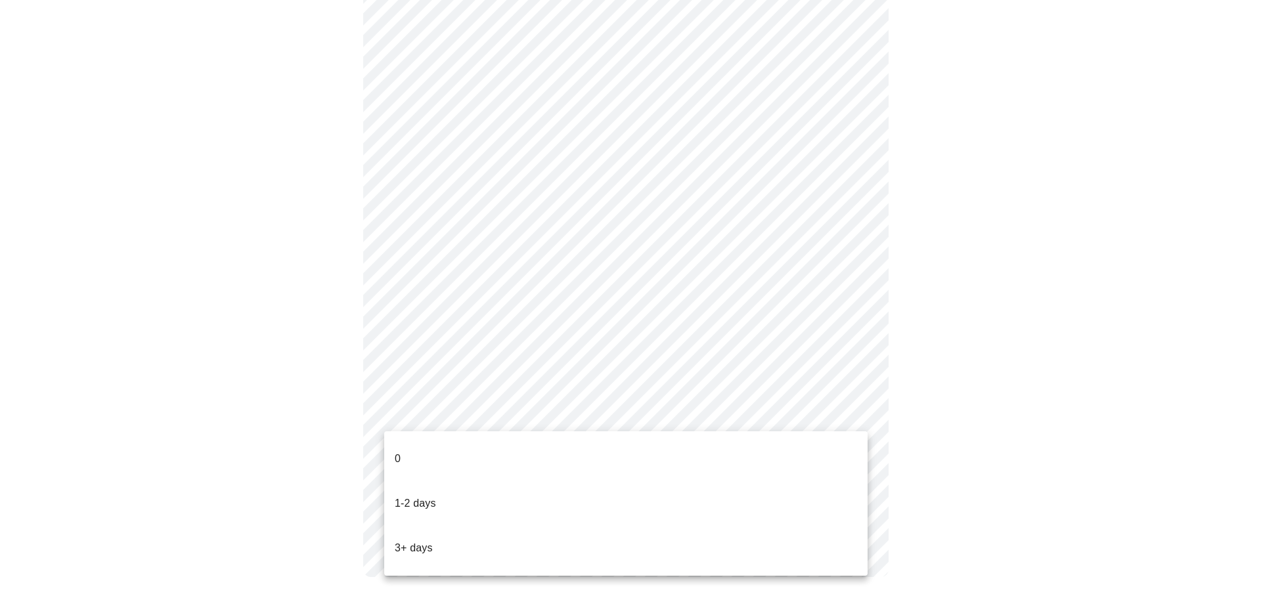
click at [701, 481] on li "1-2 days" at bounding box center [625, 503] width 483 height 45
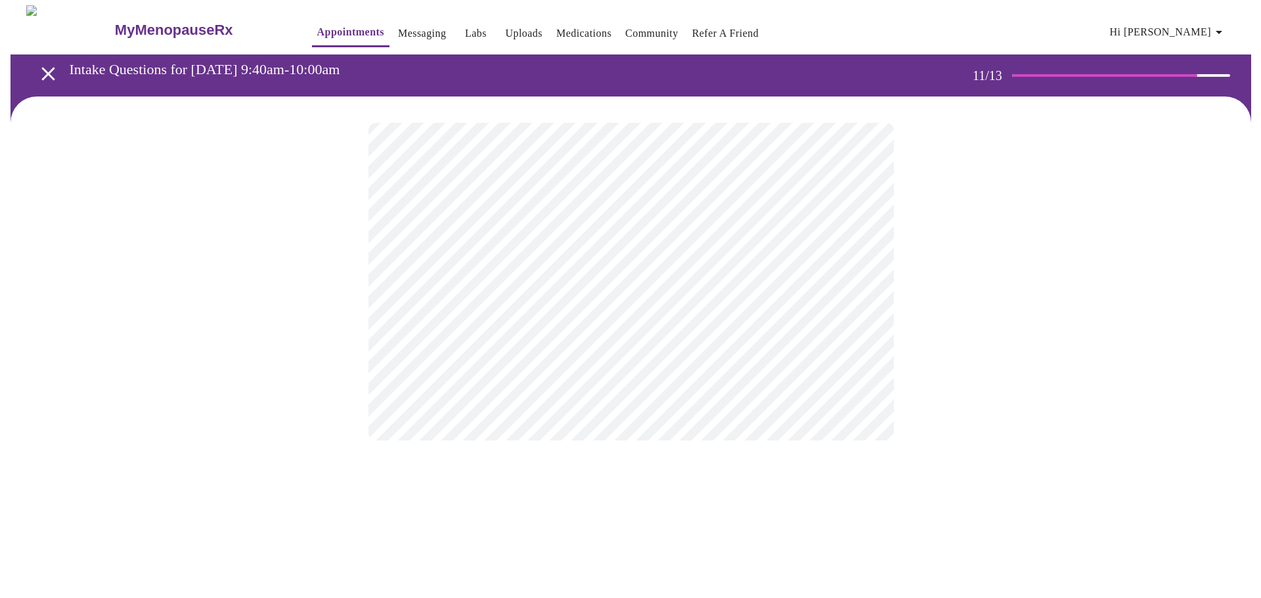
scroll to position [0, 0]
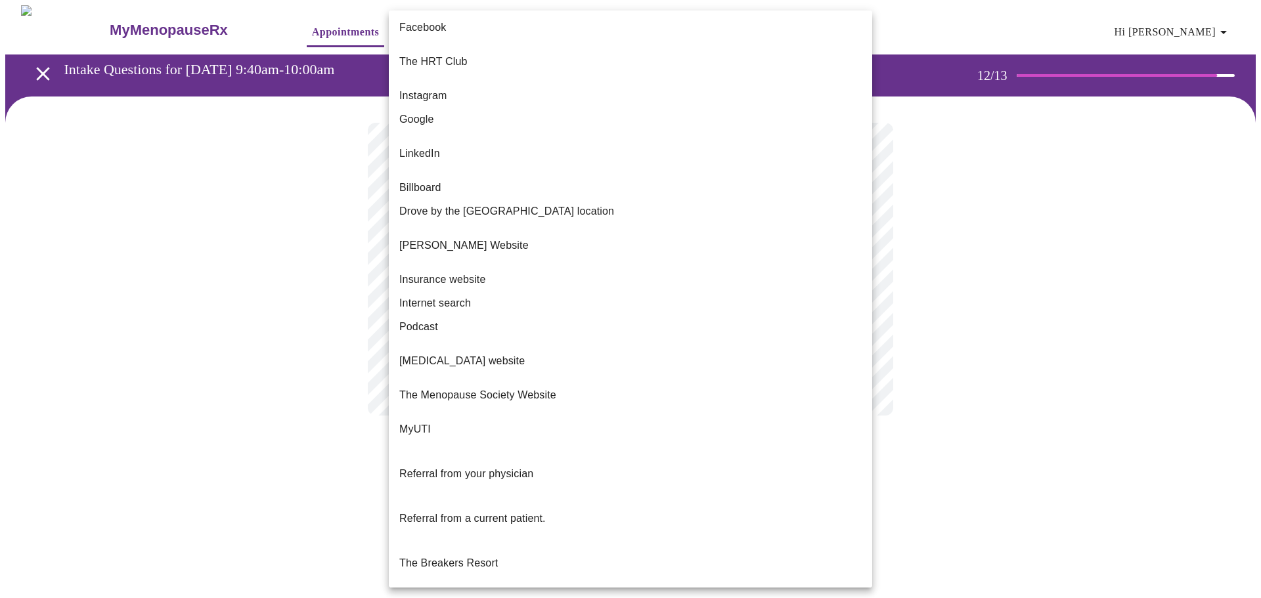
click at [709, 277] on body "MyMenopauseRx Appointments Messaging Labs Uploads Medications Community Refer a…" at bounding box center [630, 223] width 1250 height 437
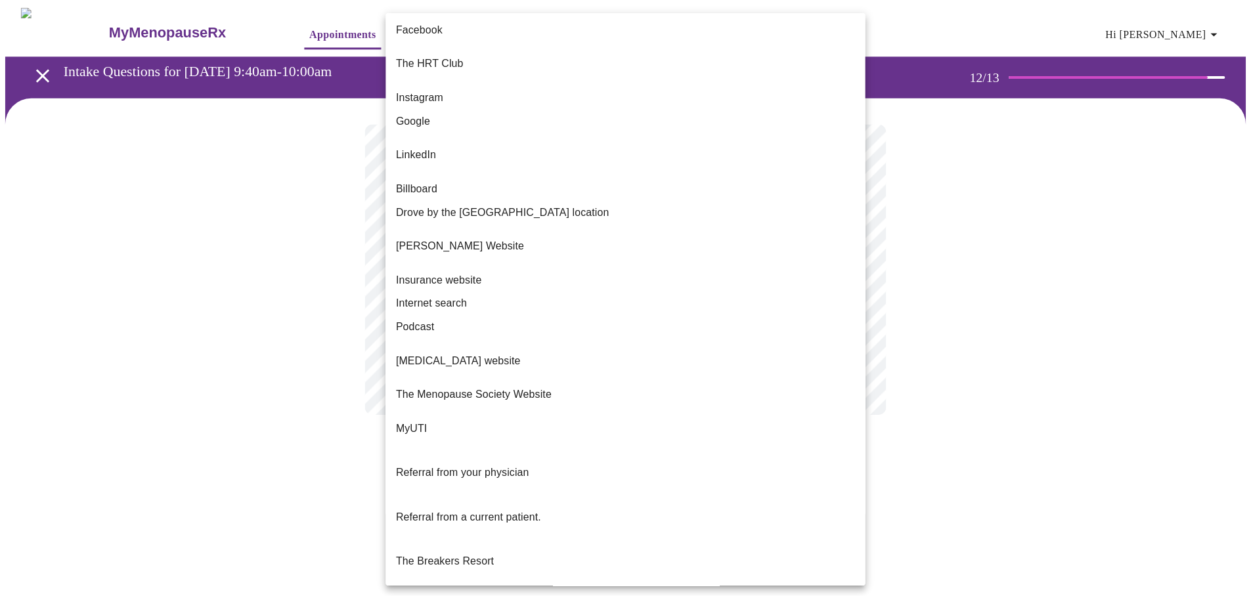
scroll to position [11, 0]
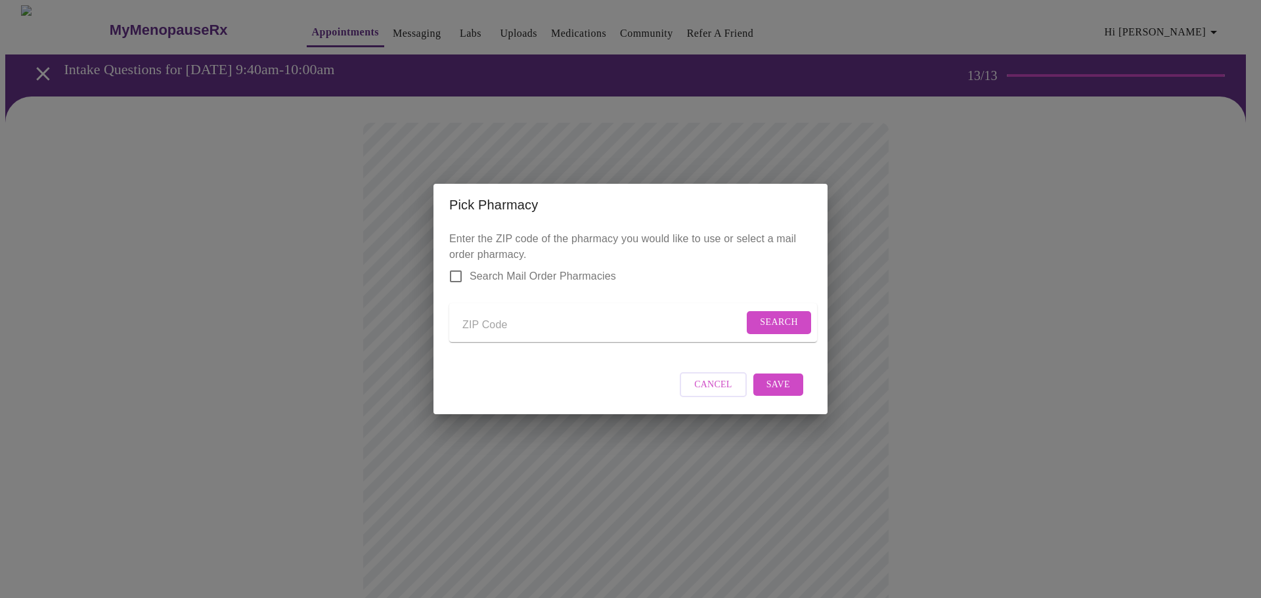
click at [533, 327] on input "Send a message to your care team" at bounding box center [602, 324] width 281 height 21
type input "60510"
click at [768, 320] on span "Search" at bounding box center [779, 322] width 38 height 16
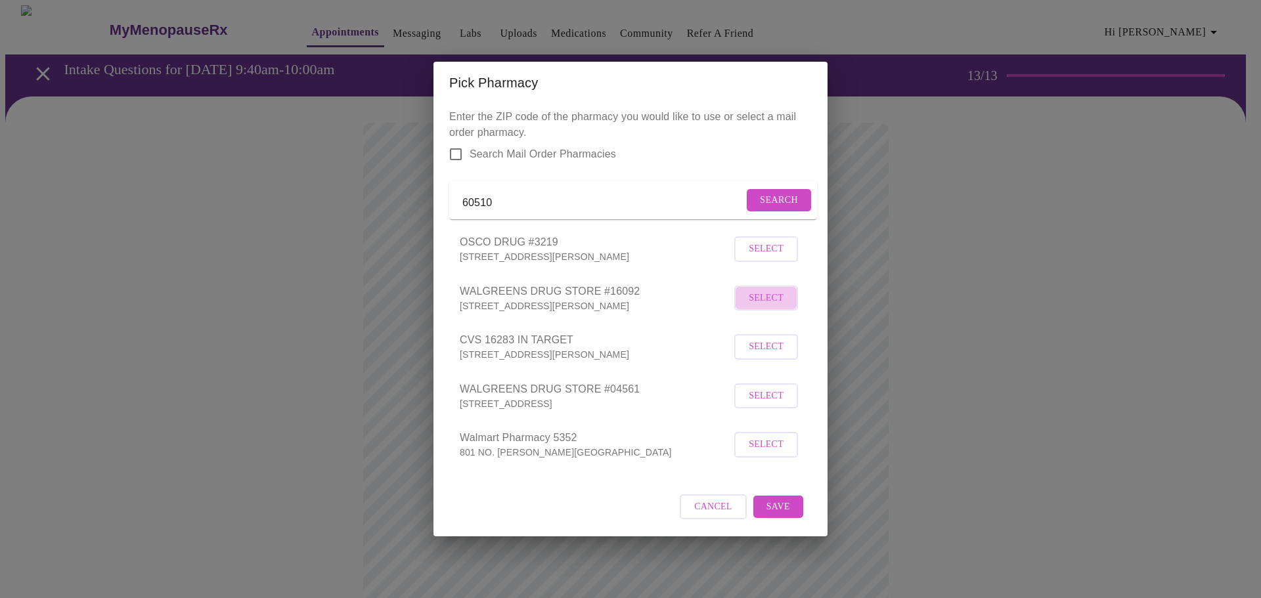
click at [765, 307] on span "Select" at bounding box center [765, 298] width 35 height 16
click at [787, 515] on span "Save" at bounding box center [778, 506] width 24 height 16
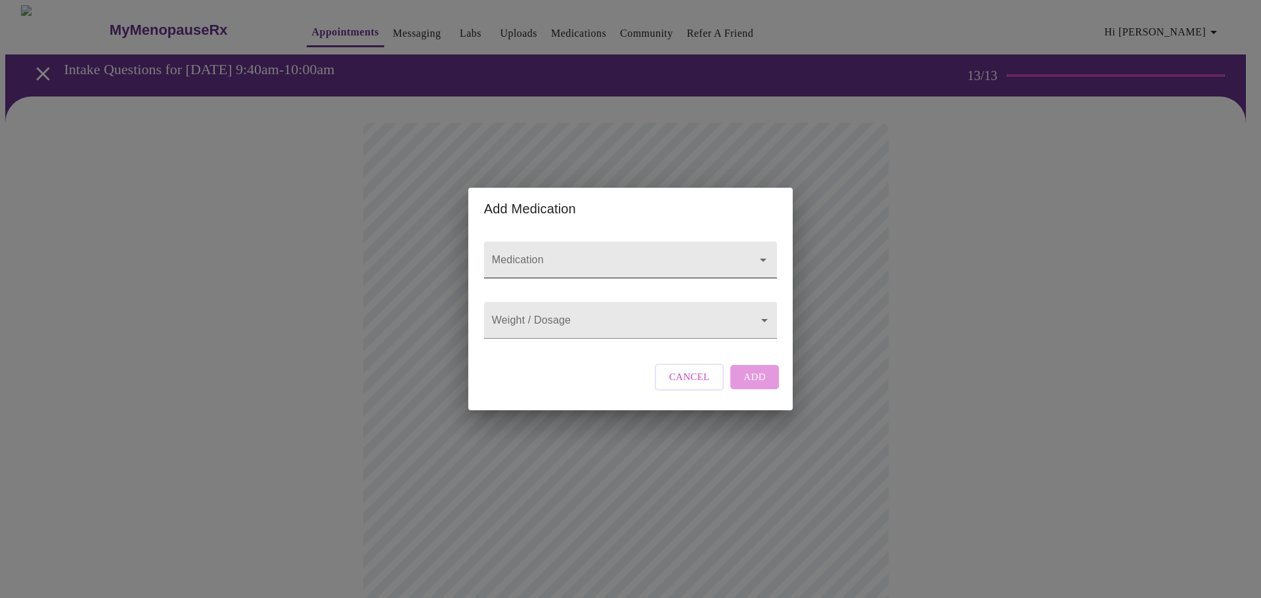
click at [596, 254] on input "Medication" at bounding box center [611, 266] width 245 height 24
click at [708, 385] on span "Cancel" at bounding box center [689, 376] width 41 height 17
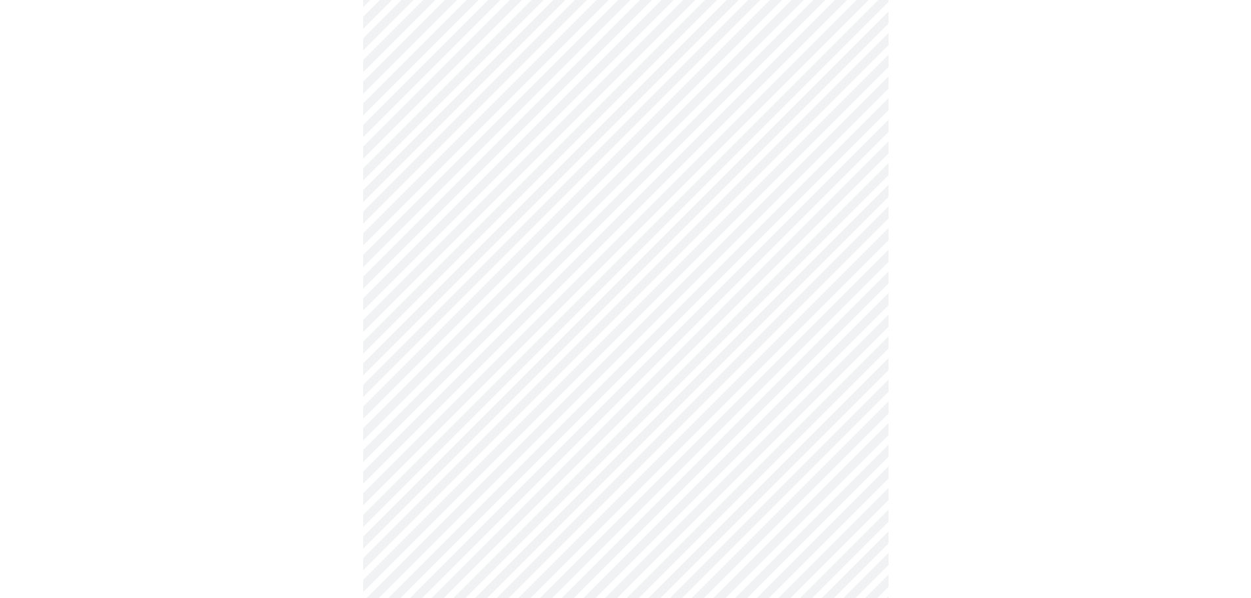
scroll to position [389, 0]
